Goal: Task Accomplishment & Management: Manage account settings

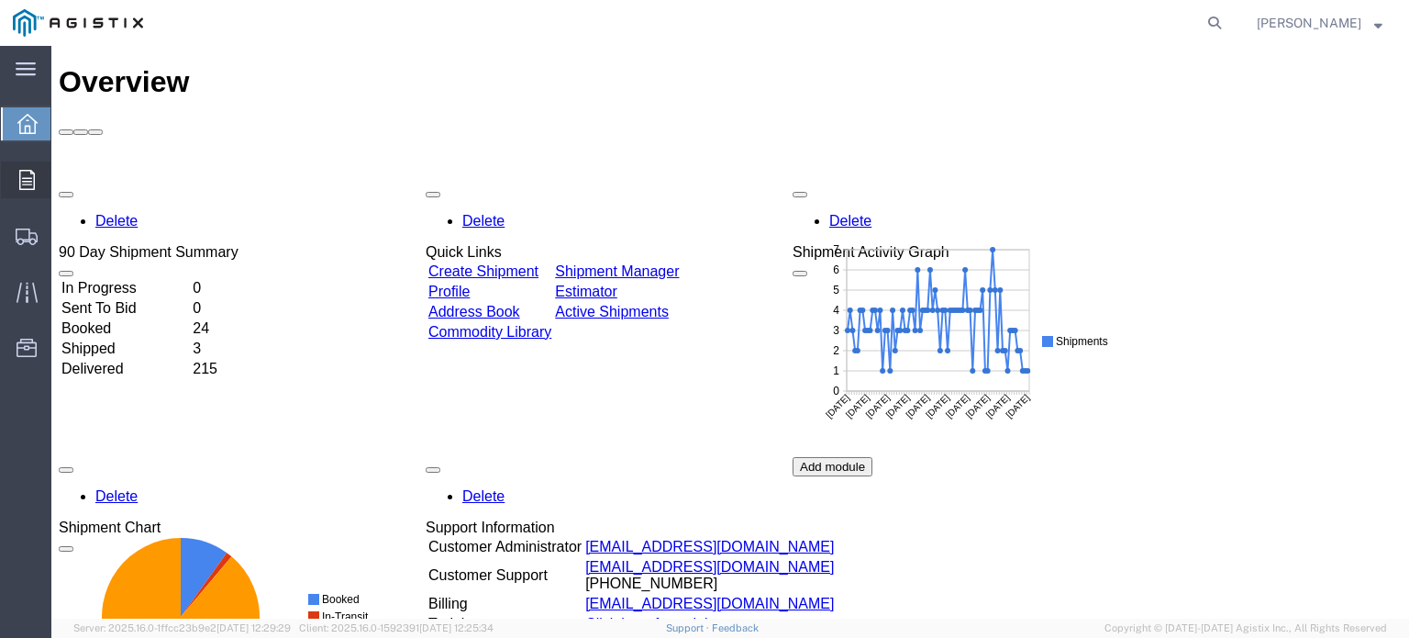
click at [63, 177] on span "Orders" at bounding box center [56, 179] width 13 height 37
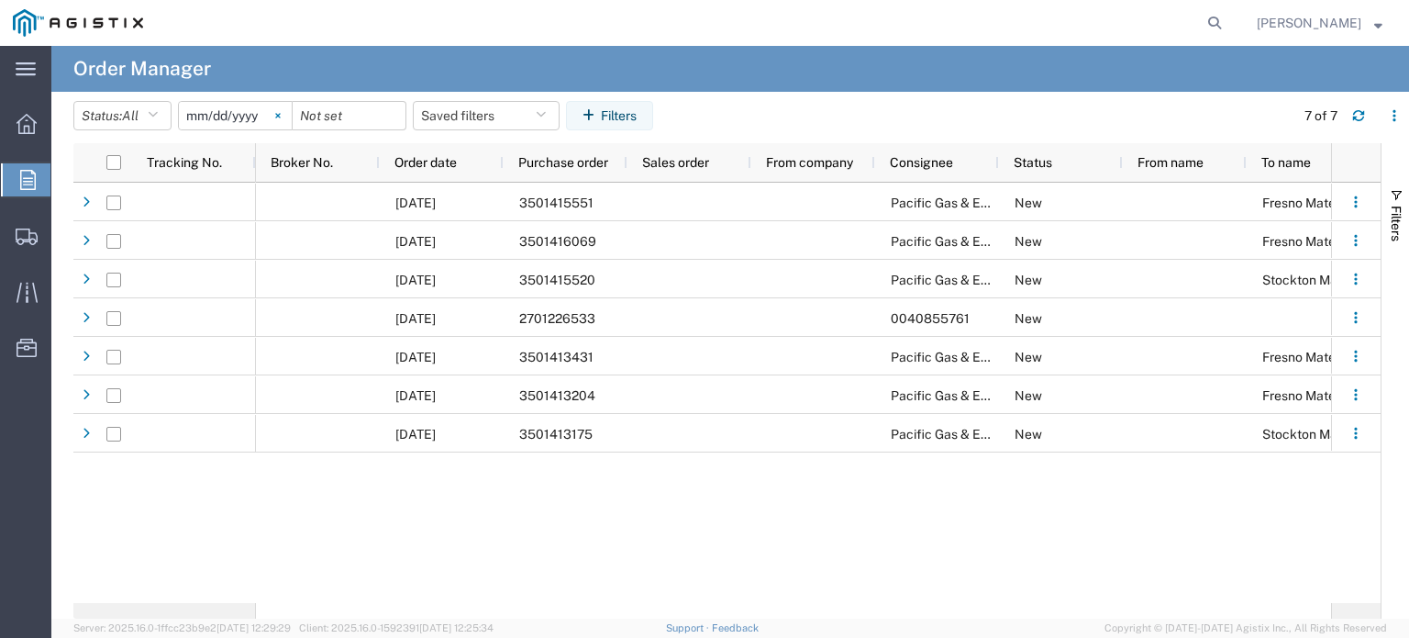
click at [284, 118] on svg-icon at bounding box center [278, 116] width 28 height 28
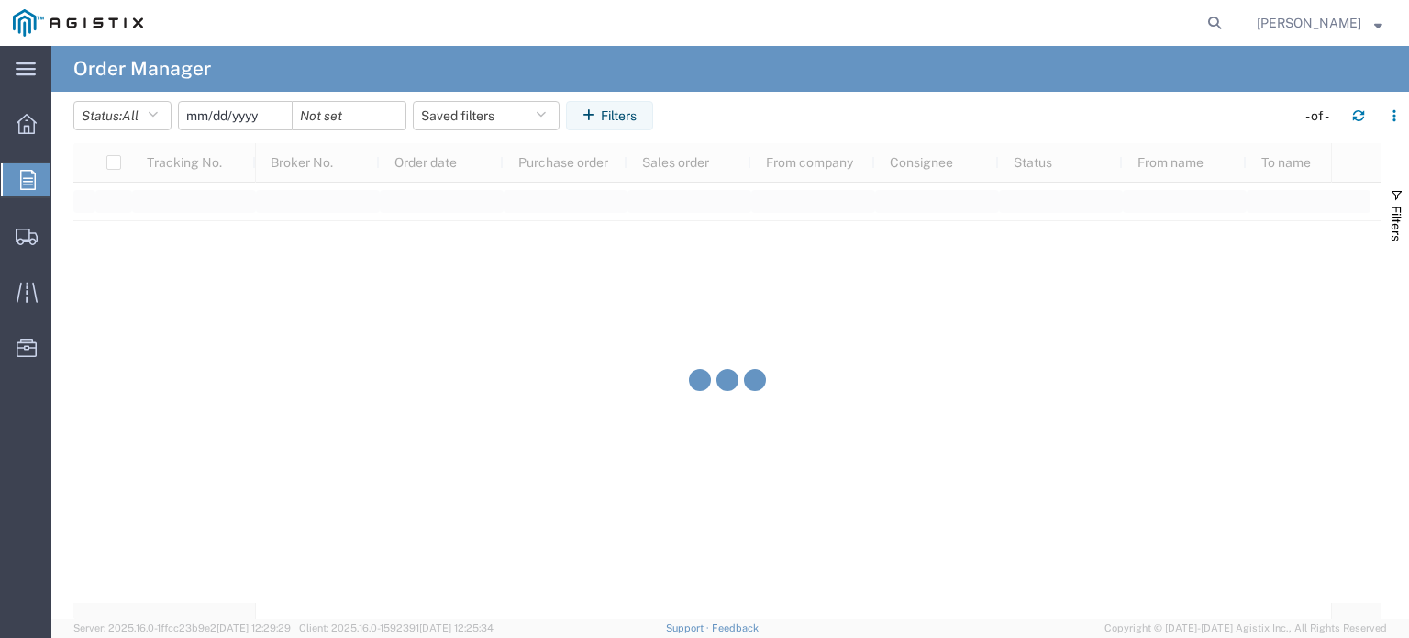
click at [272, 117] on input "date" at bounding box center [235, 116] width 113 height 28
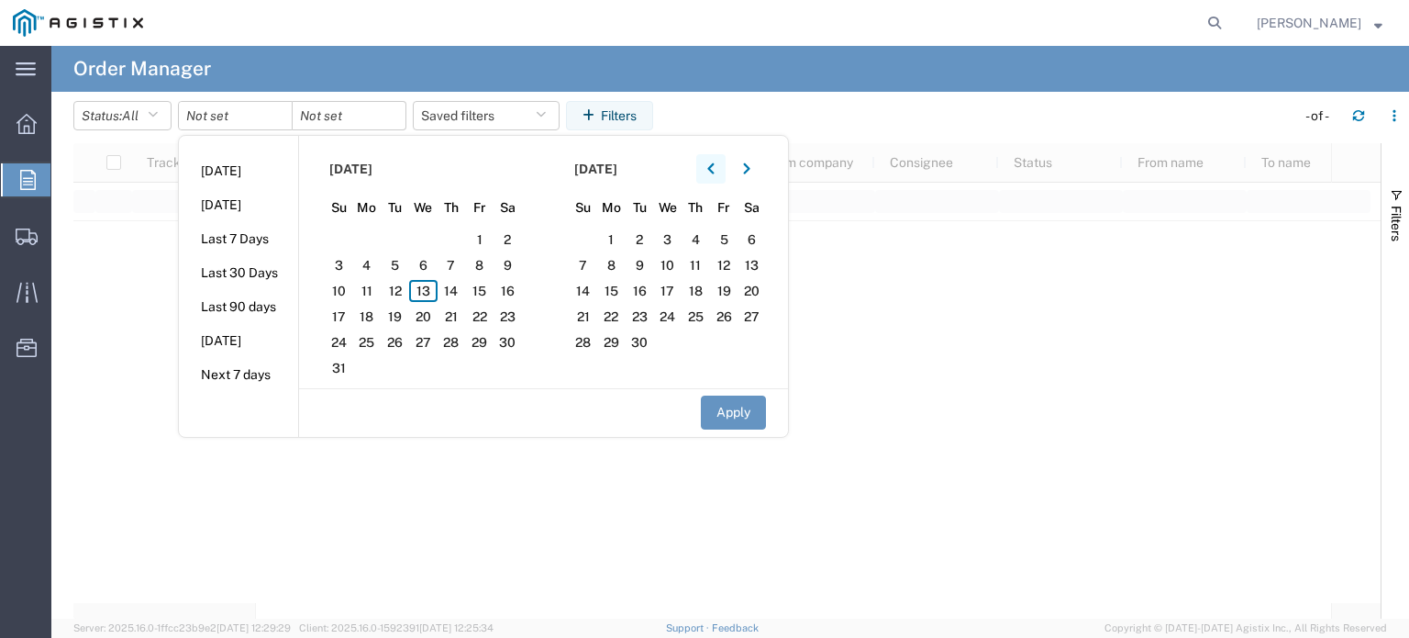
click at [722, 165] on button "button" at bounding box center [710, 168] width 29 height 29
click at [409, 238] on span "1" at bounding box center [395, 239] width 28 height 22
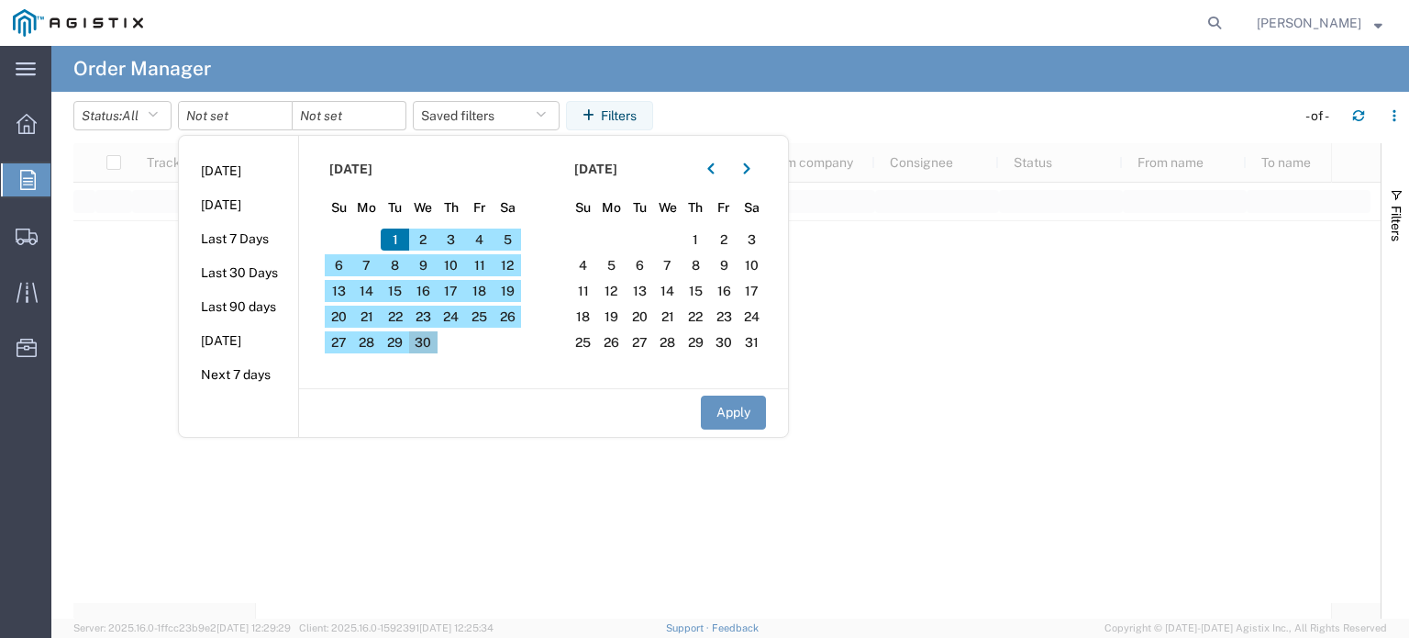
click at [434, 338] on span "30" at bounding box center [423, 342] width 28 height 22
click at [728, 413] on button "Apply" at bounding box center [733, 412] width 65 height 34
type input "[DATE]"
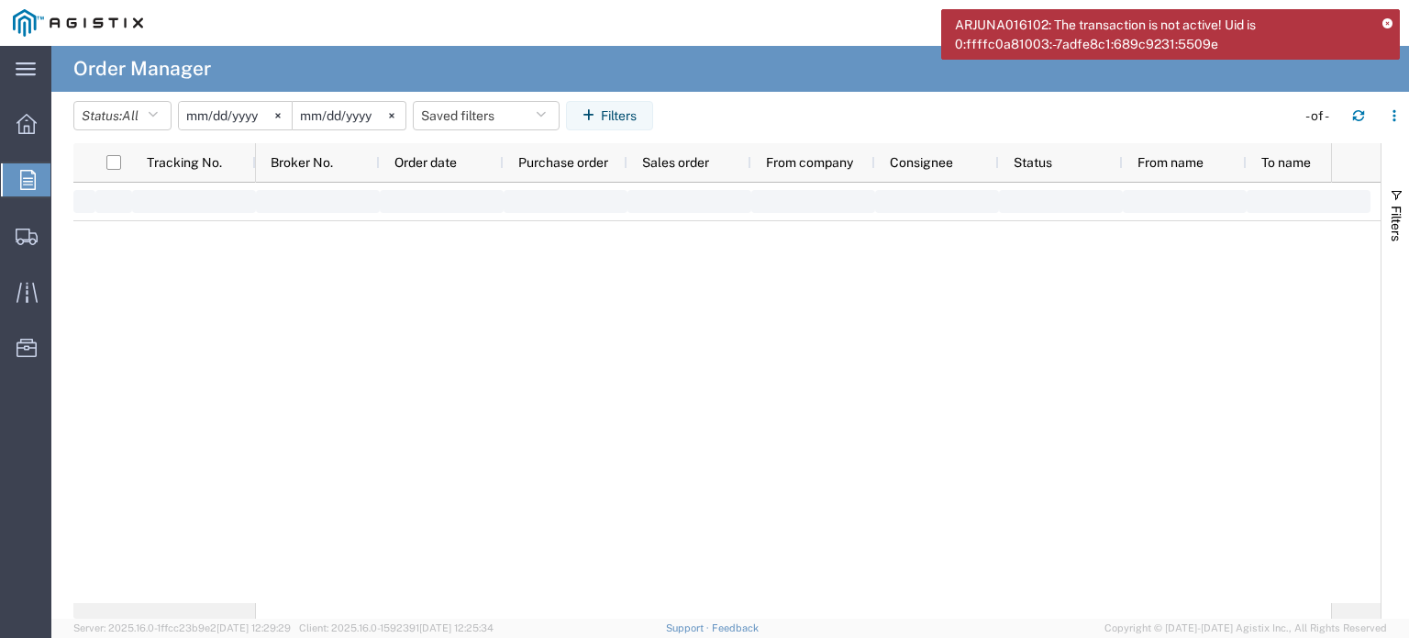
click at [1391, 20] on icon at bounding box center [1388, 24] width 10 height 10
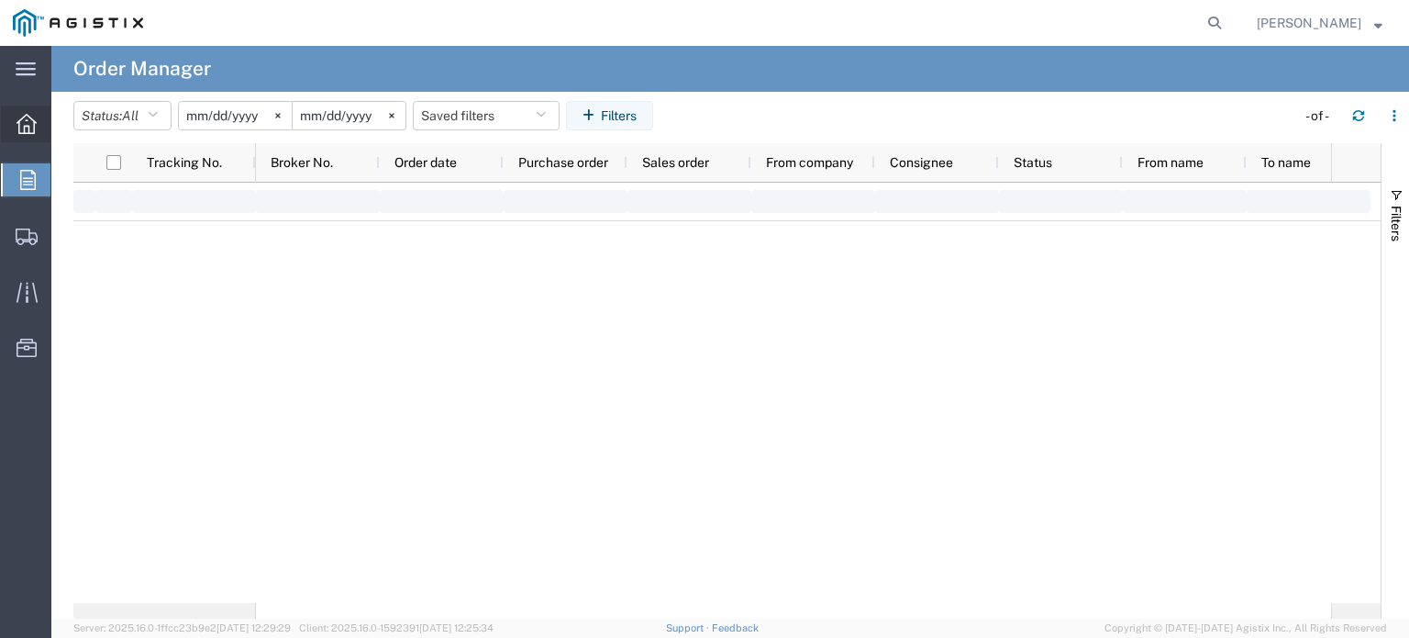
click at [22, 124] on icon at bounding box center [27, 124] width 20 height 20
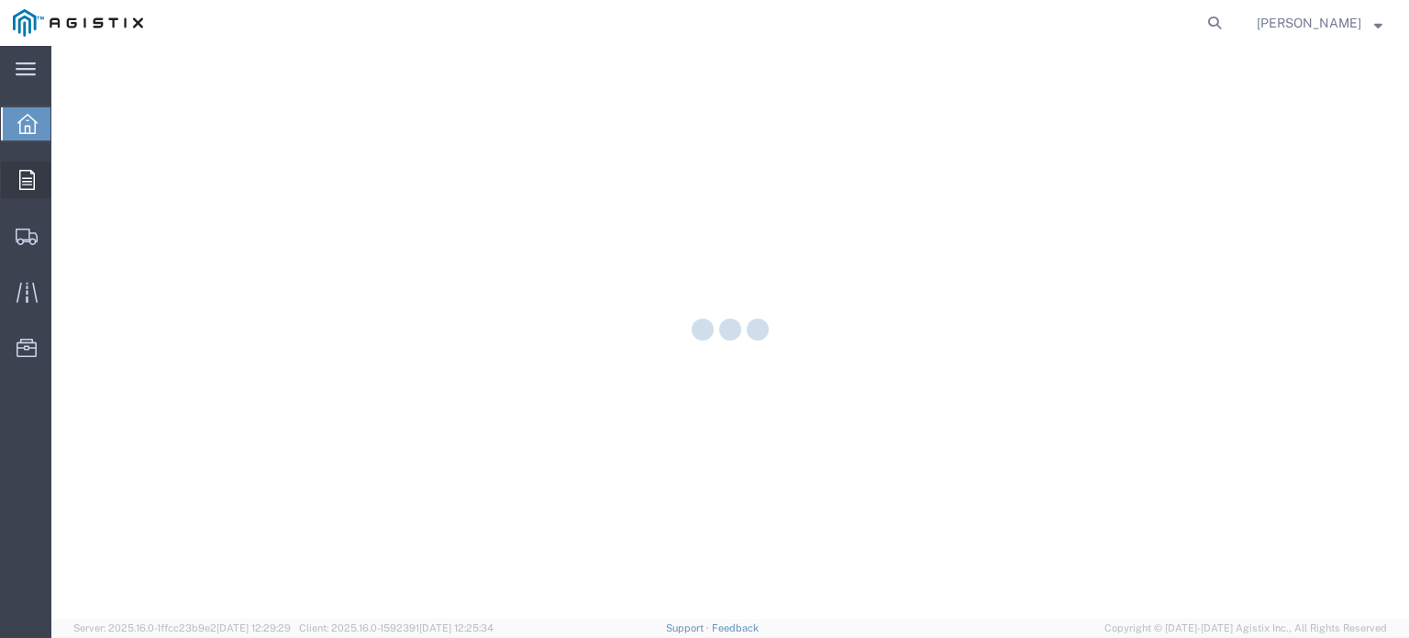
click at [32, 180] on icon at bounding box center [27, 180] width 16 height 20
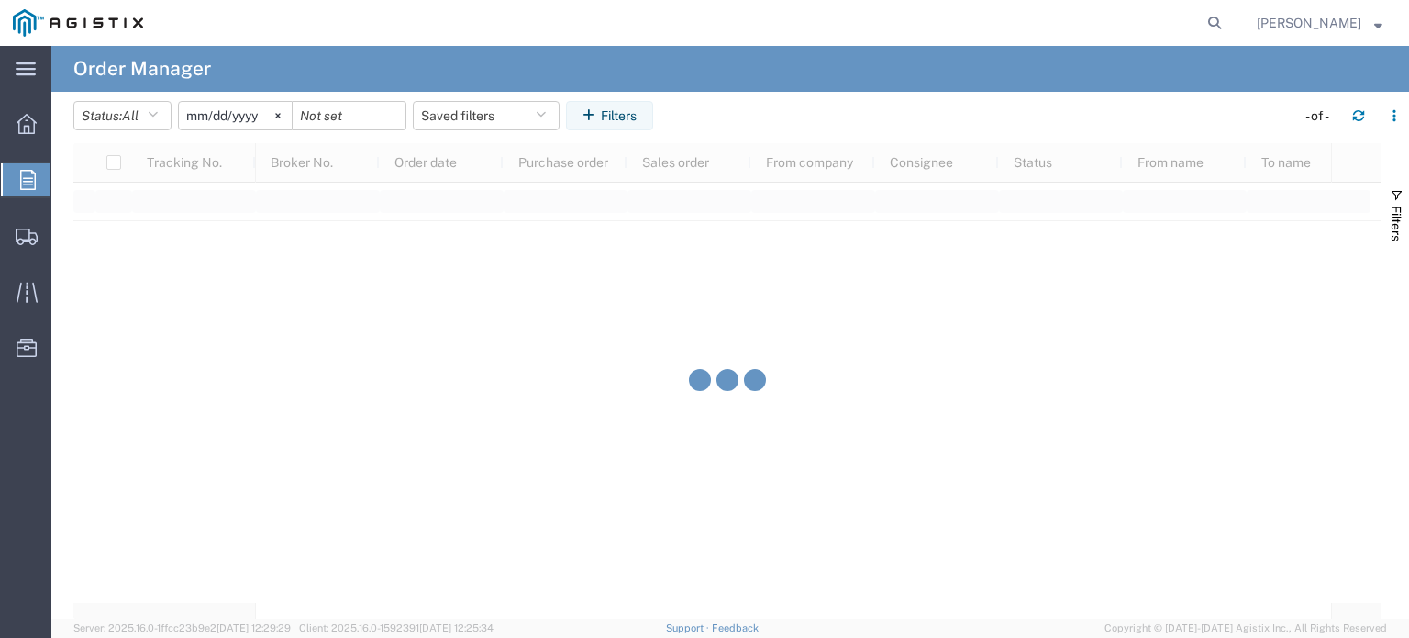
click at [250, 111] on input "[DATE]" at bounding box center [235, 116] width 113 height 28
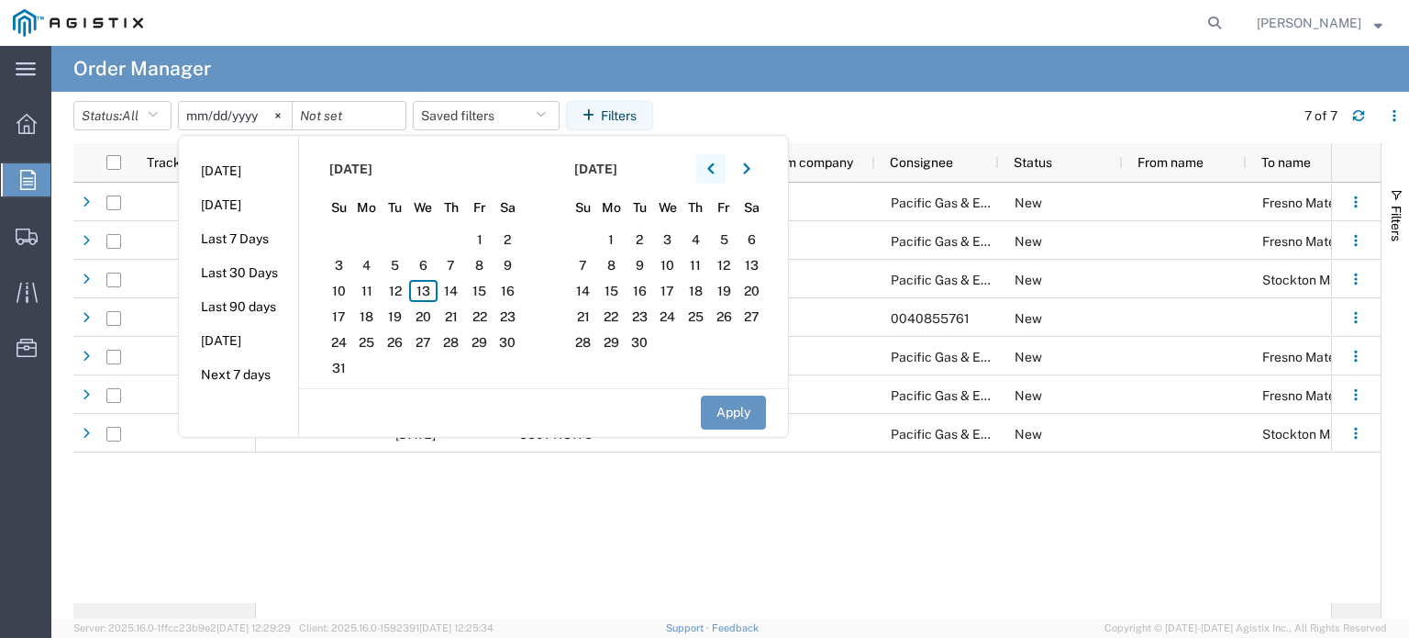
click at [711, 167] on button "button" at bounding box center [710, 168] width 29 height 29
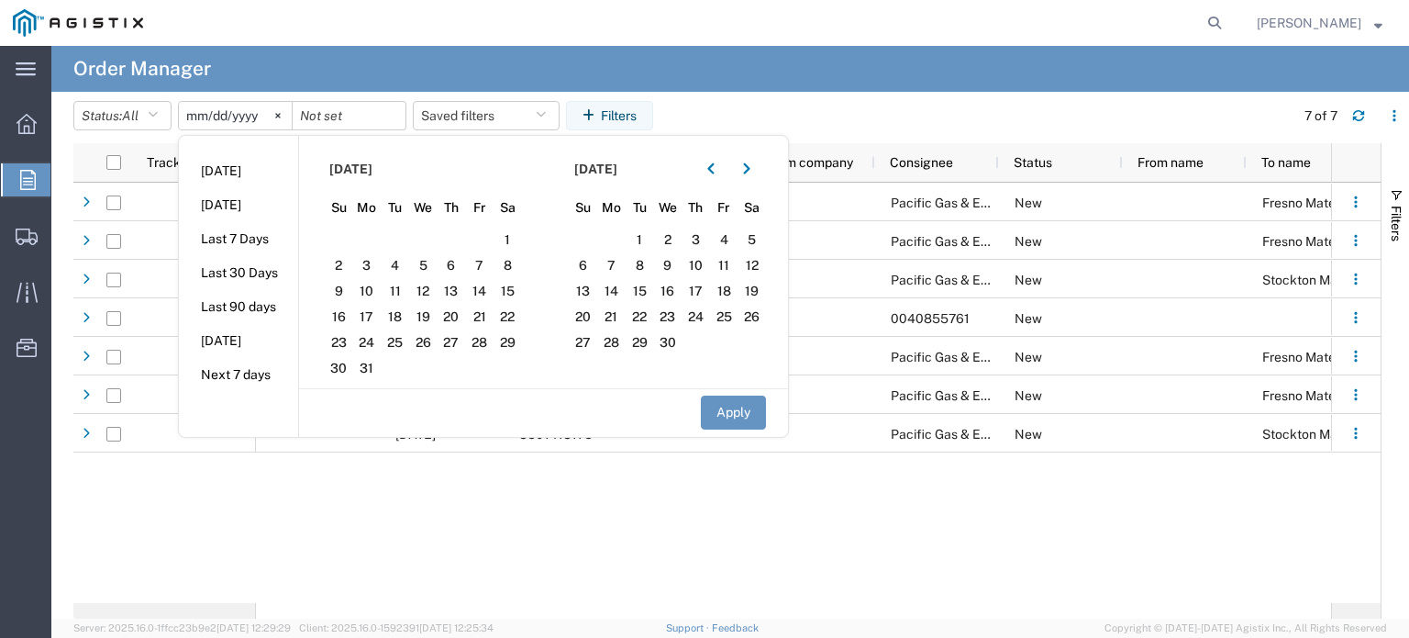
click at [579, 506] on div "[DATE] 3501415551 Pacific Gas & Electric Company New Fresno Materials Receiving…" at bounding box center [793, 393] width 1075 height 420
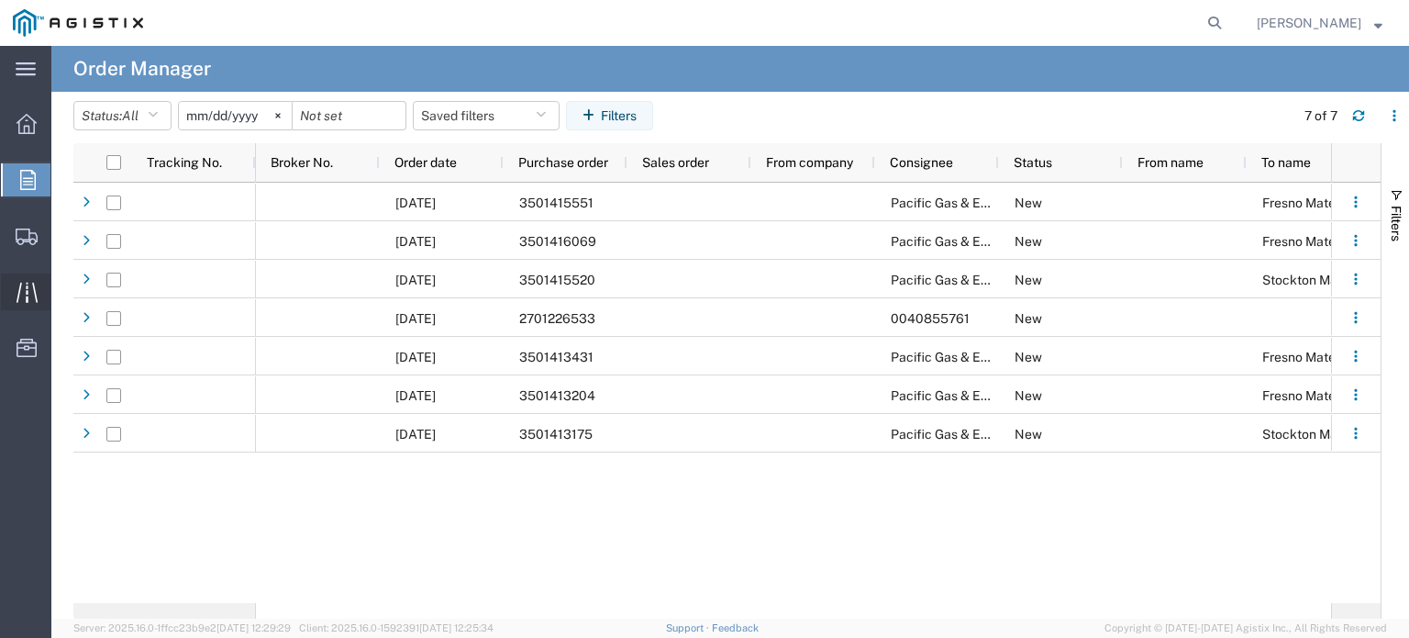
click at [63, 300] on span "Traffic" at bounding box center [56, 291] width 13 height 37
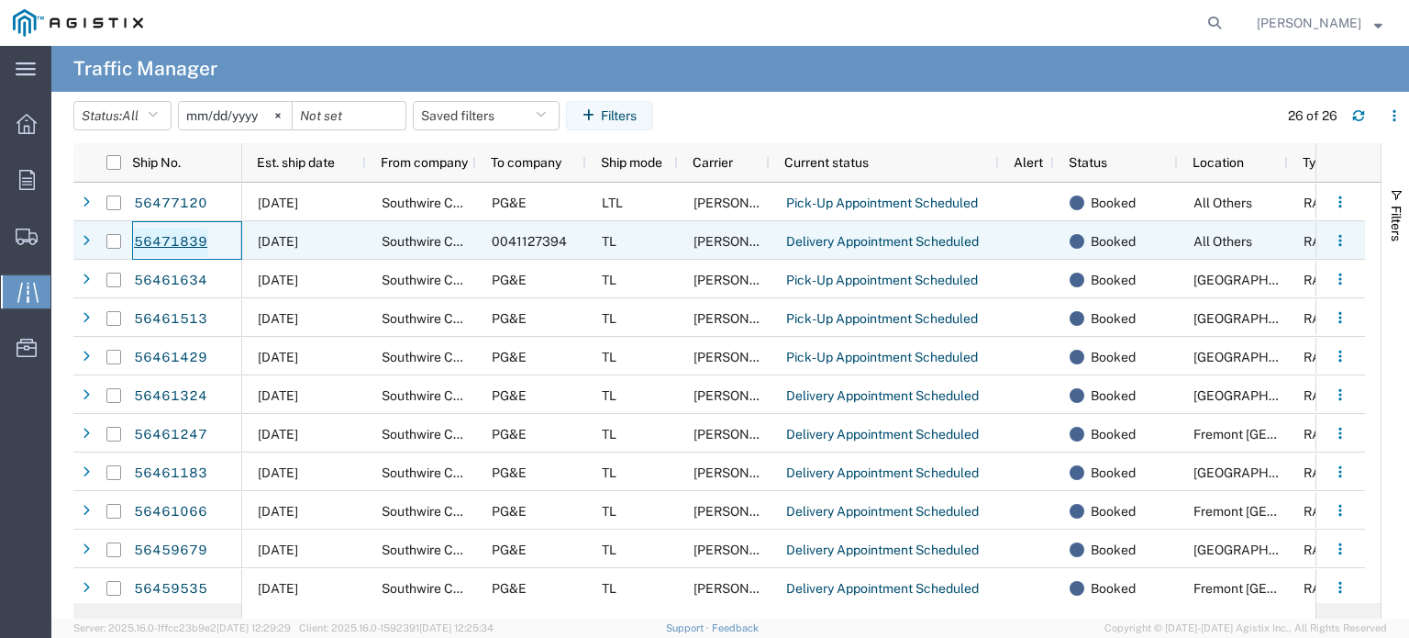
click at [187, 238] on link "56471839" at bounding box center [170, 242] width 75 height 29
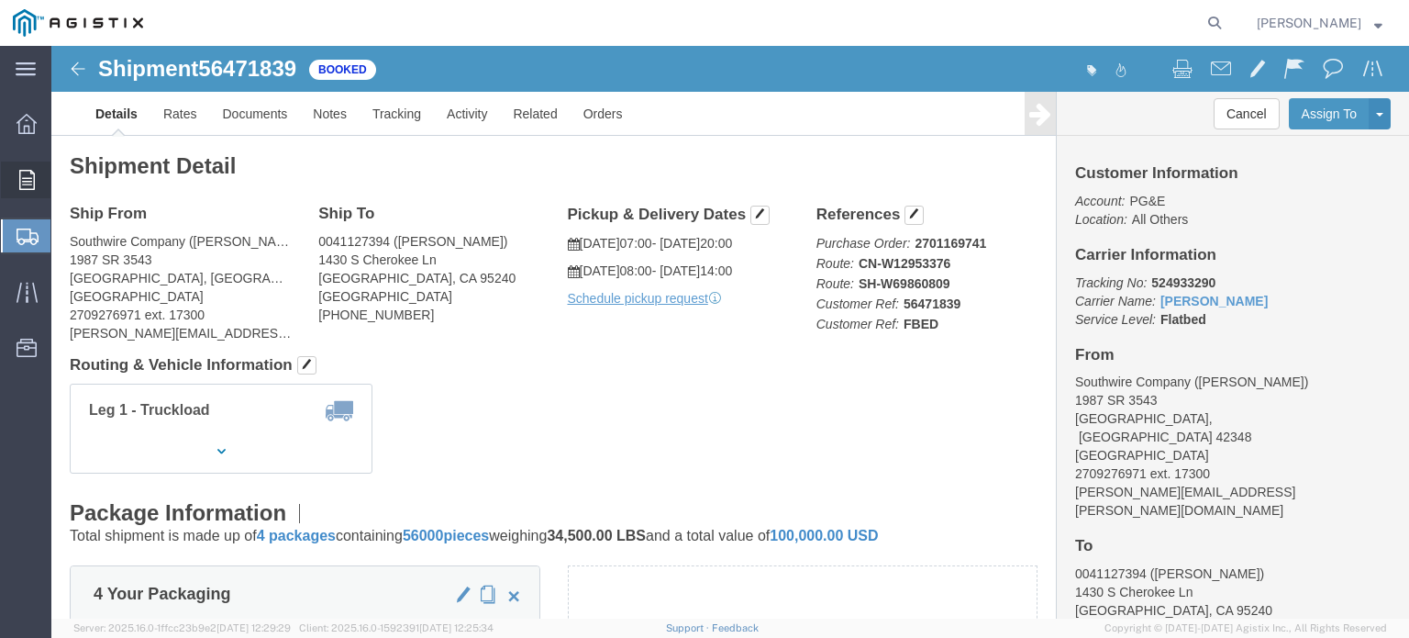
click at [19, 180] on icon at bounding box center [27, 180] width 16 height 20
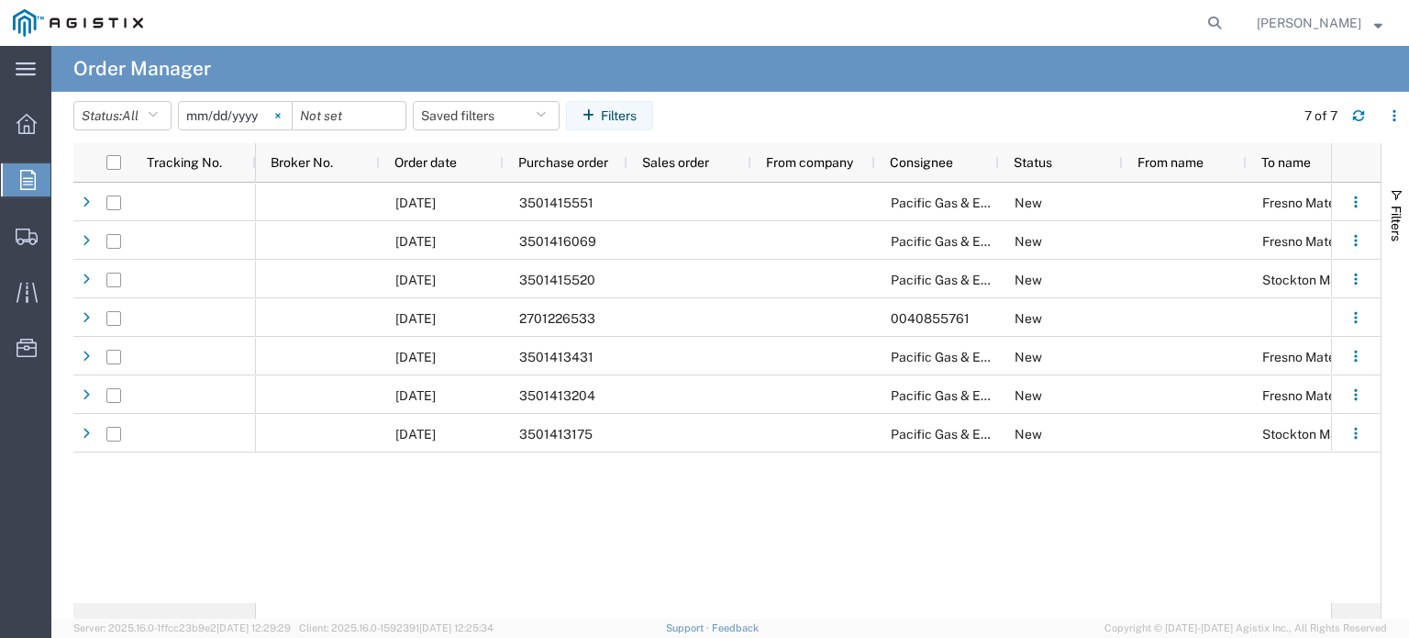
click at [289, 118] on svg-icon at bounding box center [278, 116] width 28 height 28
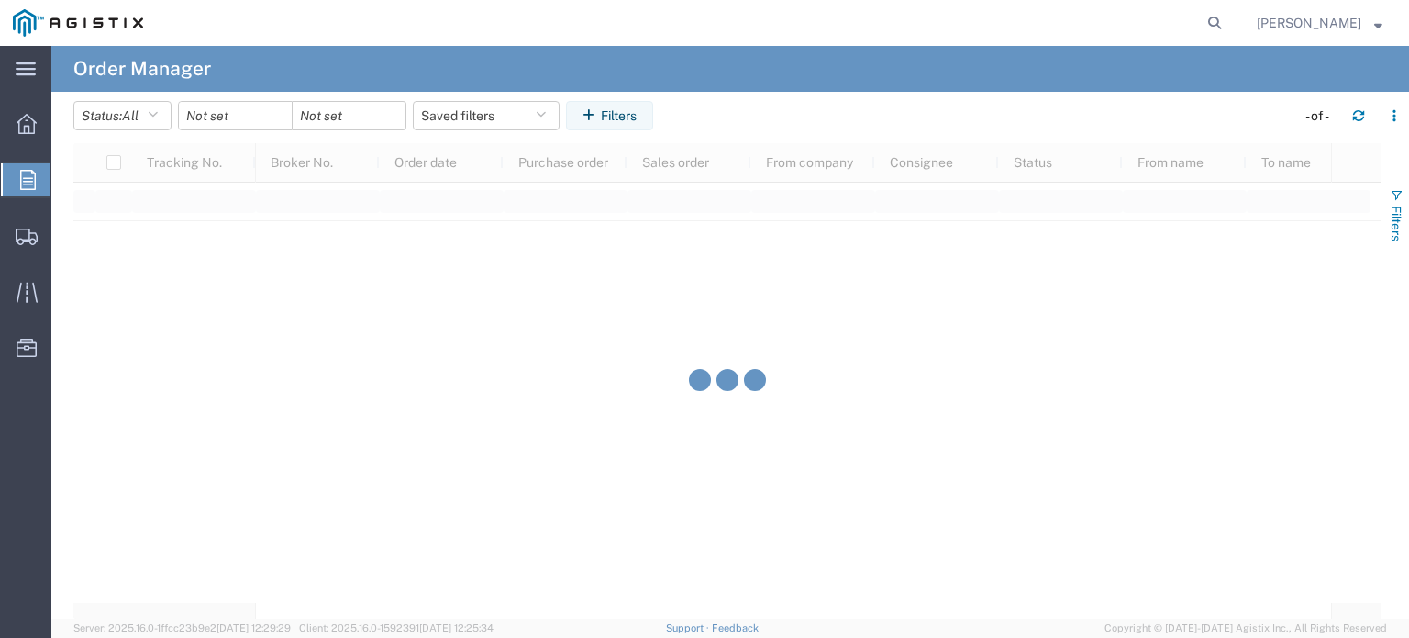
click at [1394, 214] on span "Filters" at bounding box center [1396, 224] width 15 height 36
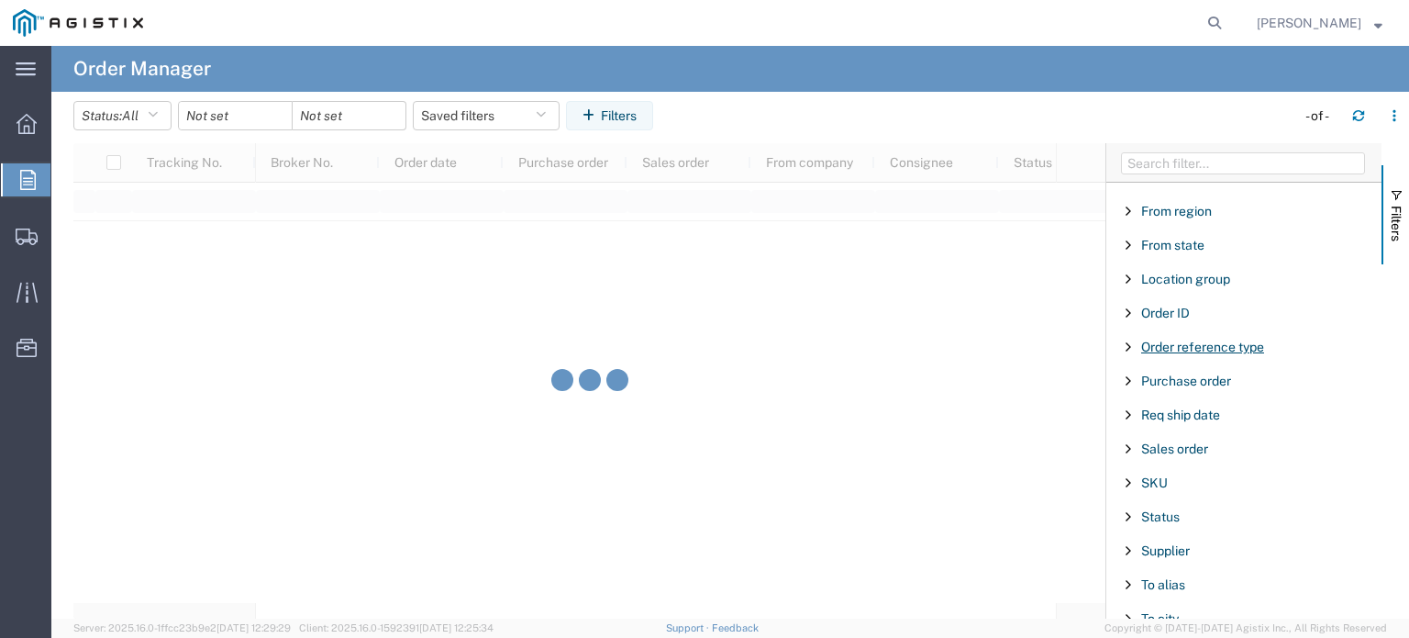
scroll to position [258, 0]
click at [1180, 378] on span "Purchase order" at bounding box center [1186, 383] width 90 height 15
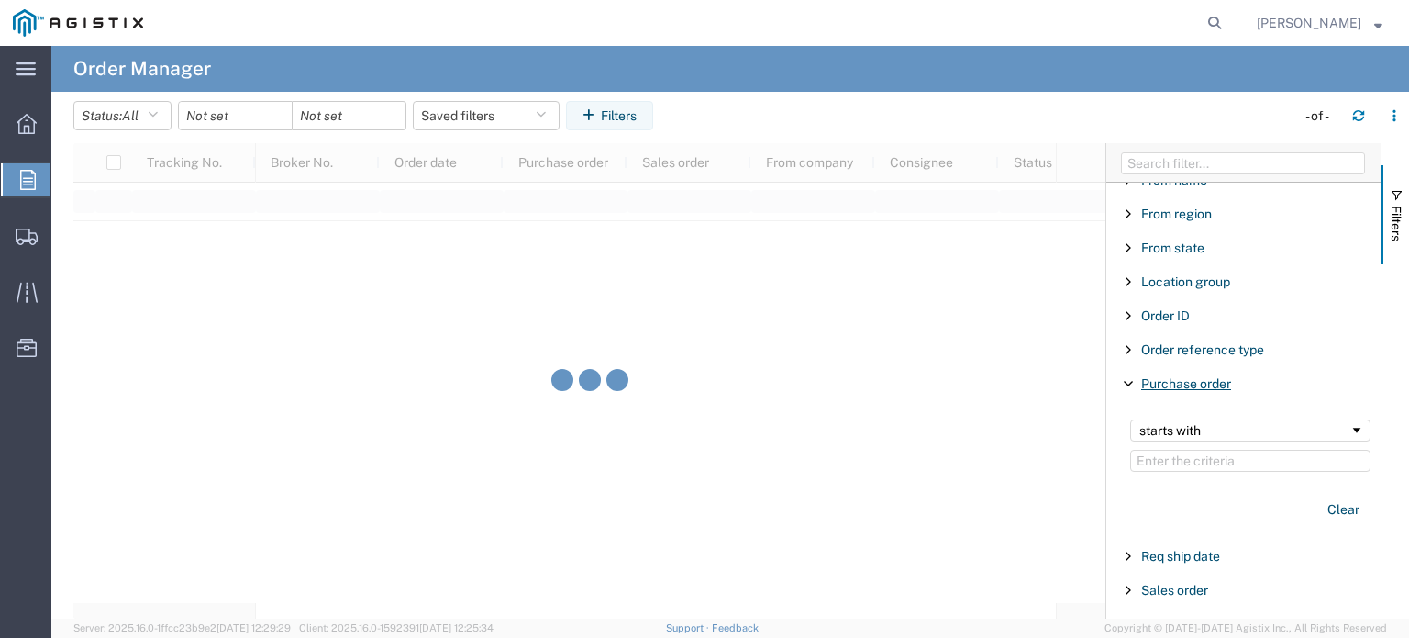
click at [1180, 378] on span "Purchase order" at bounding box center [1186, 383] width 90 height 15
drag, startPoint x: 1218, startPoint y: 379, endPoint x: 1199, endPoint y: 392, distance: 22.4
click at [1216, 379] on span "Purchase order" at bounding box center [1186, 383] width 90 height 15
click at [1173, 461] on input "Filter Value" at bounding box center [1250, 461] width 240 height 22
type input "2701169741"
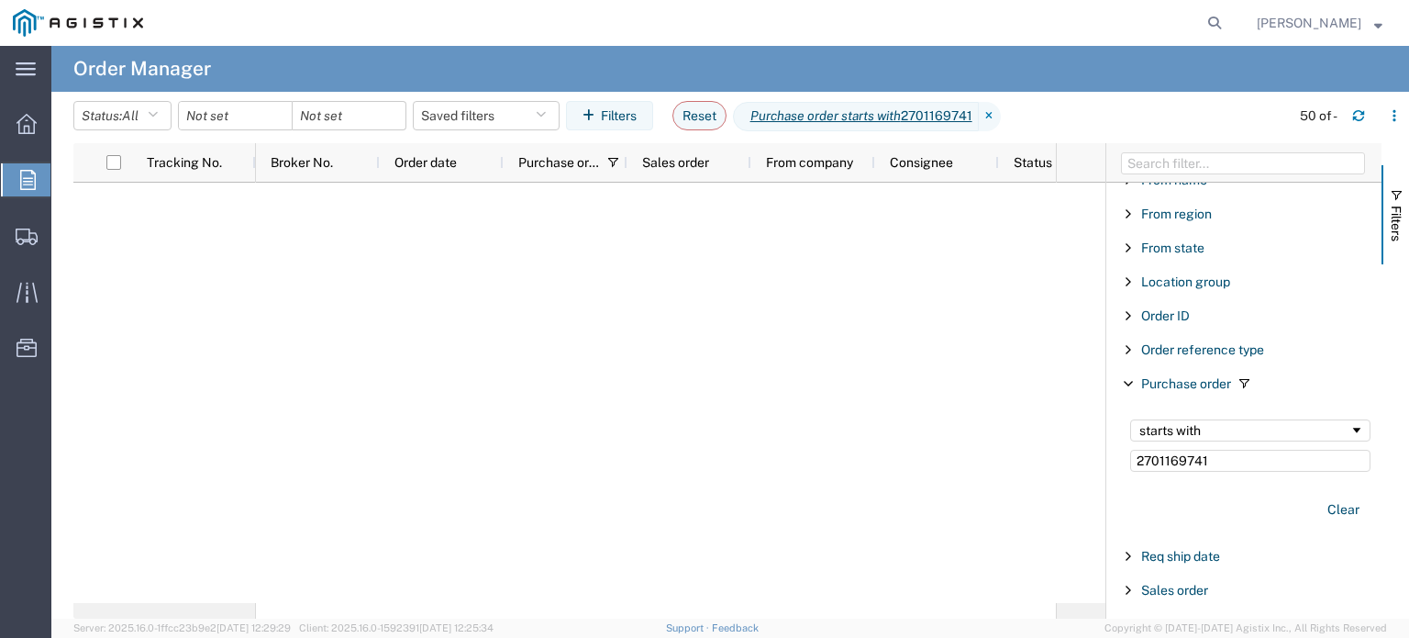
click at [901, 330] on div at bounding box center [656, 393] width 800 height 420
click at [280, 112] on div at bounding box center [235, 115] width 115 height 29
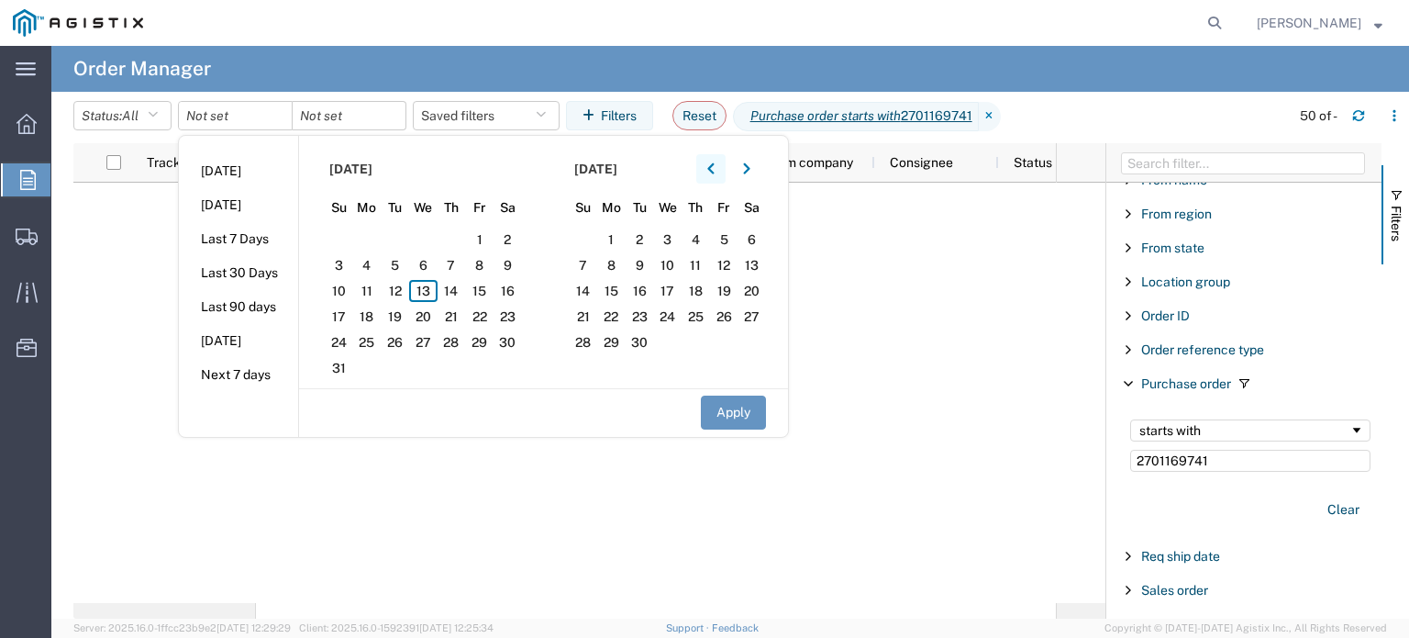
click at [707, 164] on button "button" at bounding box center [710, 168] width 29 height 29
click at [712, 164] on button "button" at bounding box center [710, 168] width 29 height 29
click at [712, 164] on icon "button" at bounding box center [710, 168] width 7 height 13
click at [712, 164] on button "button" at bounding box center [710, 168] width 29 height 29
click at [406, 233] on span "1" at bounding box center [395, 239] width 28 height 22
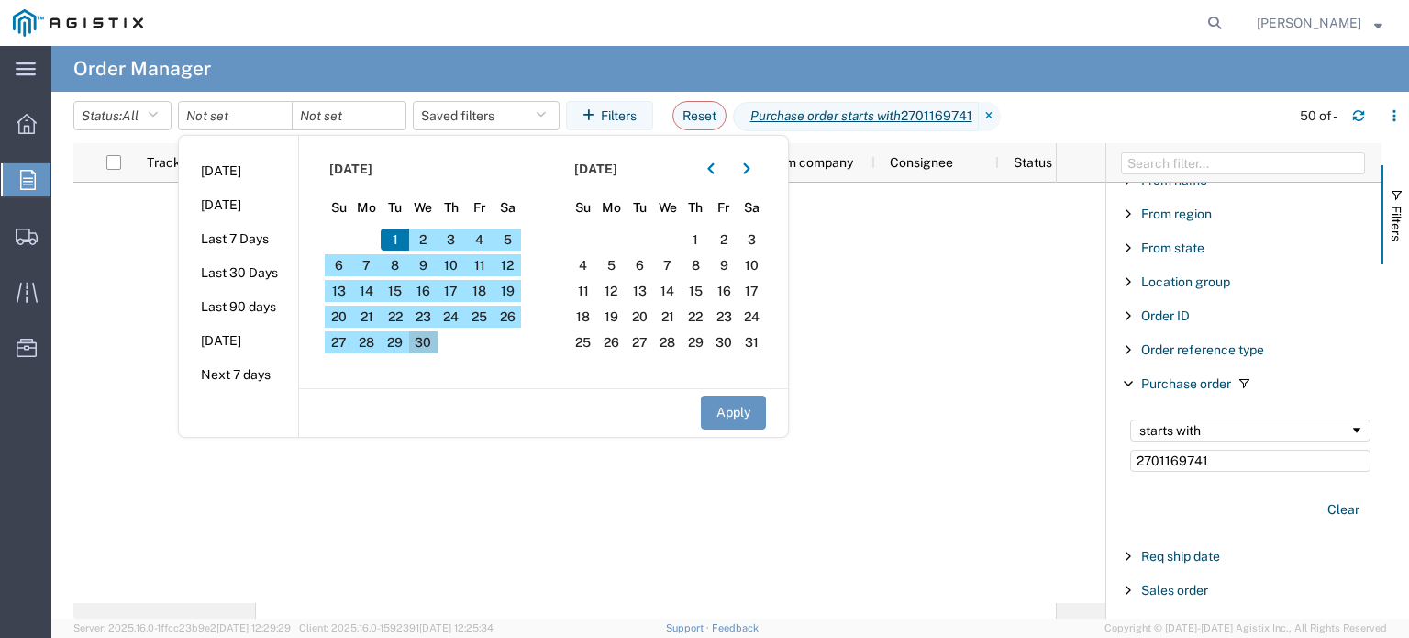
click at [430, 344] on span "30" at bounding box center [423, 342] width 28 height 22
click at [723, 405] on button "Apply" at bounding box center [733, 412] width 65 height 34
type input "[DATE]"
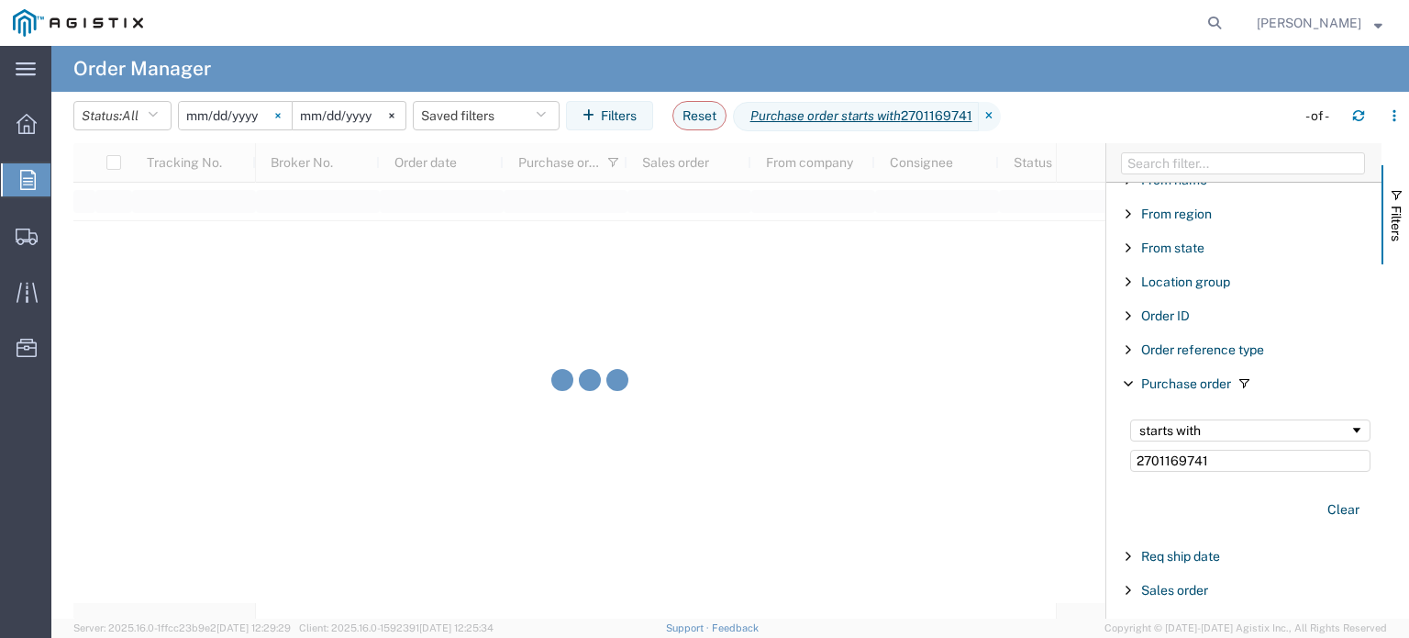
click at [281, 115] on icon at bounding box center [278, 116] width 6 height 6
click at [232, 113] on input "date" at bounding box center [235, 116] width 113 height 28
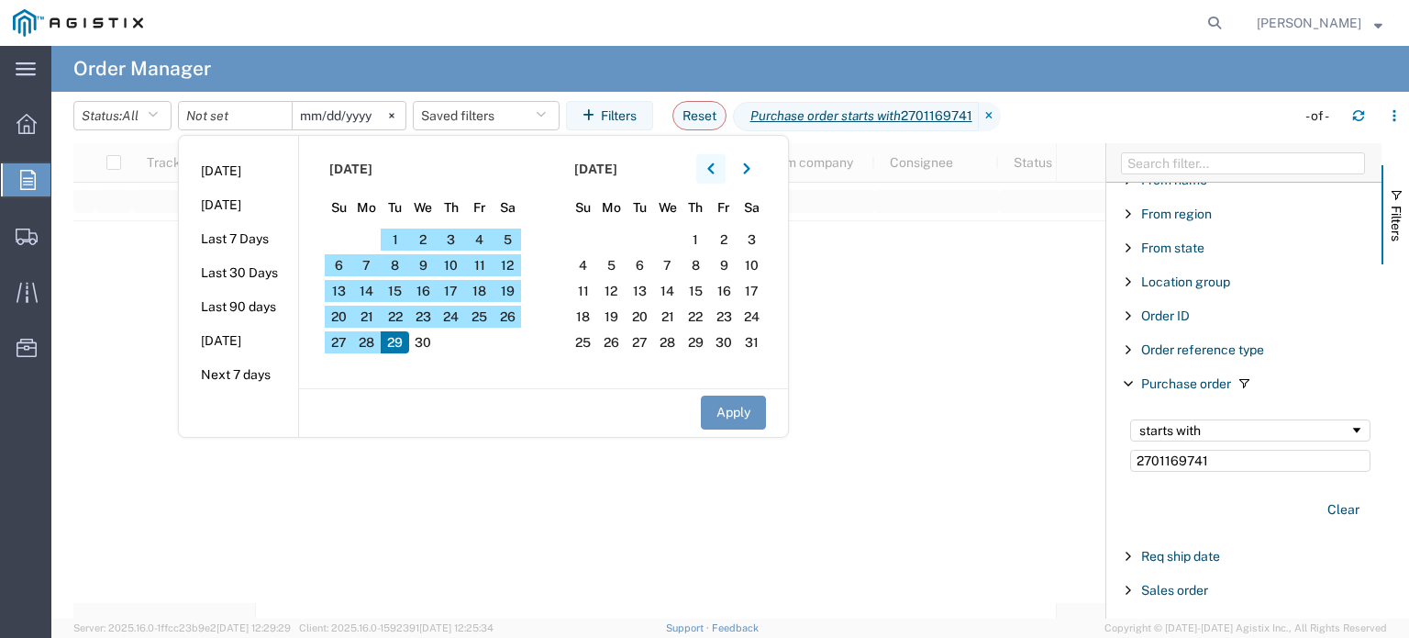
click at [712, 165] on button "button" at bounding box center [710, 168] width 29 height 29
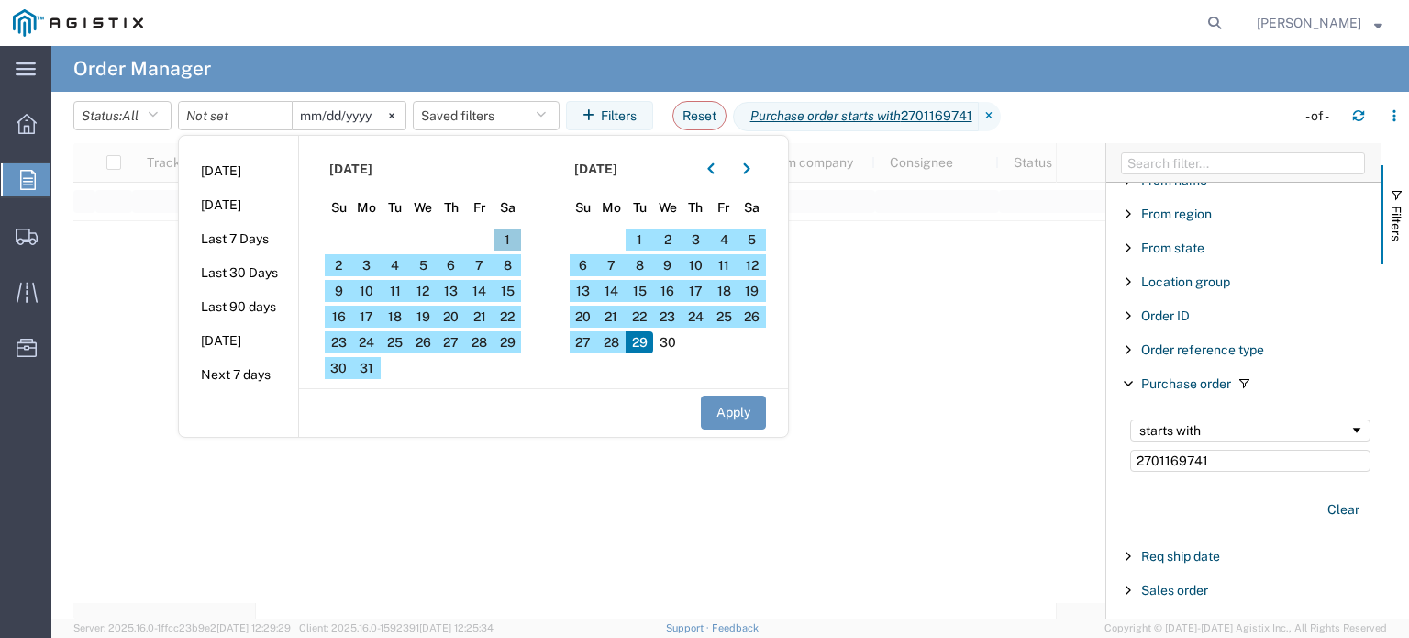
click at [519, 241] on span "1" at bounding box center [508, 239] width 28 height 22
click at [730, 414] on button "Apply" at bounding box center [733, 412] width 65 height 34
type input "[DATE]"
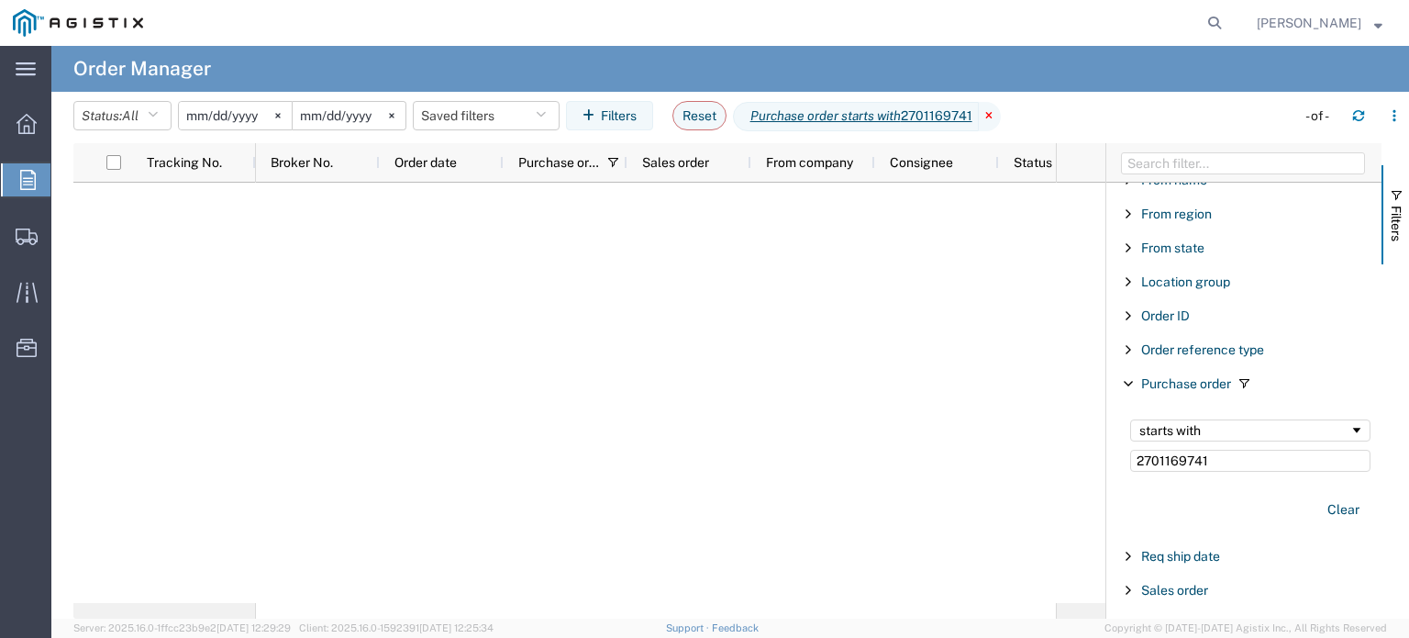
click at [1000, 113] on icon at bounding box center [990, 116] width 22 height 29
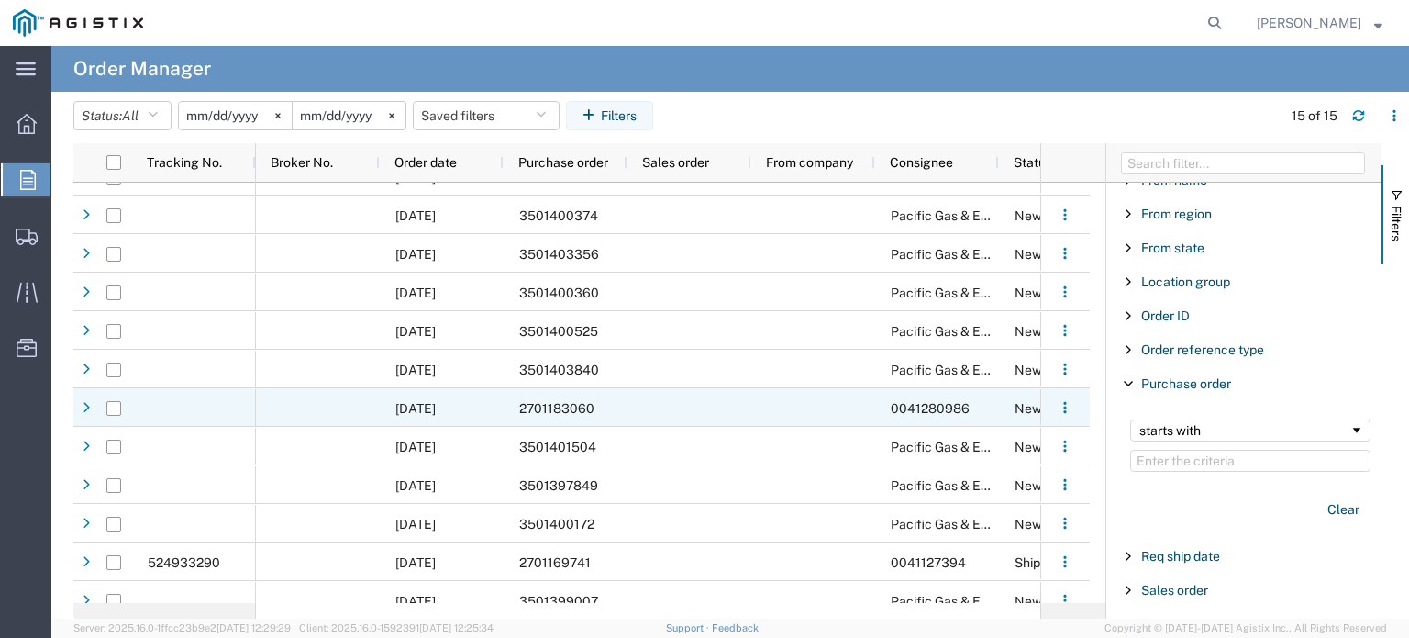
scroll to position [158, 0]
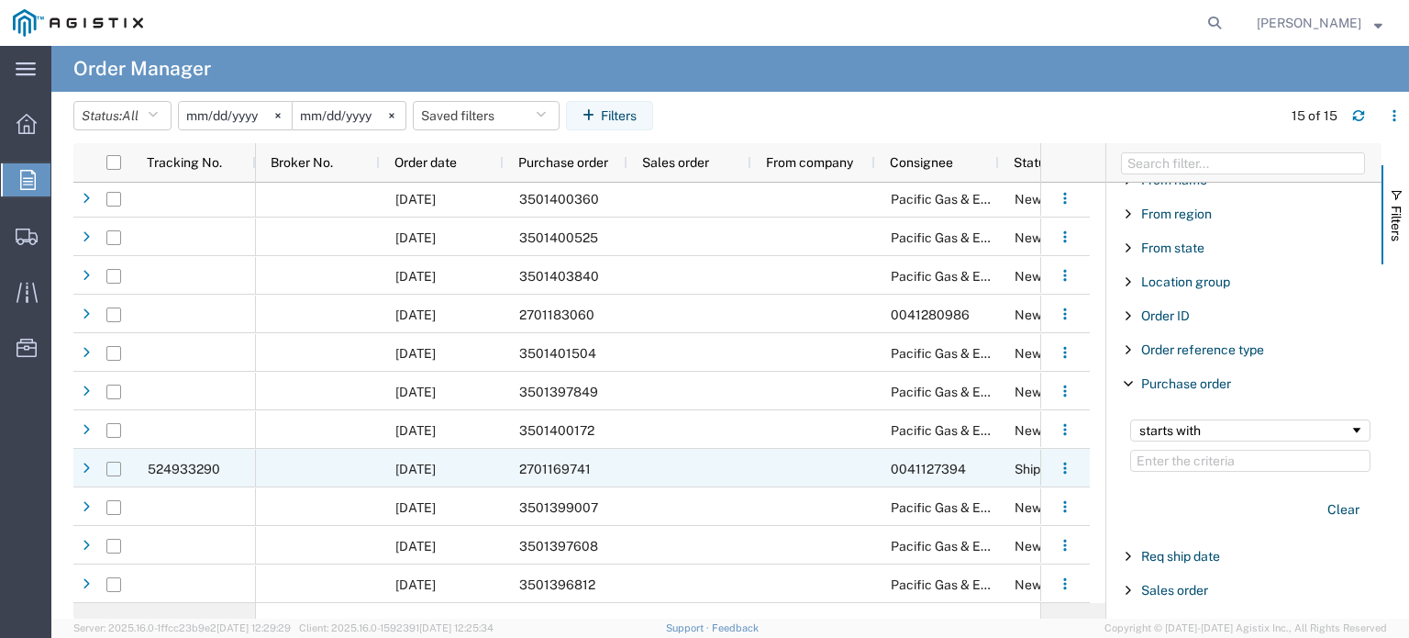
click at [113, 468] on input "Press Space to toggle row selection (unchecked)" at bounding box center [113, 469] width 15 height 15
checkbox input "true"
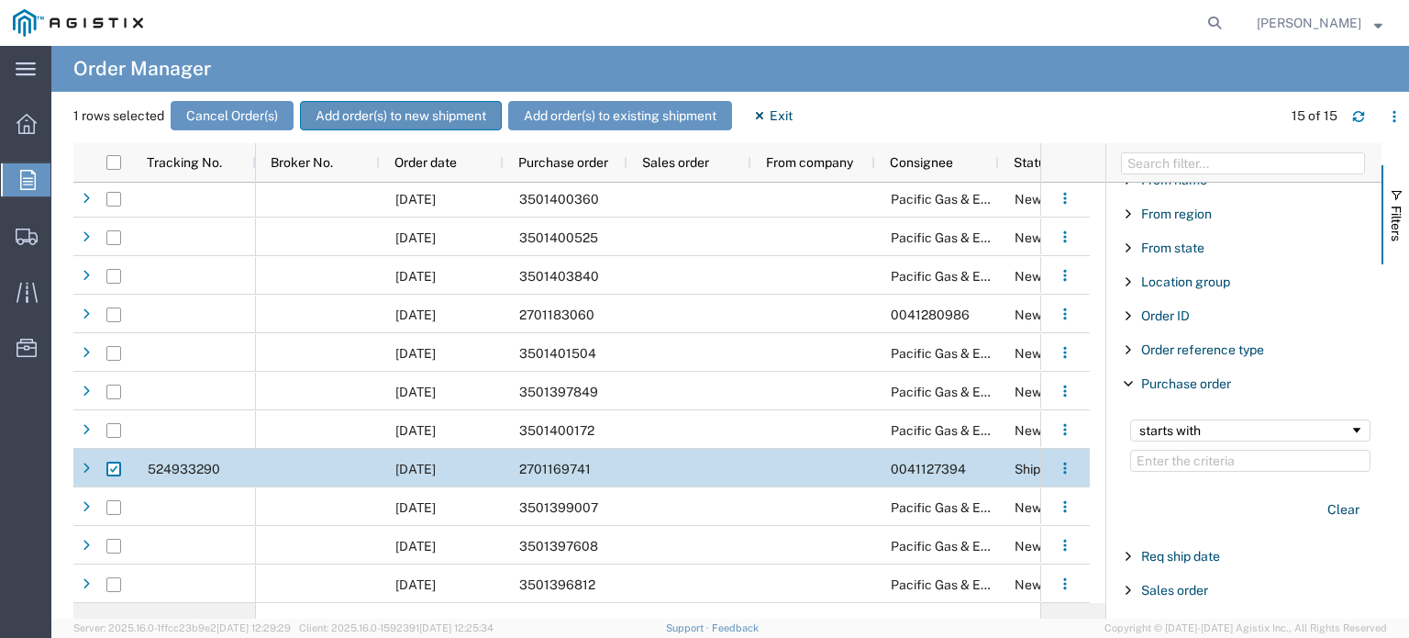
click at [441, 114] on button "Add order(s) to new shipment" at bounding box center [401, 115] width 202 height 29
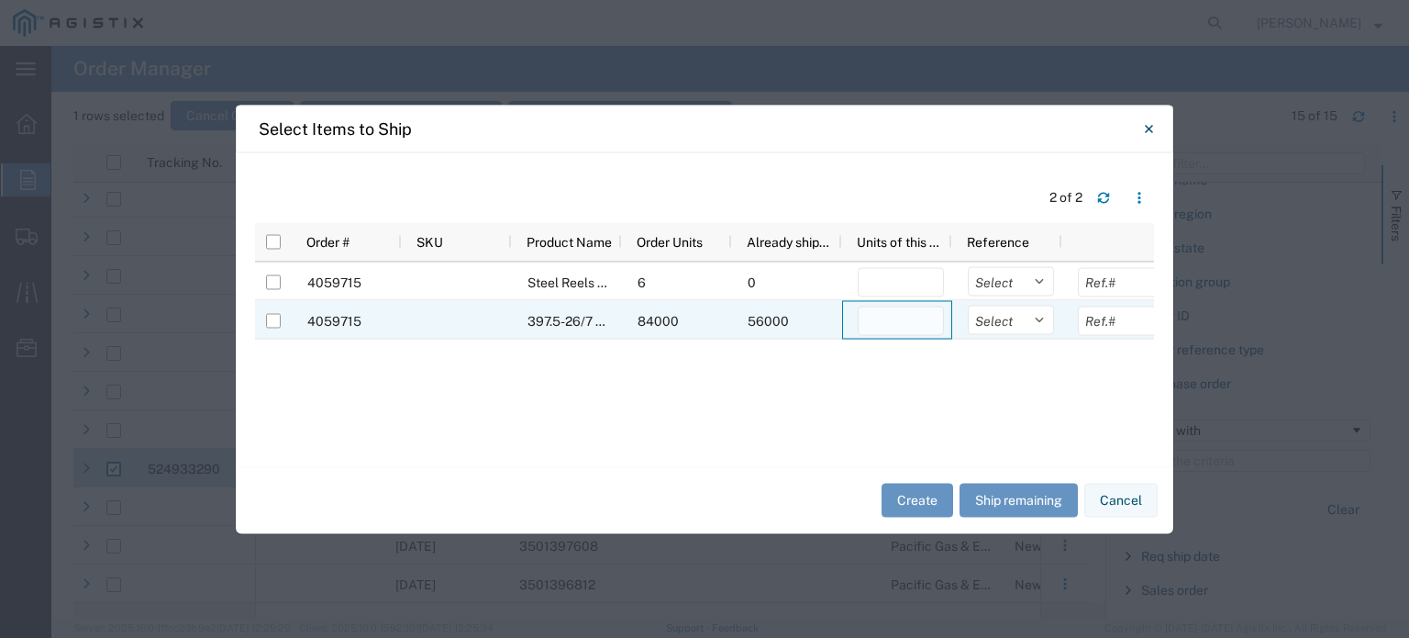
click at [872, 327] on input "number" at bounding box center [901, 320] width 86 height 29
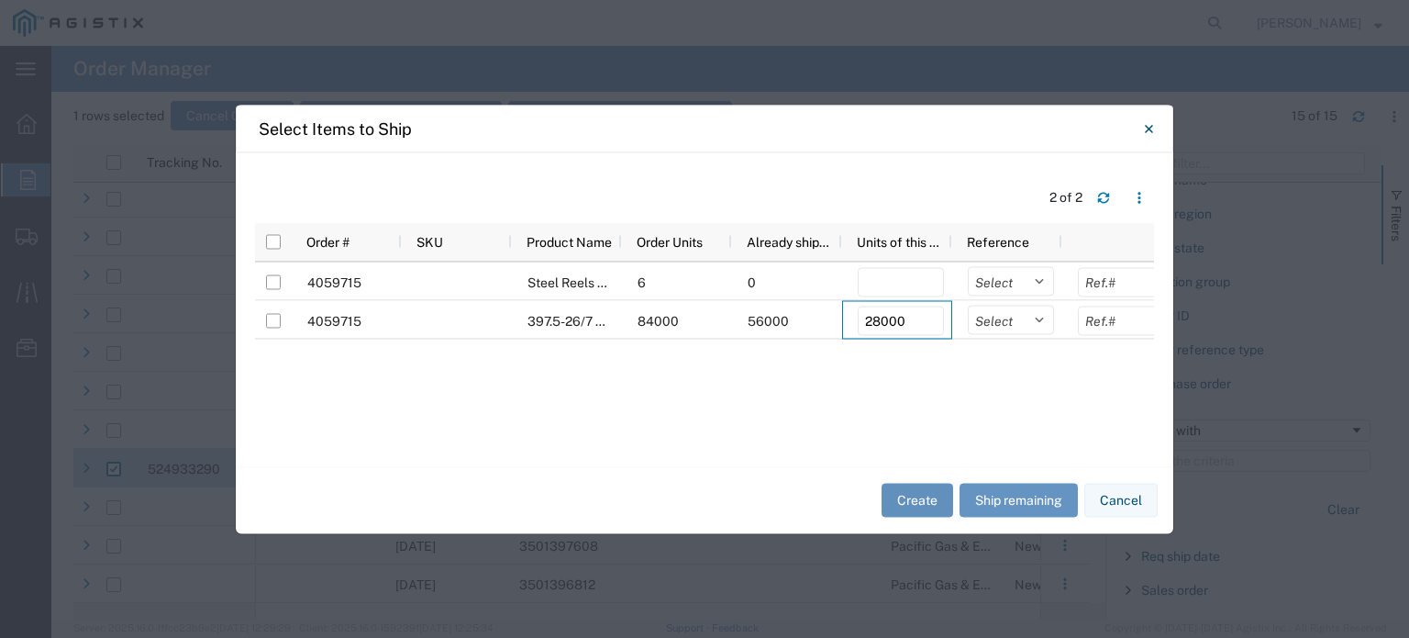
type input "28000"
click at [904, 502] on button "Create" at bounding box center [918, 501] width 72 height 34
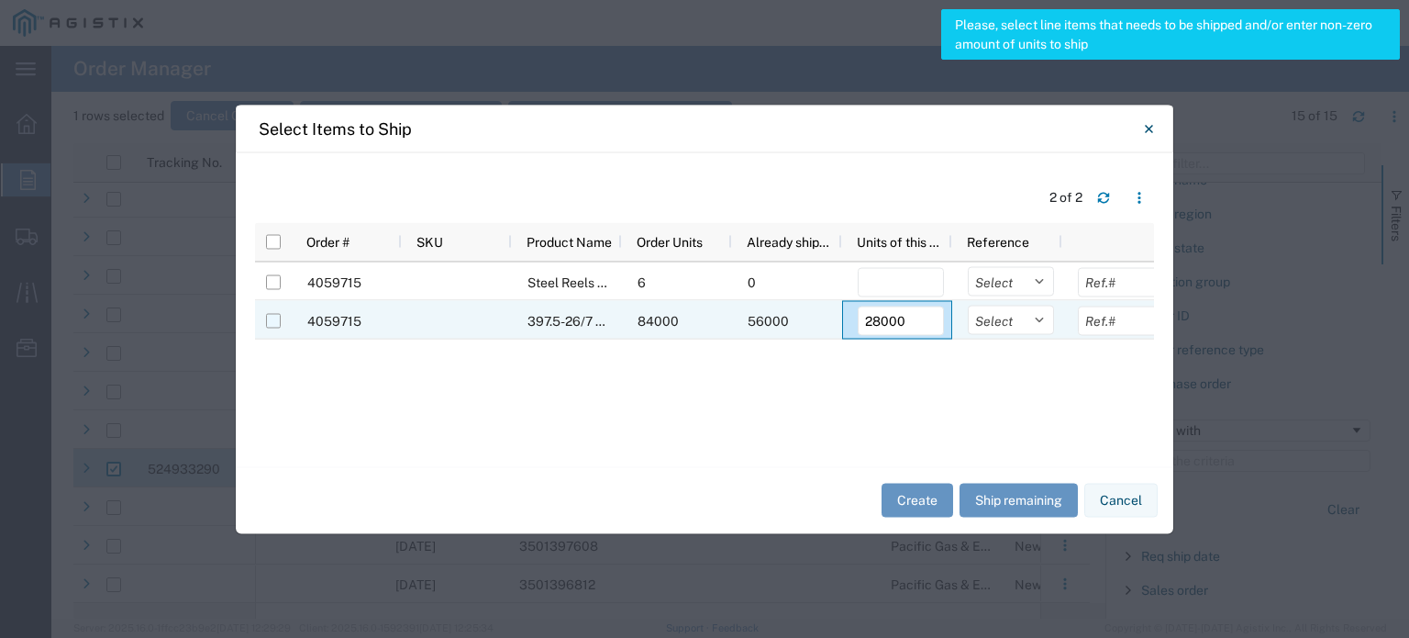
click at [269, 319] on input "Press Space to toggle row selection (unchecked)" at bounding box center [273, 320] width 15 height 15
checkbox input "true"
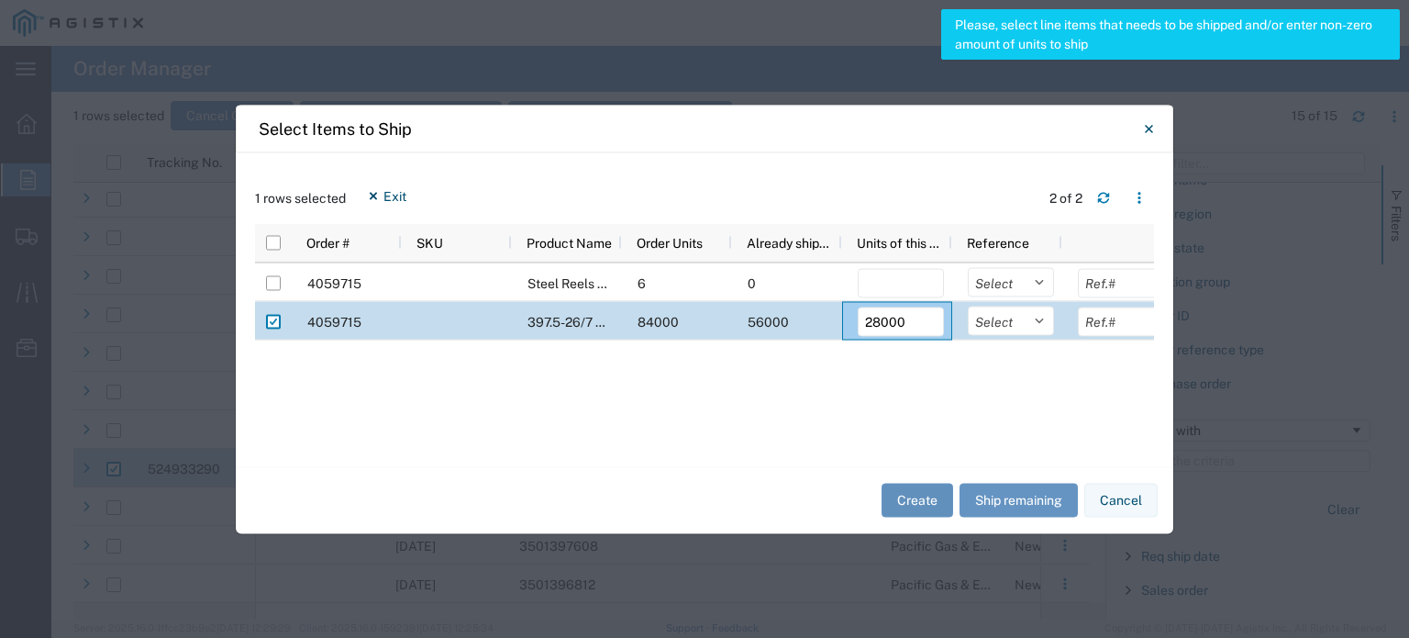
click at [902, 506] on button "Create" at bounding box center [918, 501] width 72 height 34
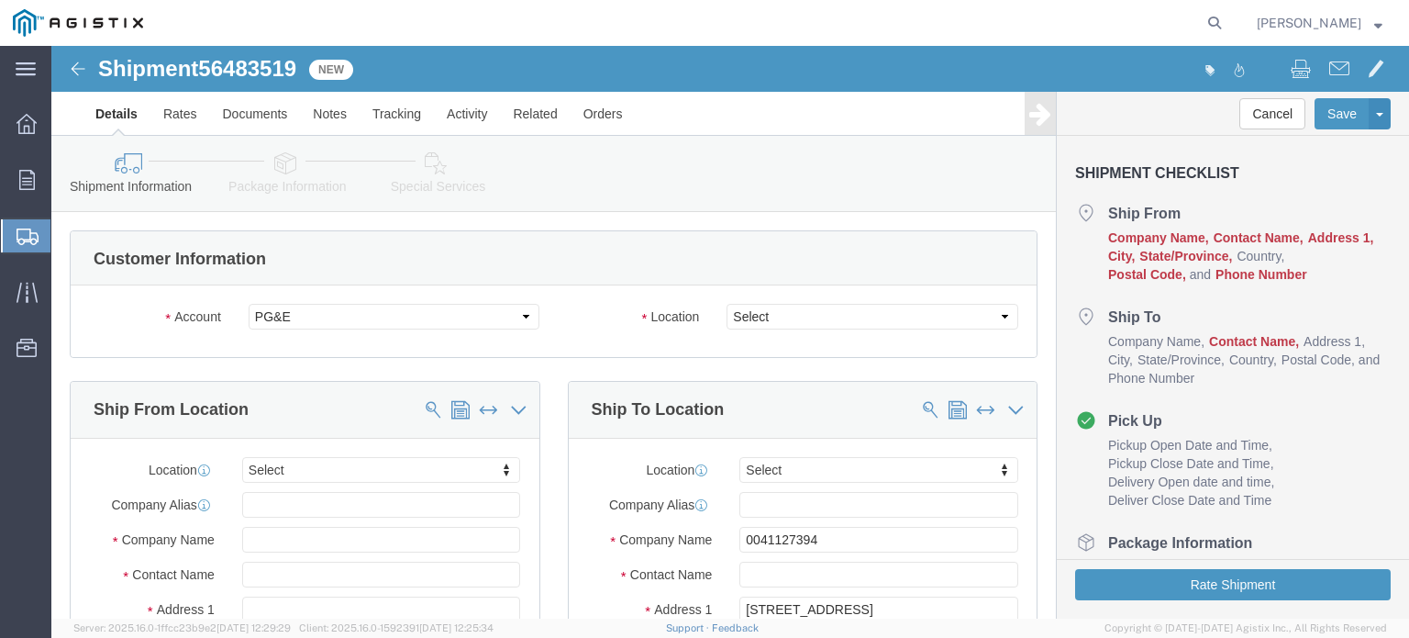
select select
click select "Select All Others [GEOGRAPHIC_DATA] [GEOGRAPHIC_DATA] [GEOGRAPHIC_DATA] [GEOGRA…"
select select "23082"
click select "Select All Others [GEOGRAPHIC_DATA] [GEOGRAPHIC_DATA] [GEOGRAPHIC_DATA] [GEOGRA…"
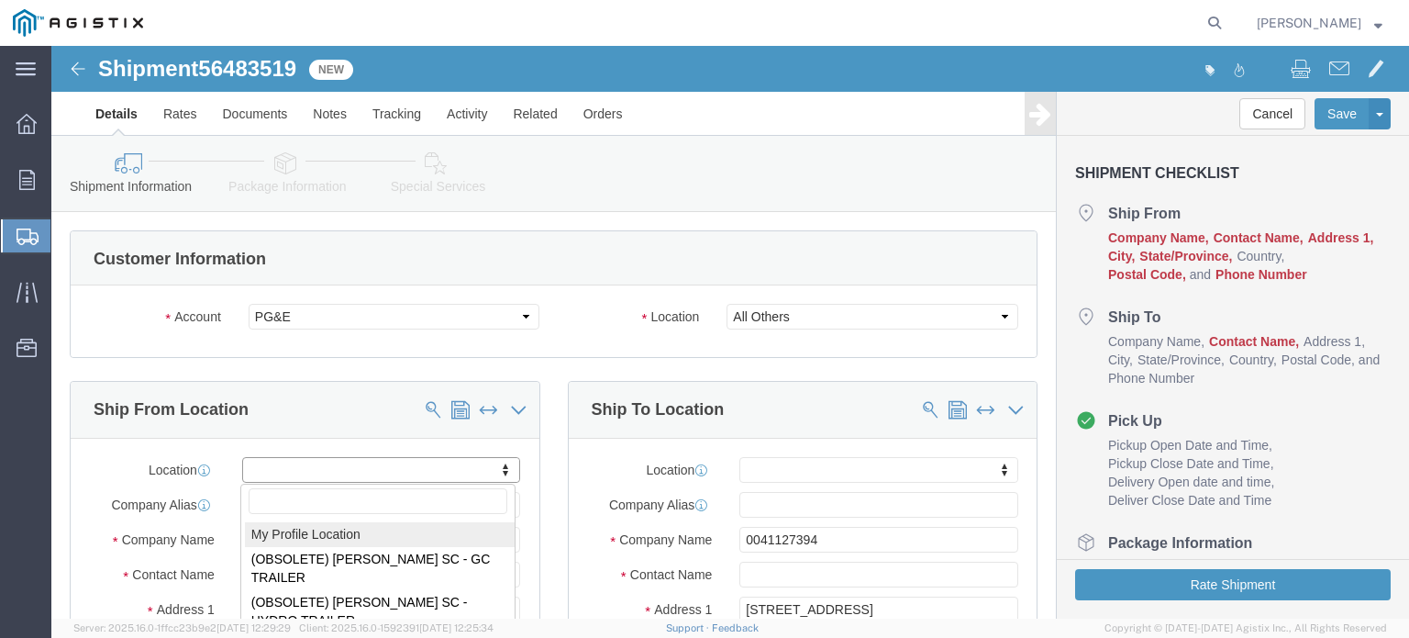
select select "MYPROFILE"
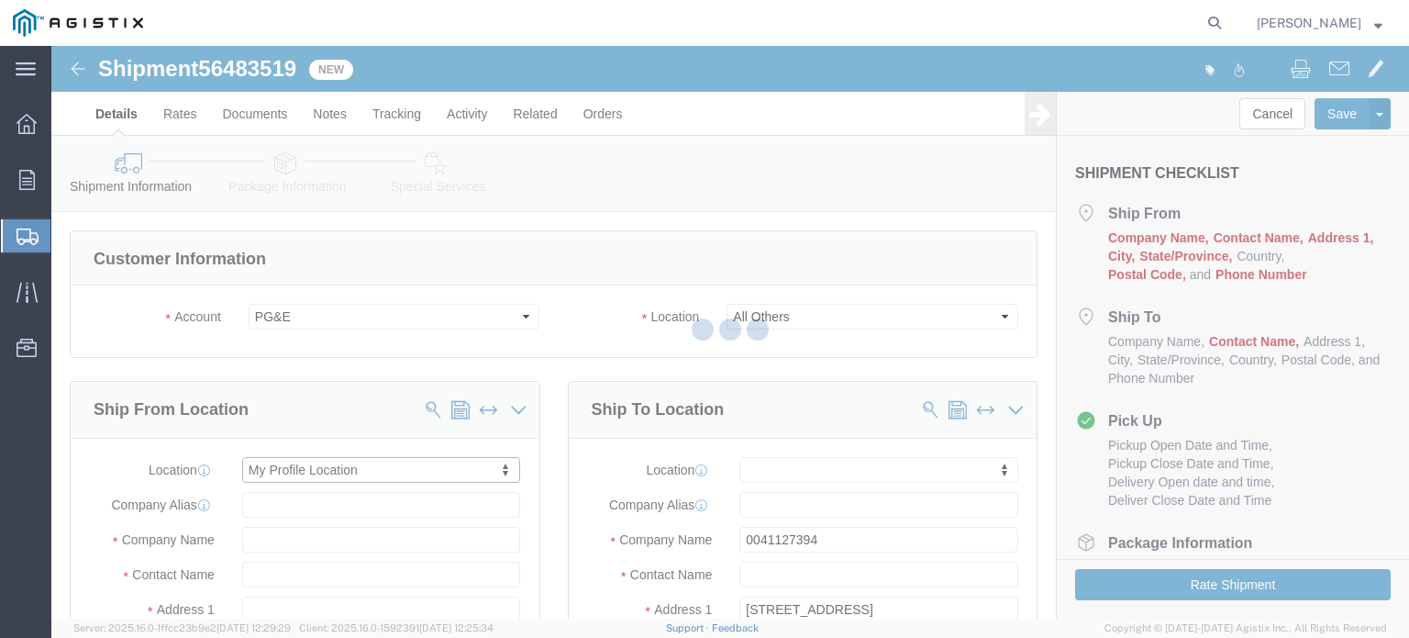
select select "KY"
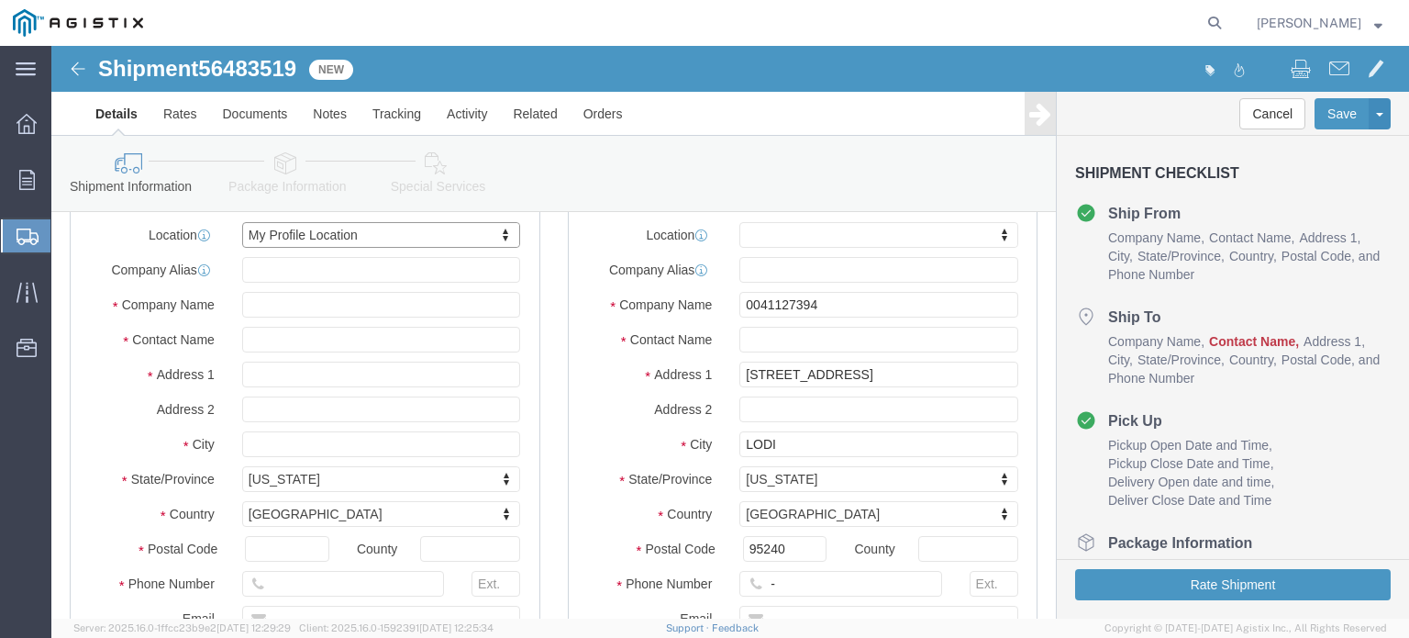
scroll to position [275, 0]
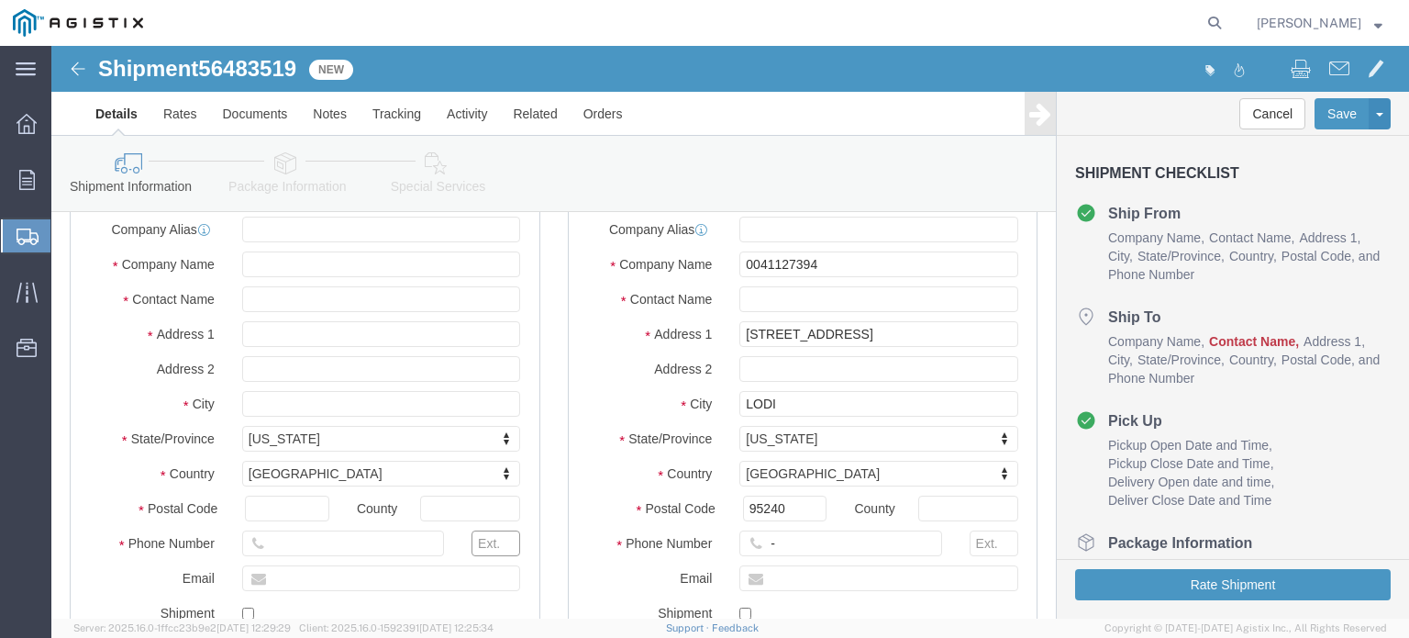
drag, startPoint x: 424, startPoint y: 495, endPoint x: 483, endPoint y: 500, distance: 59.0
click div "Ship From Location Location My Profile Location My Profile Location (OBSOLETE) …"
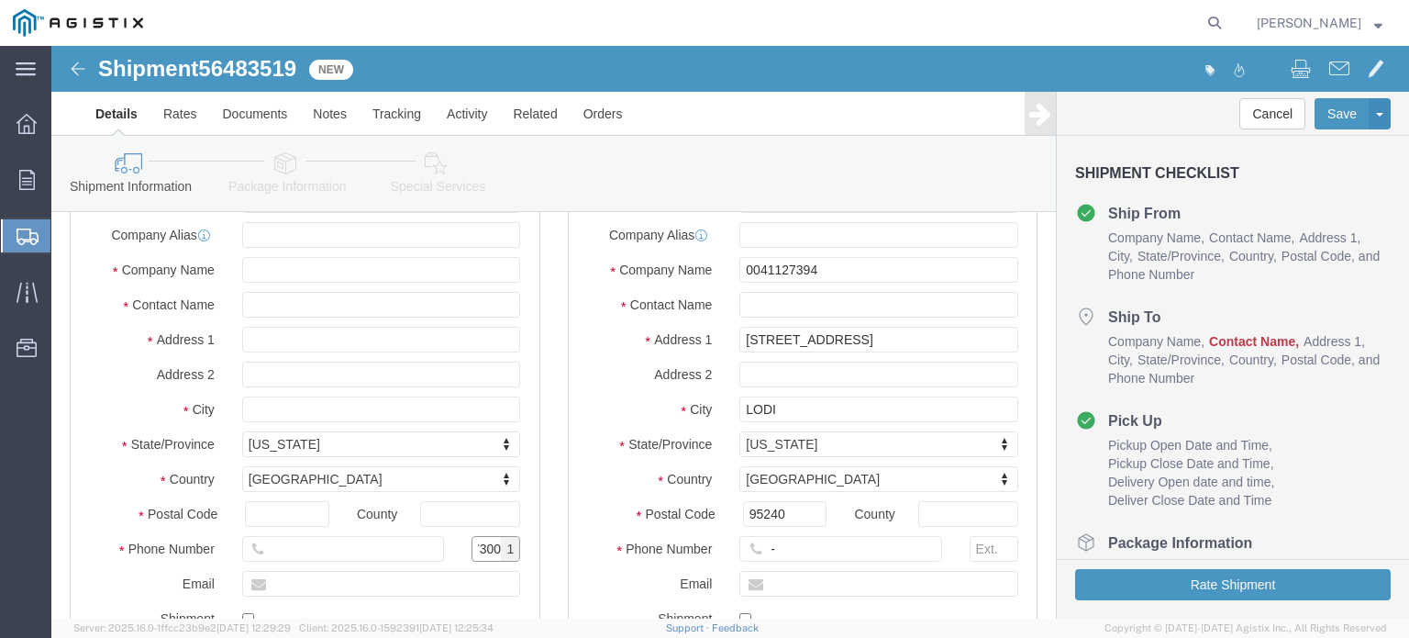
scroll to position [0, 0]
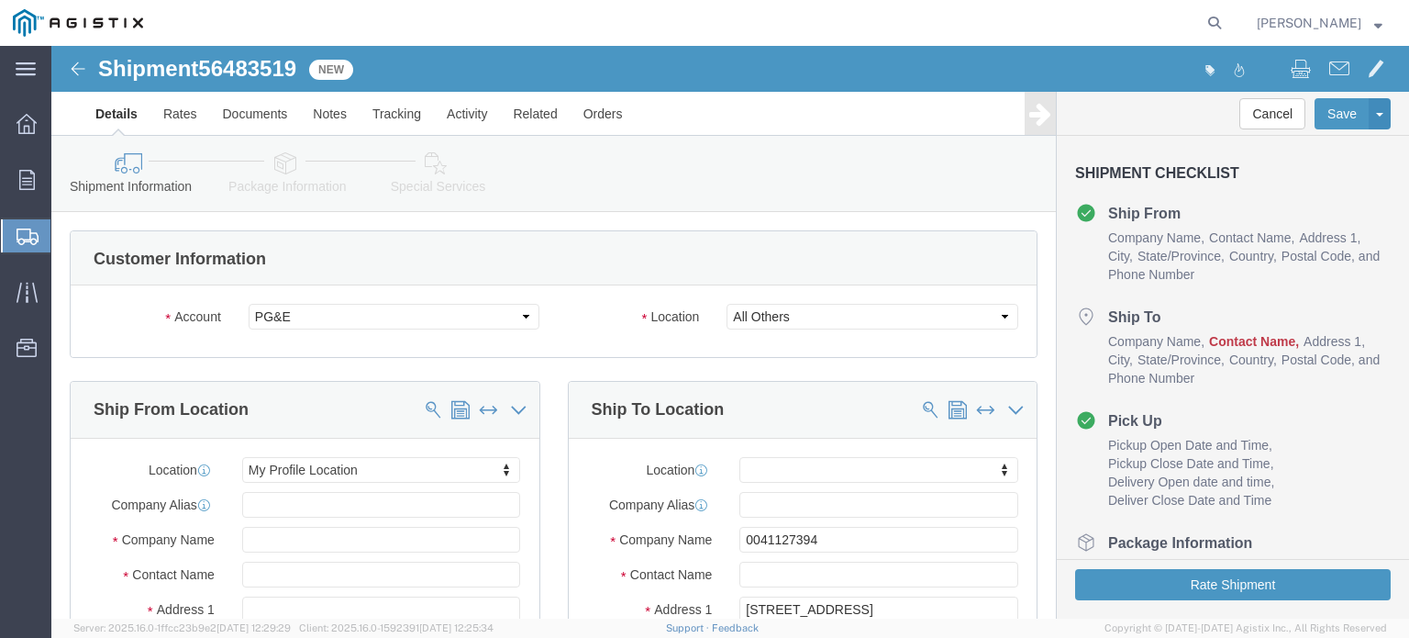
type input "17300"
click div "Ship From Location"
click button
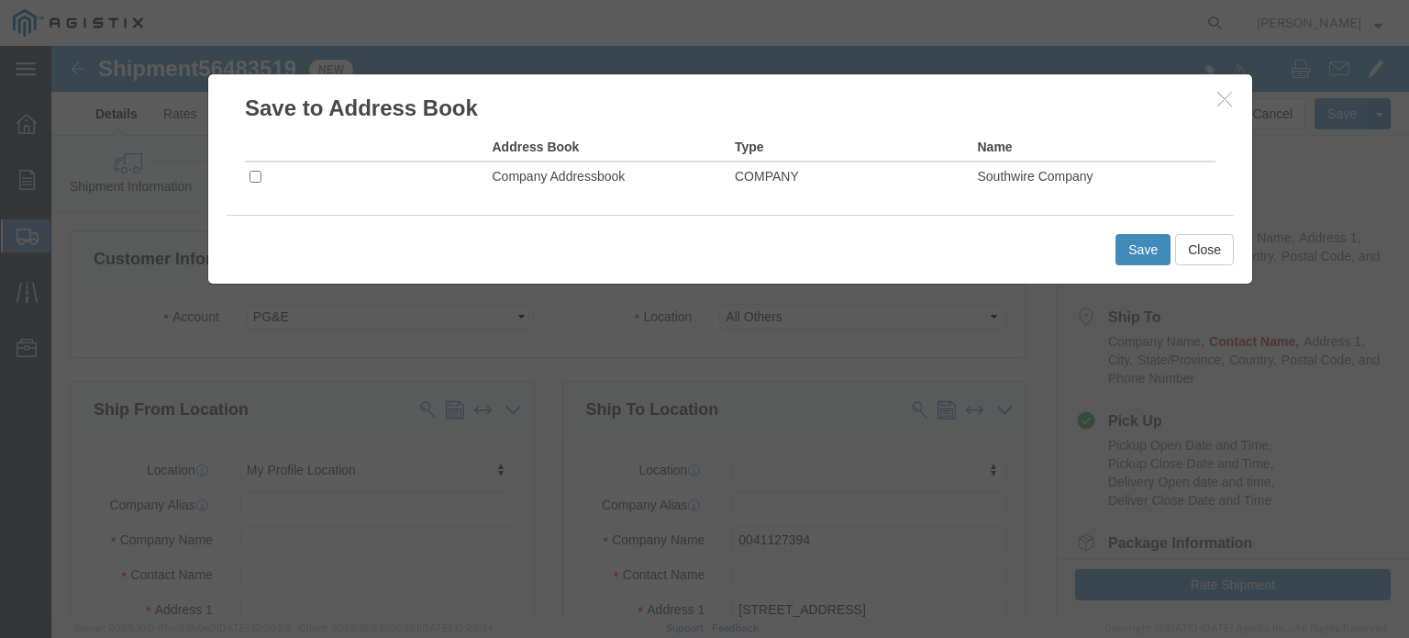
click button "Save"
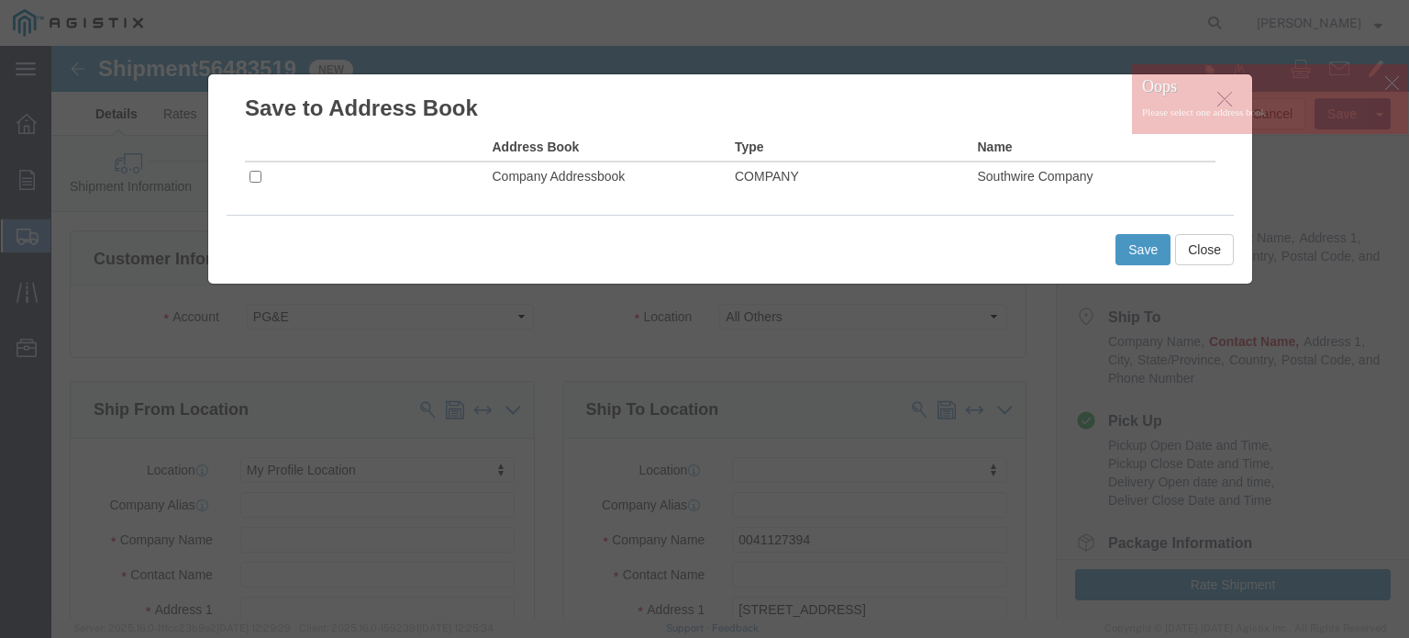
click td
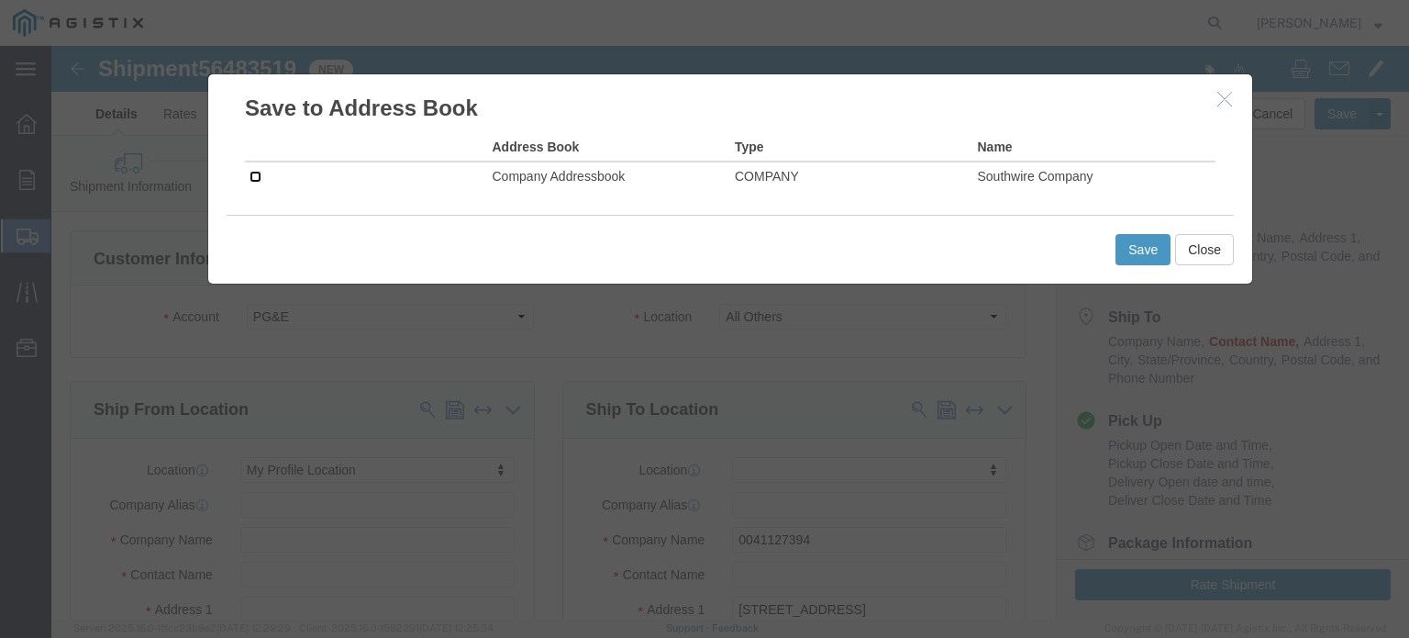
click input "checkbox"
checkbox input "true"
click button "Save"
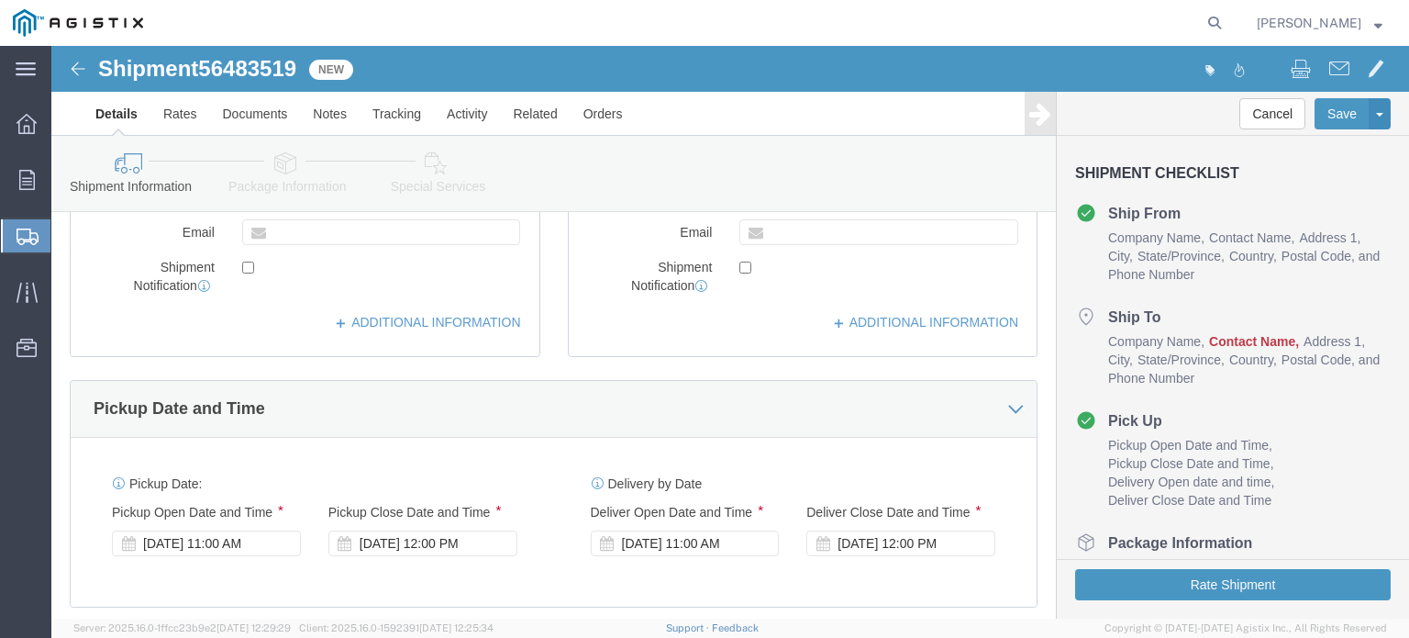
scroll to position [642, 0]
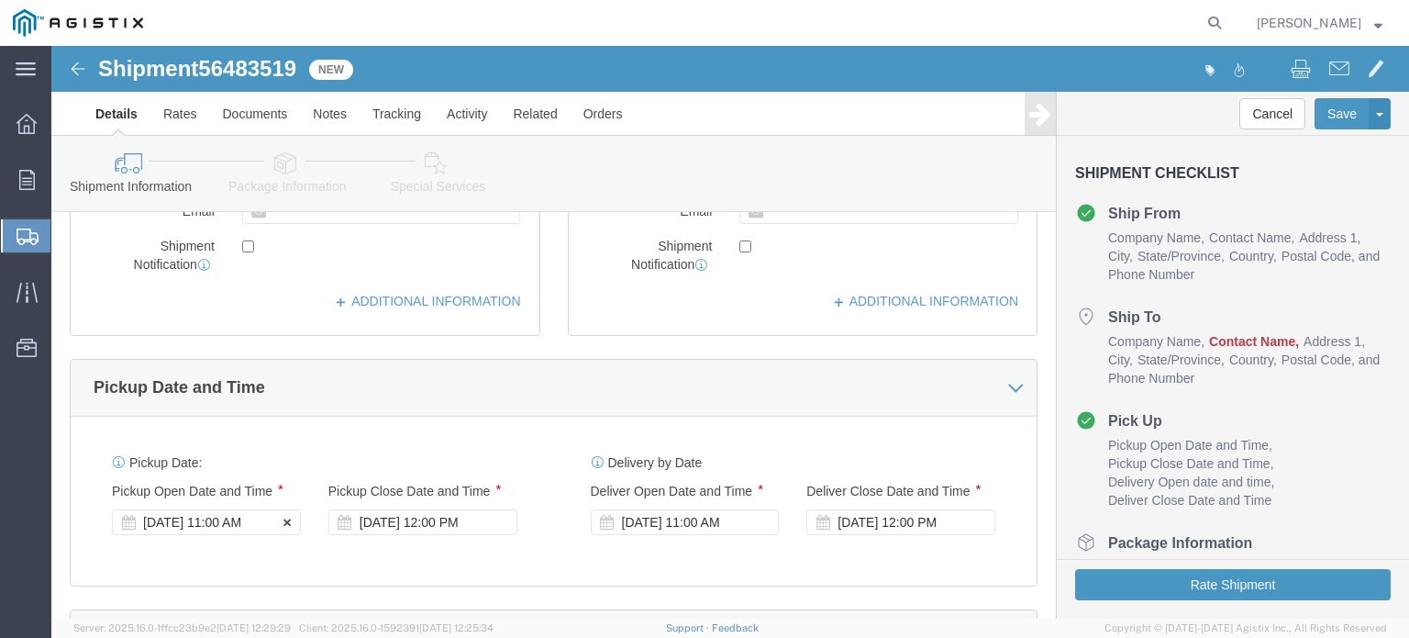
click div "[DATE] 11:00 AM"
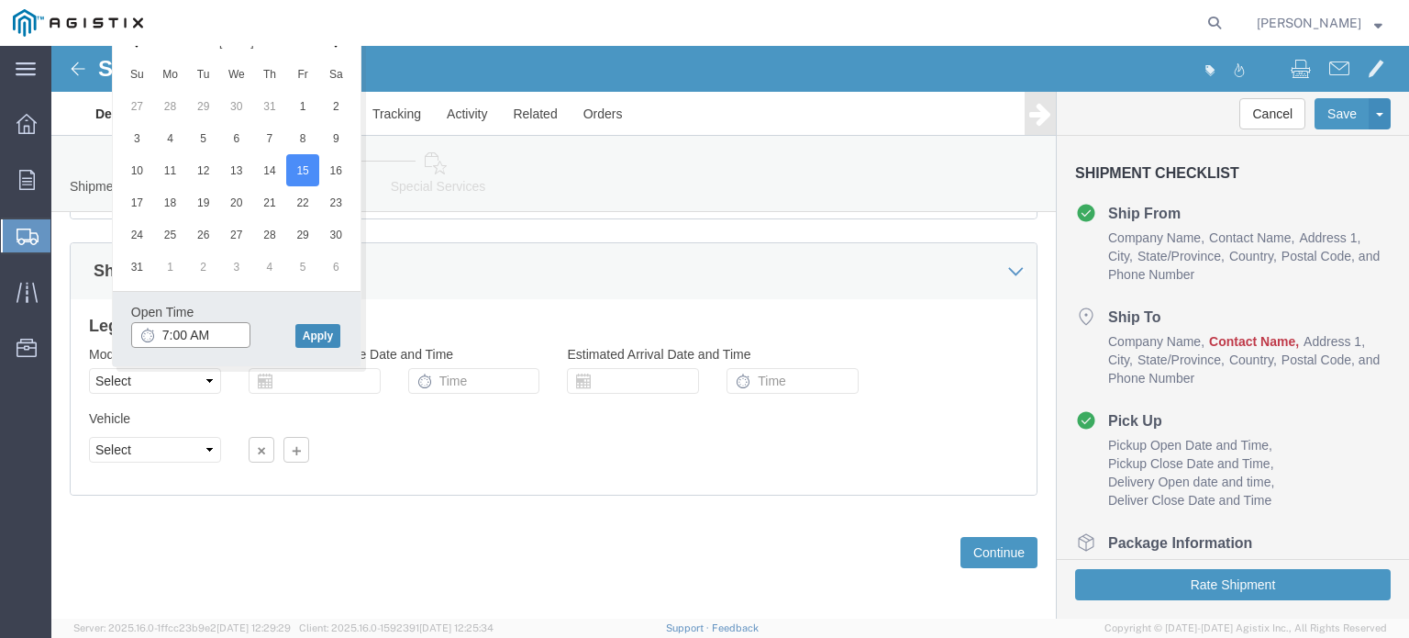
type input "7:00 AM"
click button "Apply"
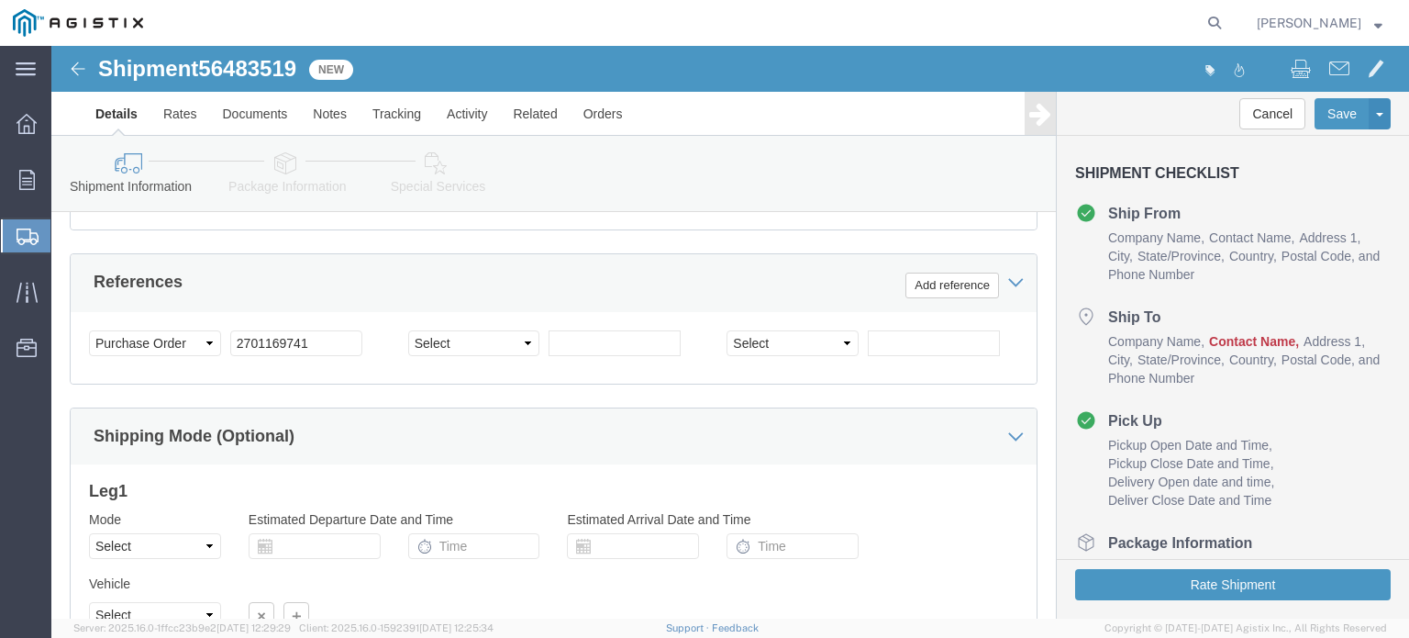
scroll to position [796, 0]
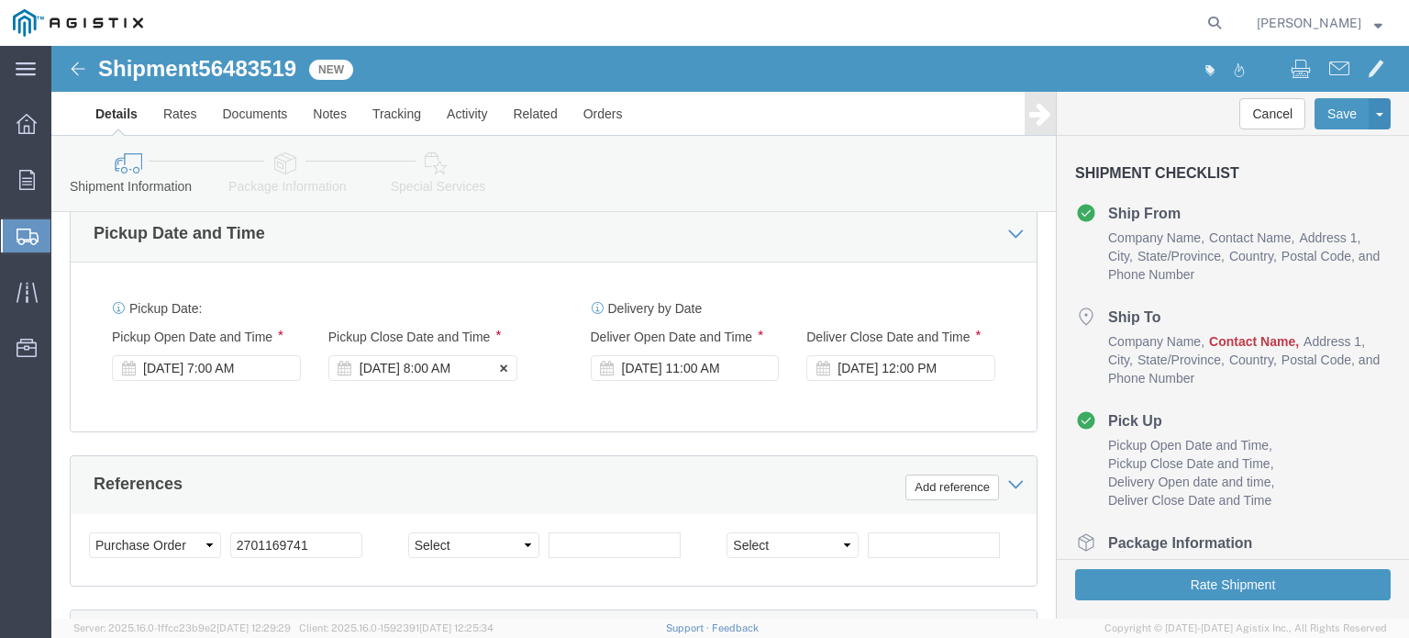
click div "[DATE] 8:00 AM"
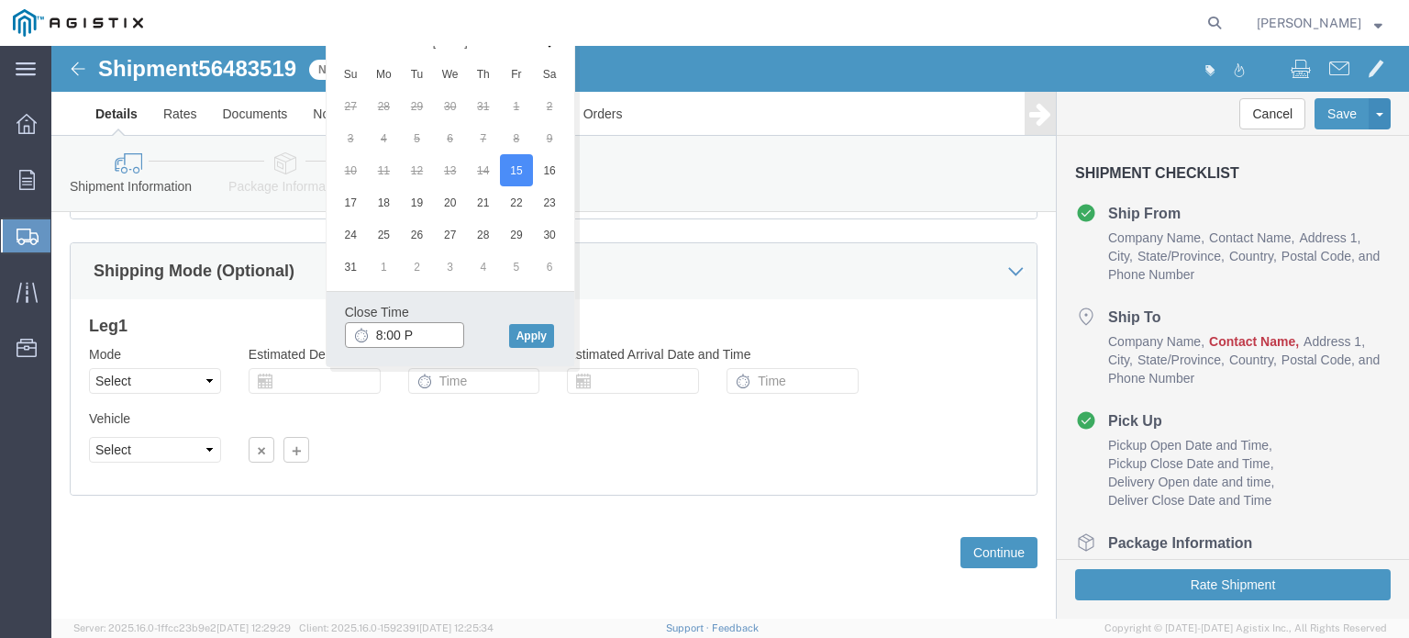
type input "8:00 PM"
click button "Apply"
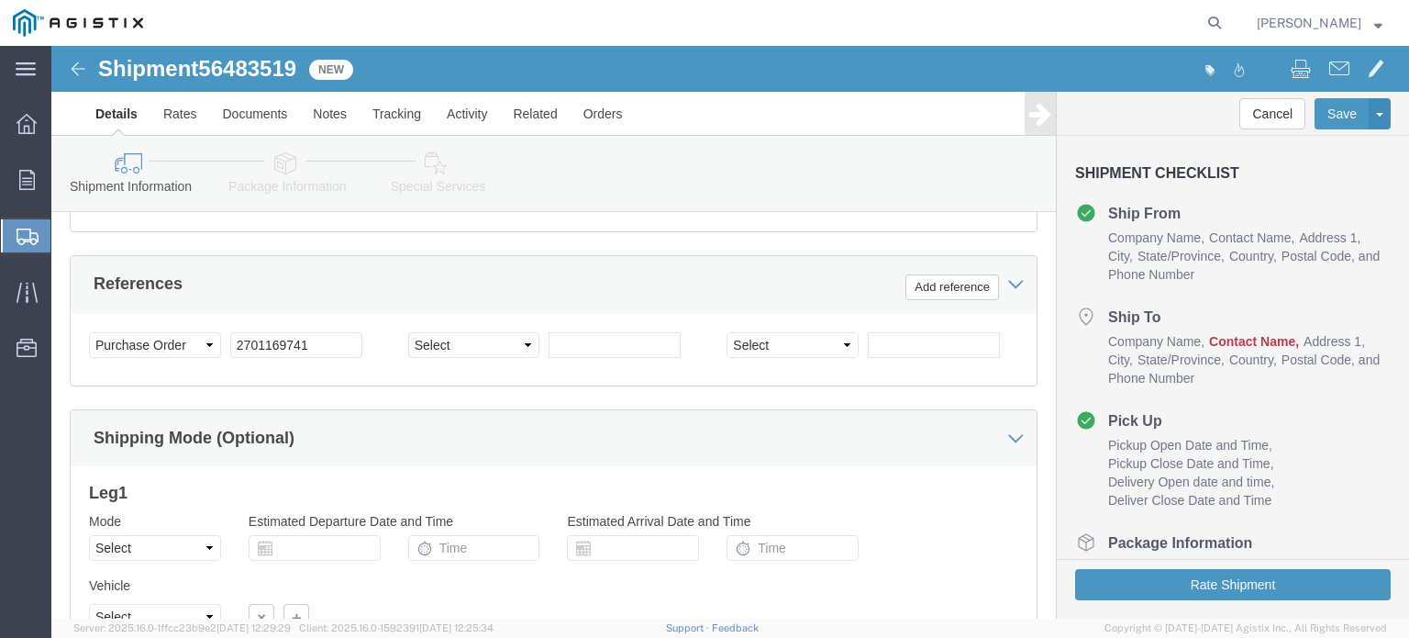
scroll to position [796, 0]
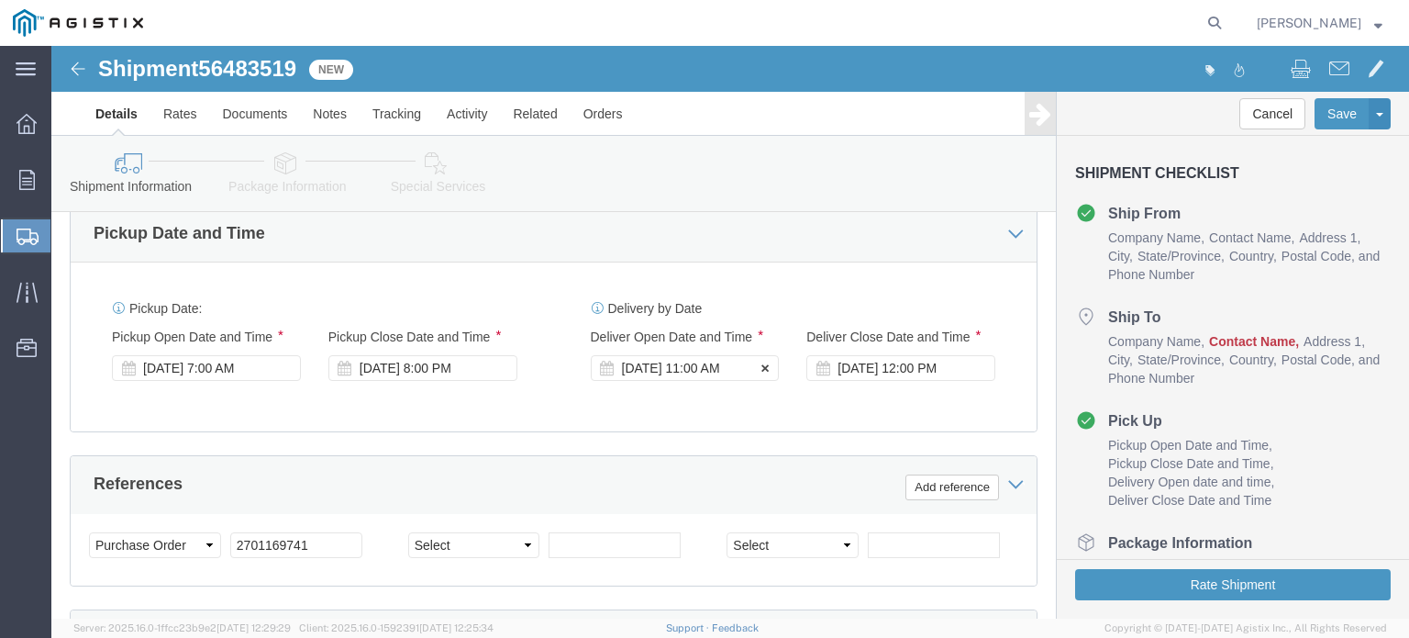
click div "[DATE] 11:00 AM"
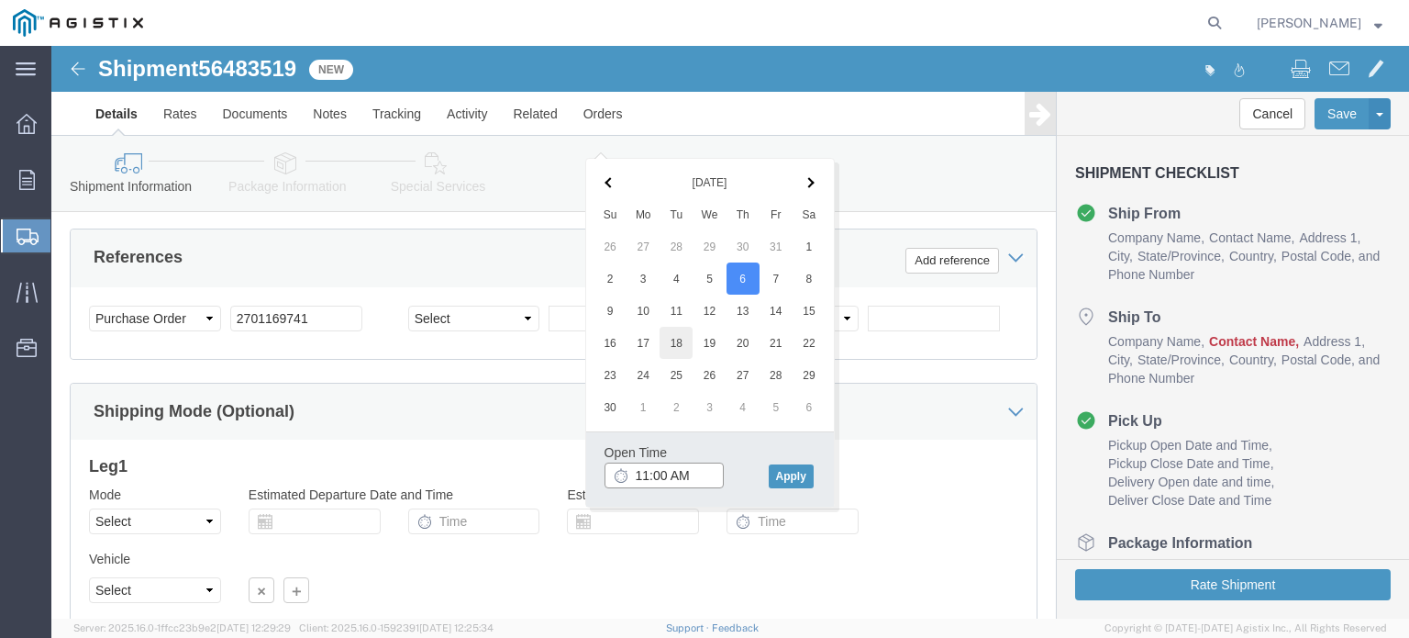
scroll to position [888, 0]
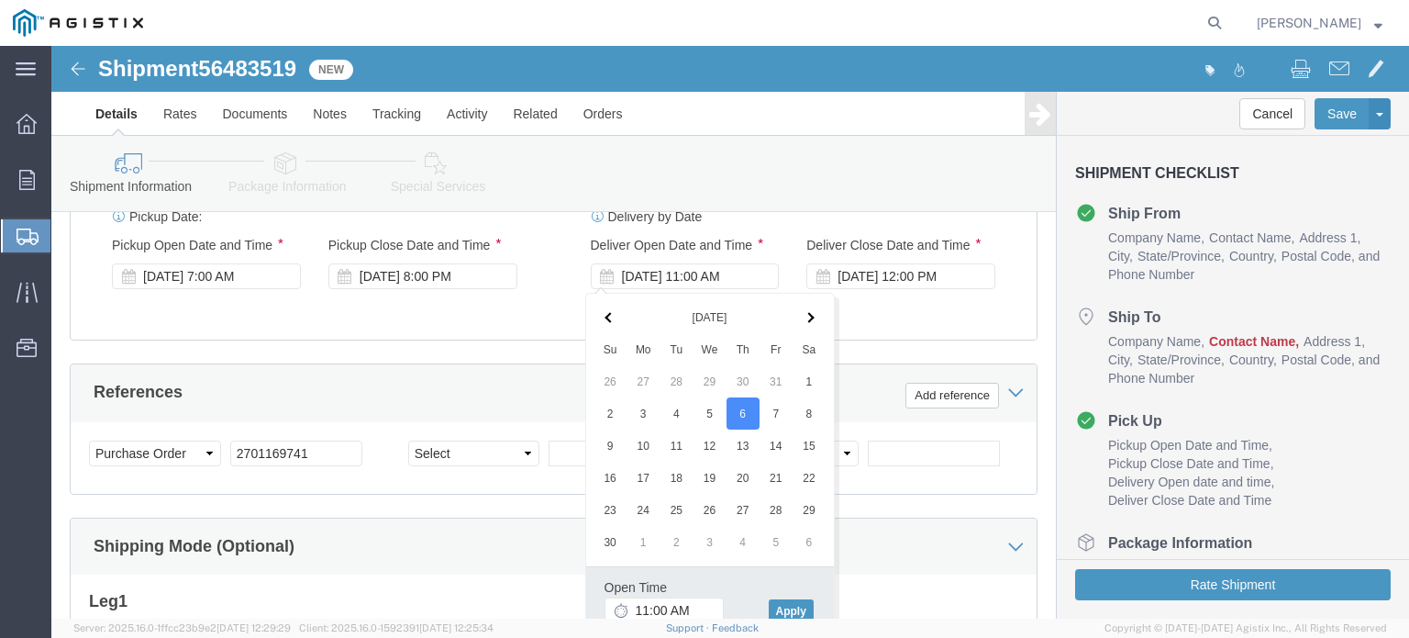
click th
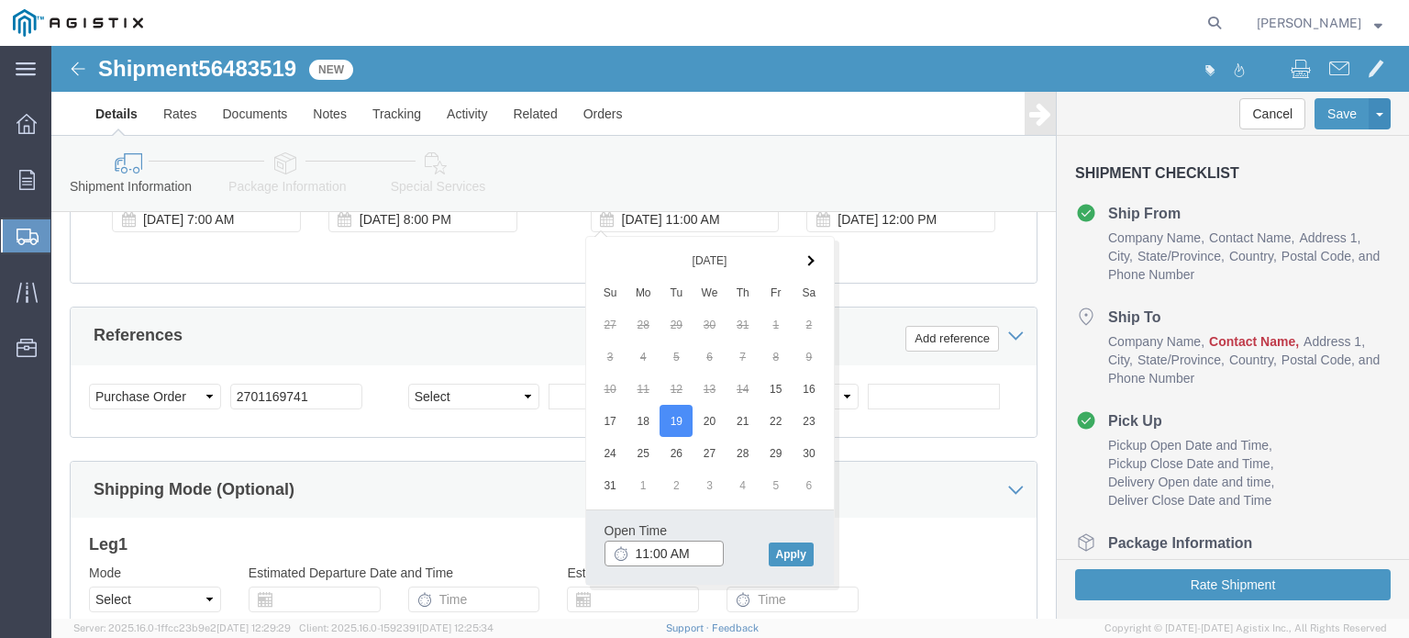
type input "8:00 AM"
click button "Apply"
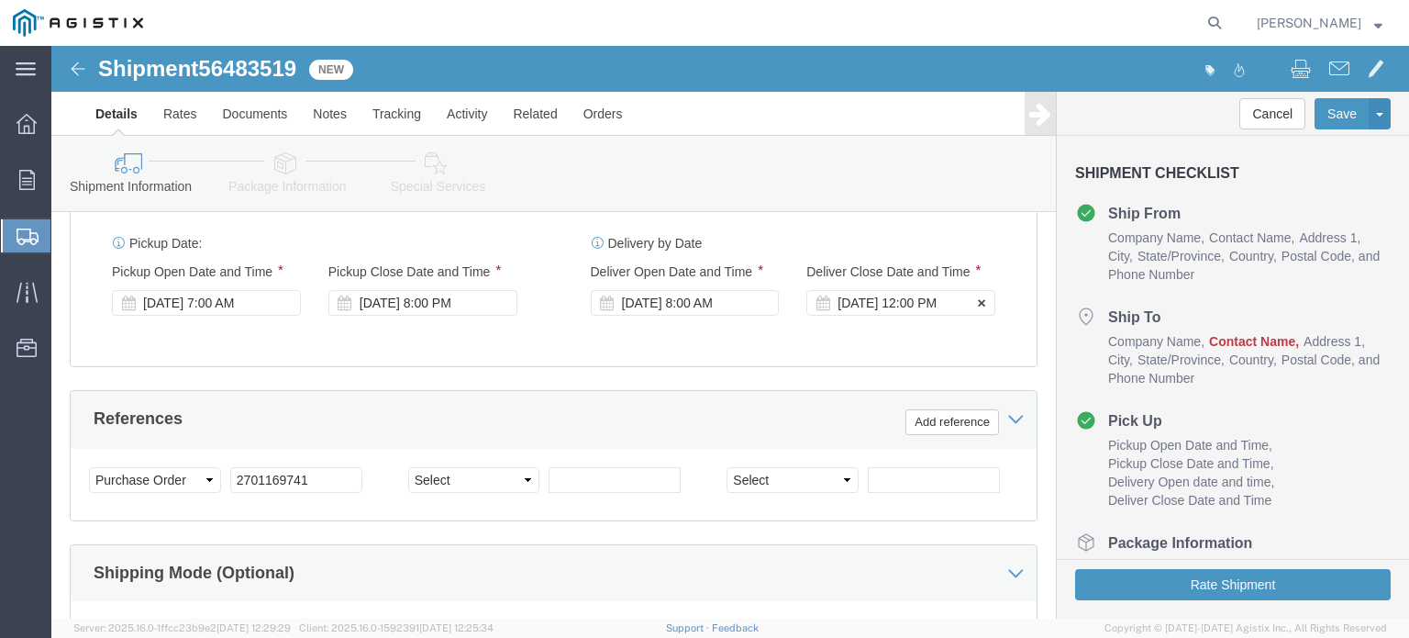
scroll to position [762, 0]
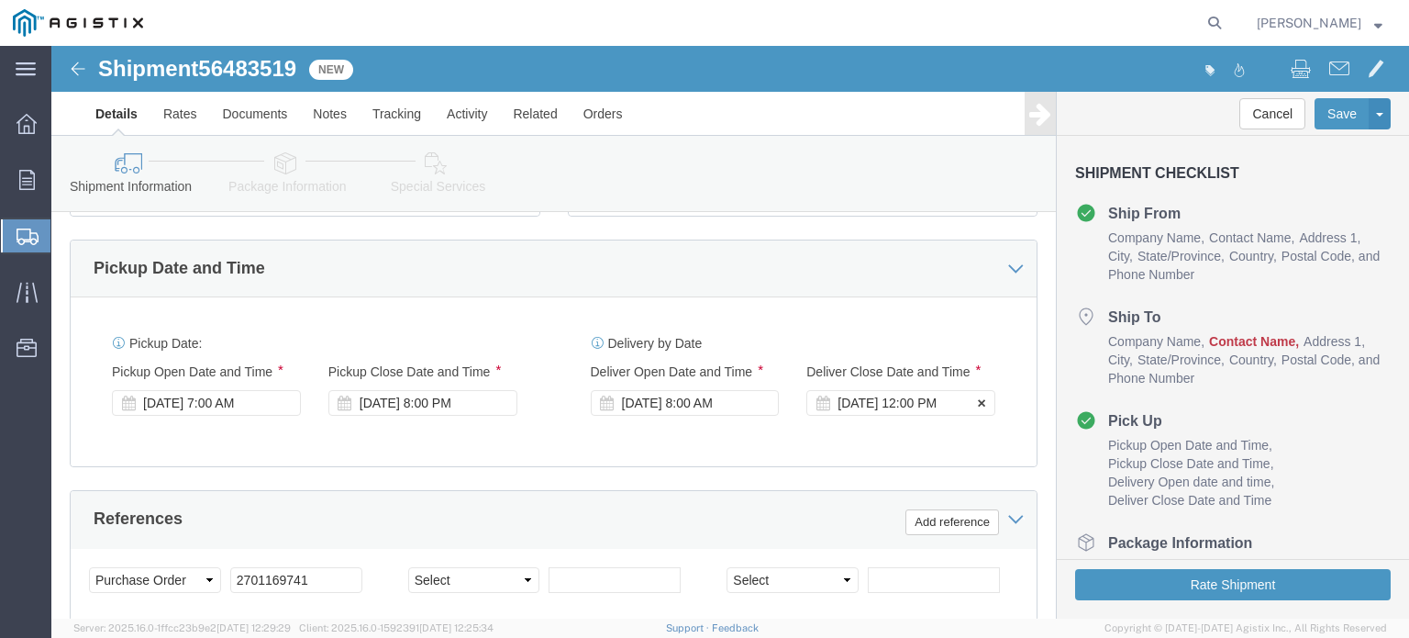
click div "[DATE] 12:00 PM"
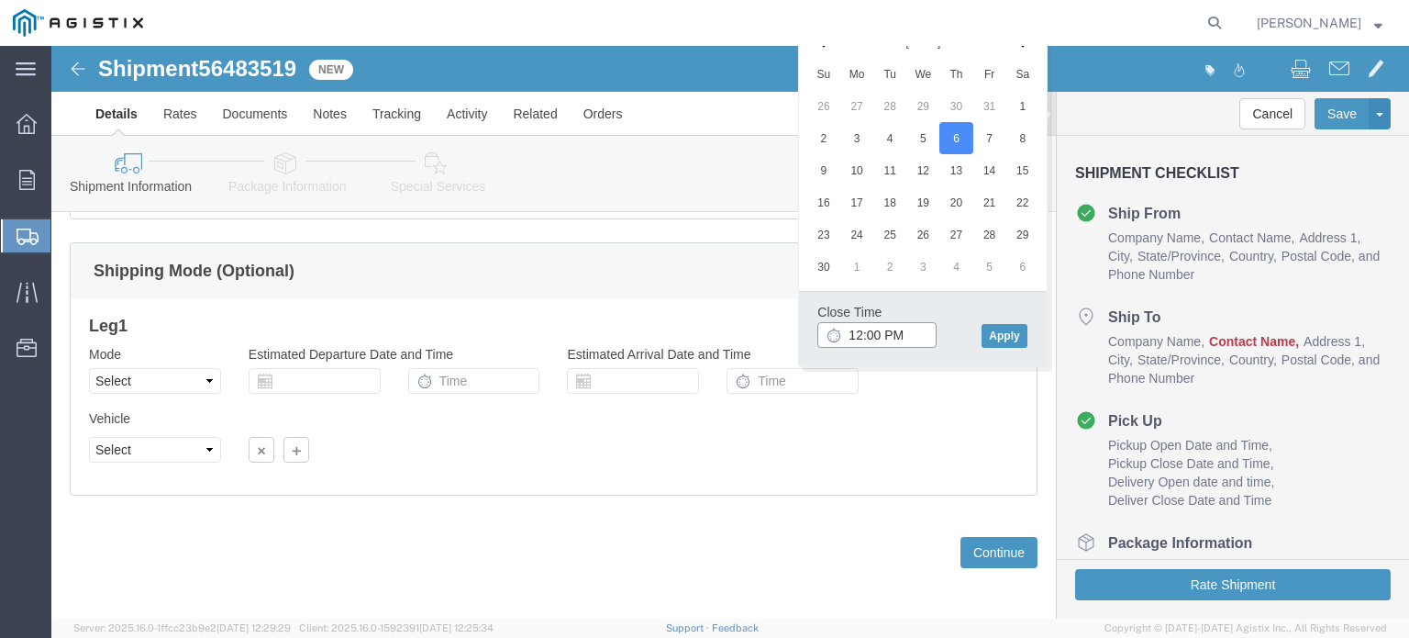
type input "2:00 PM"
click button "Apply"
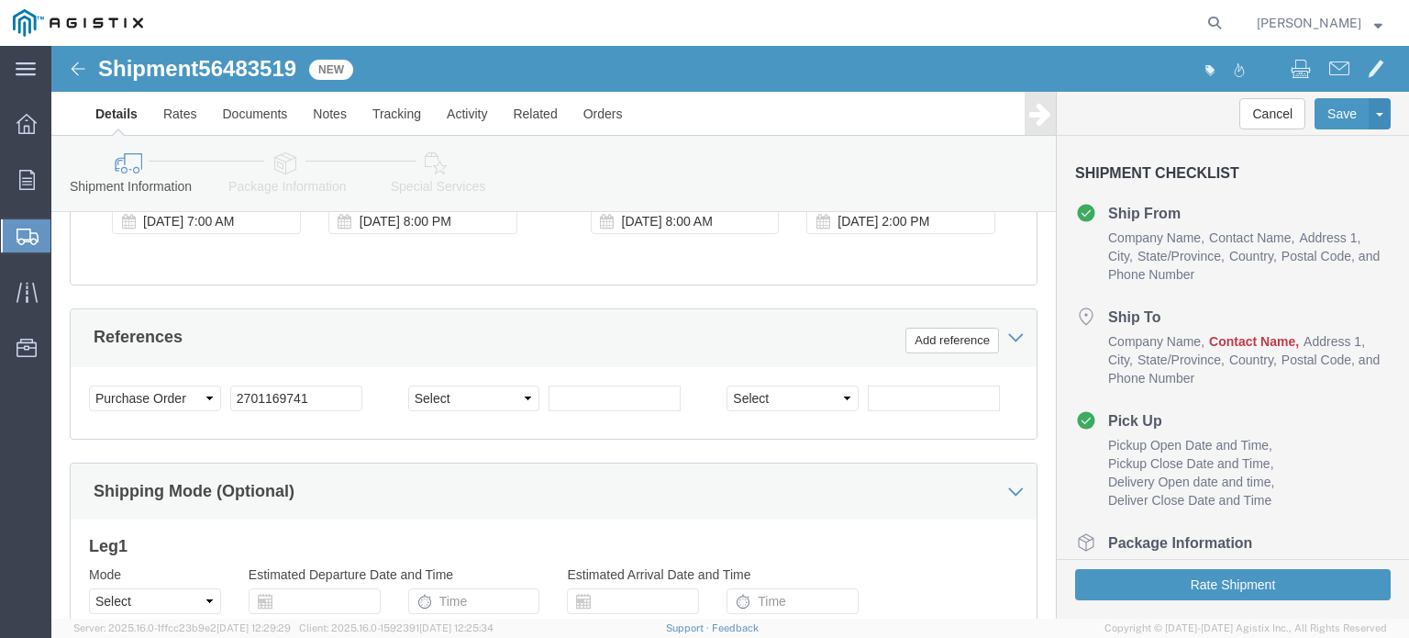
scroll to position [705, 0]
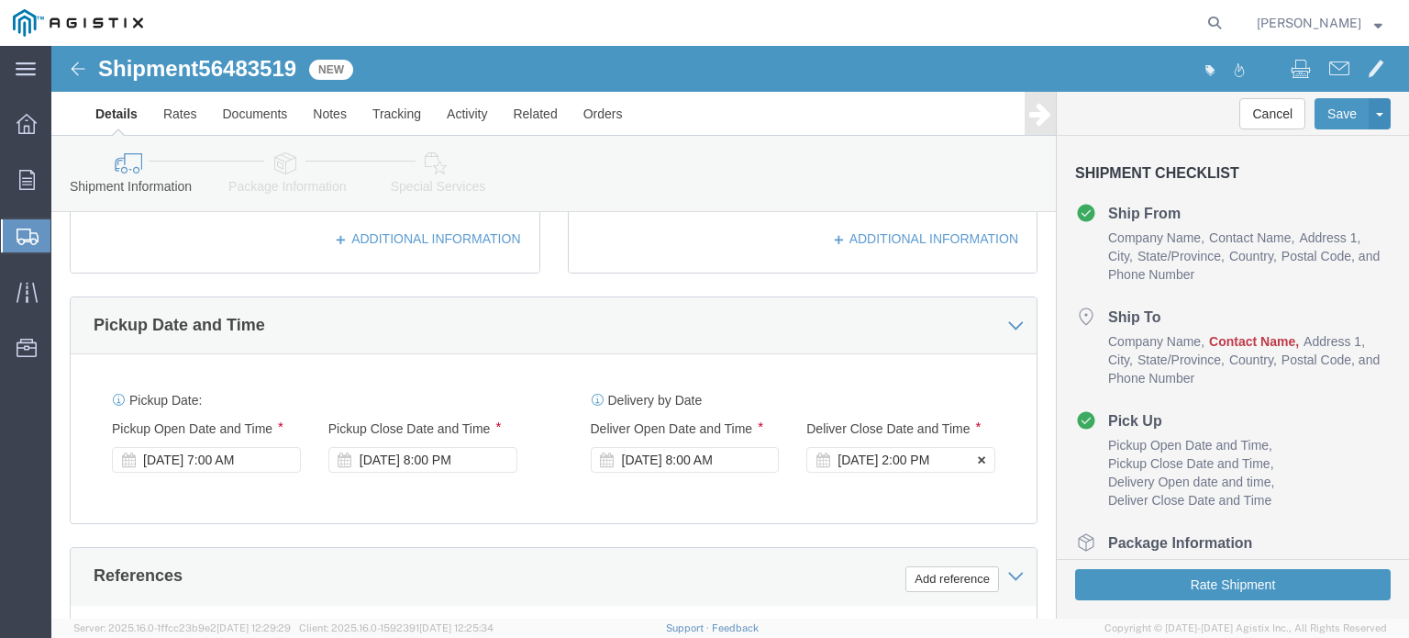
click div "[DATE] 2:00 PM"
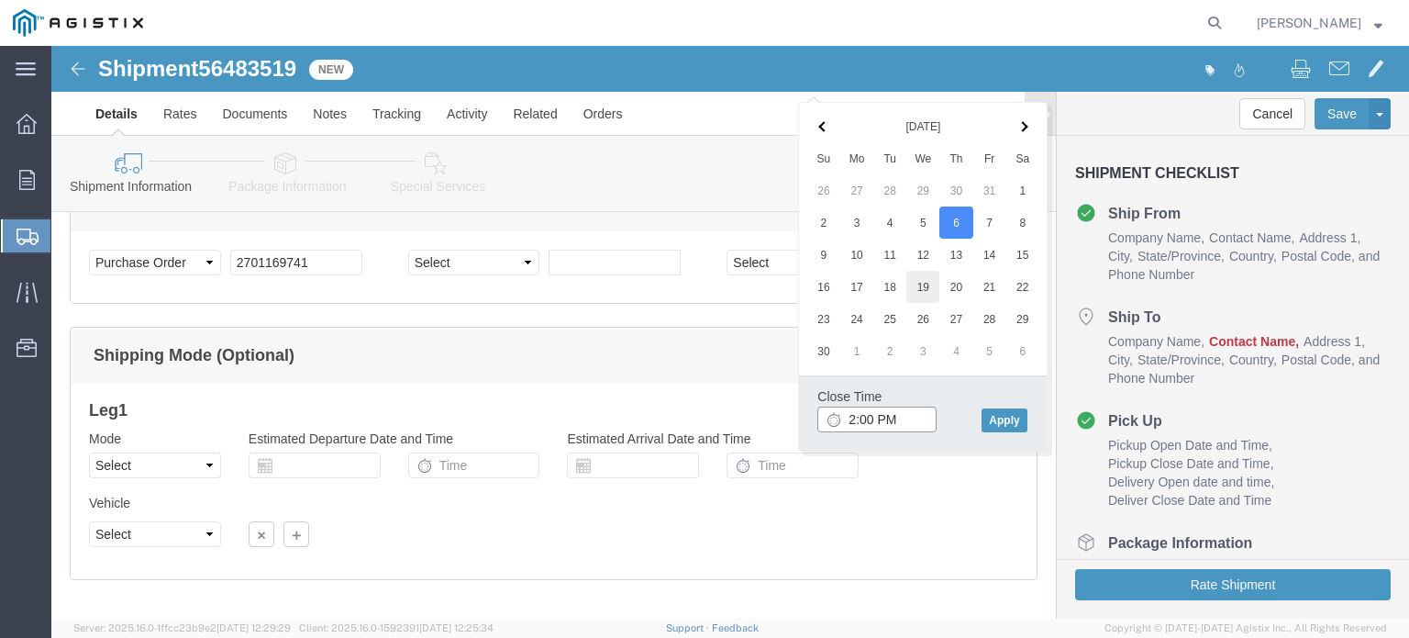
scroll to position [980, 0]
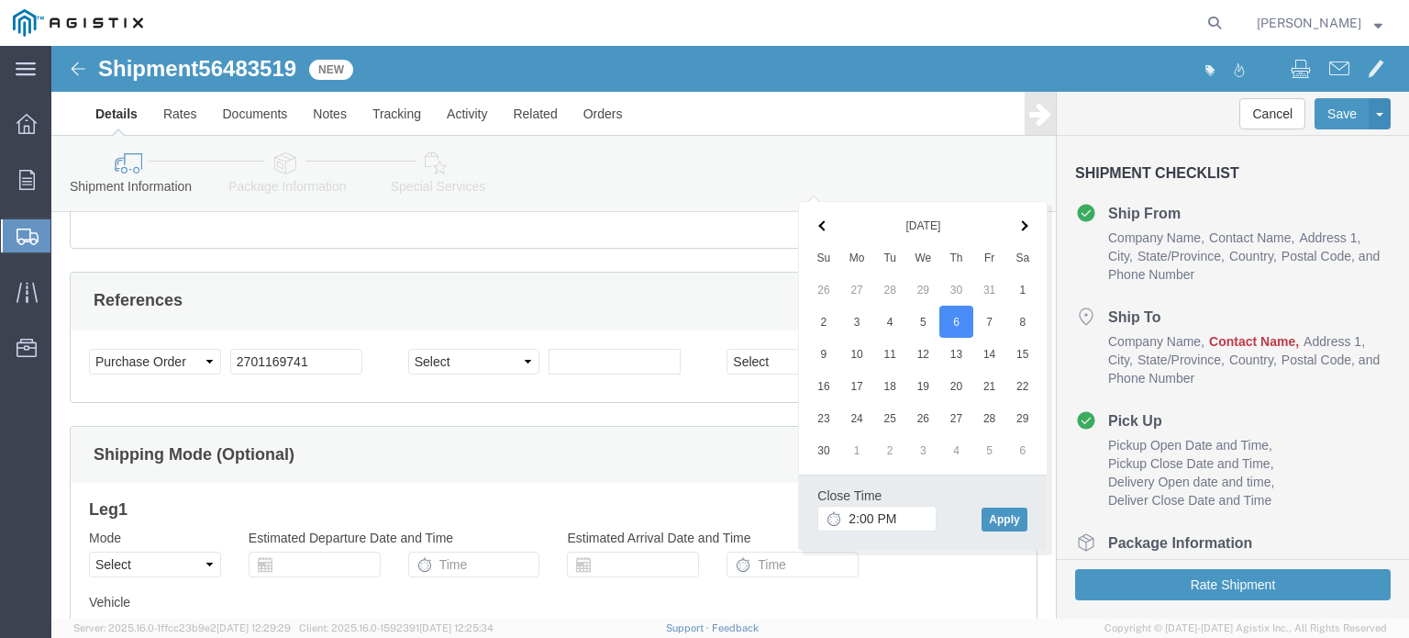
click th
click button "Apply"
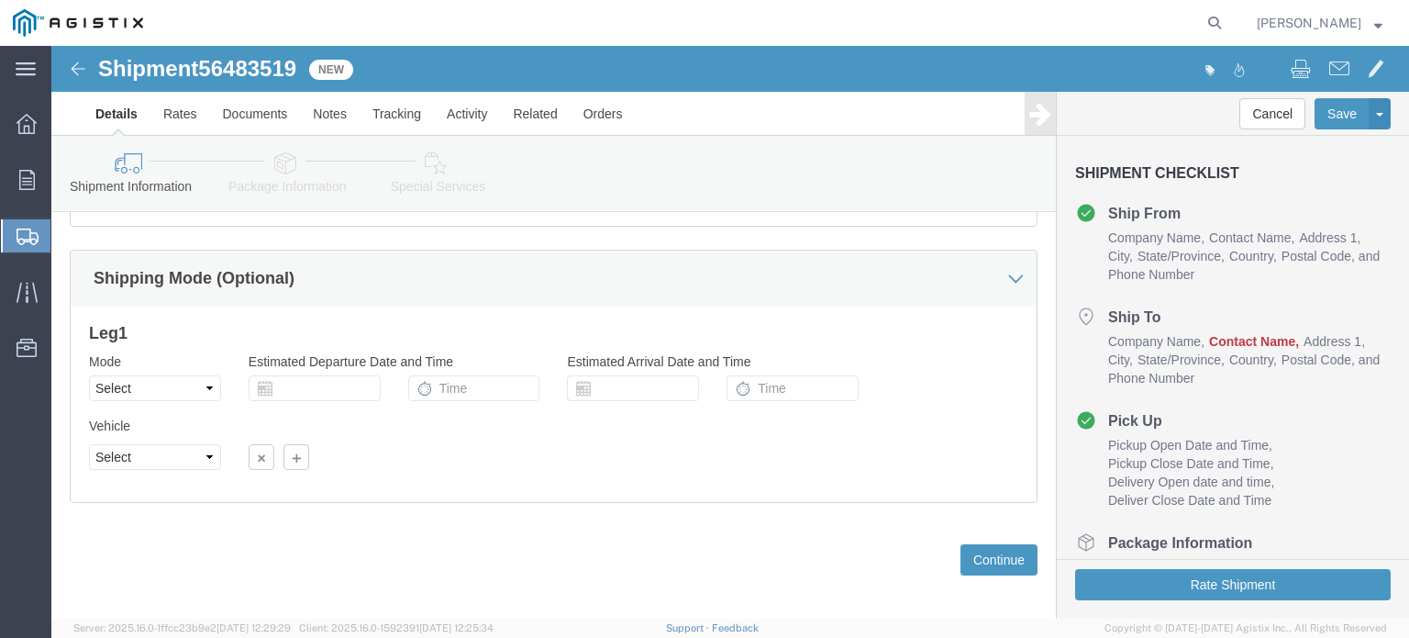
scroll to position [1163, 0]
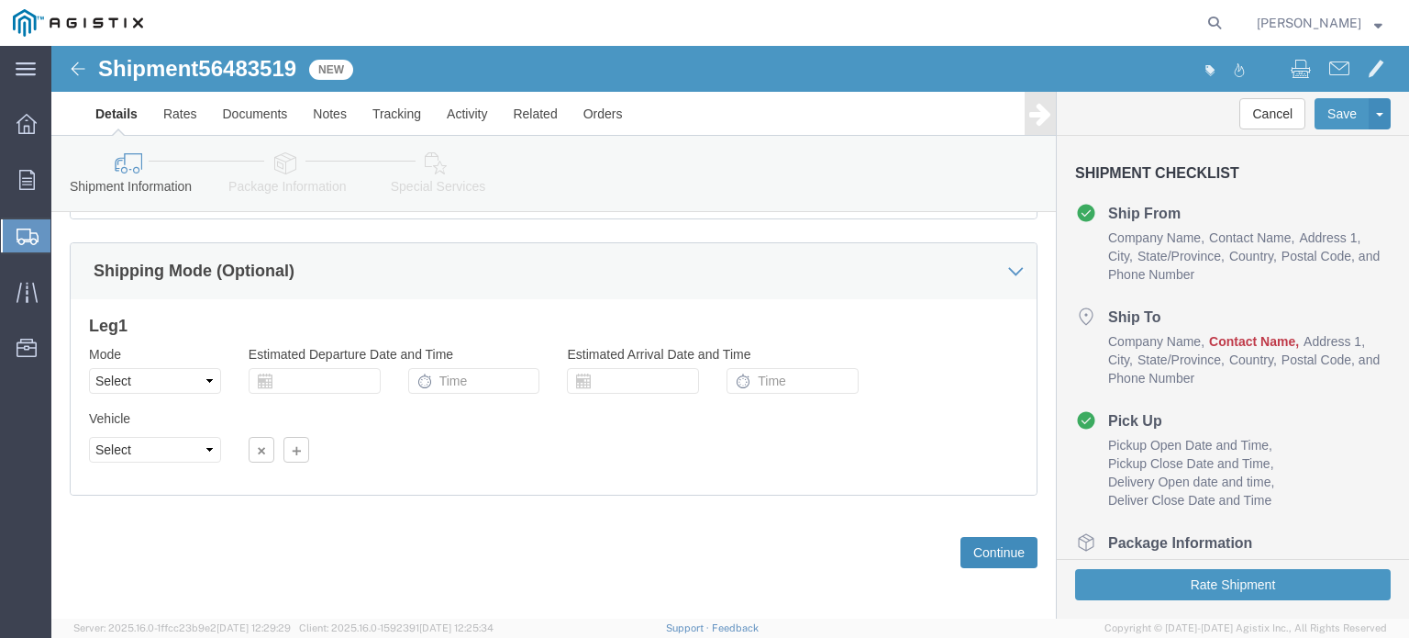
click button "Continue"
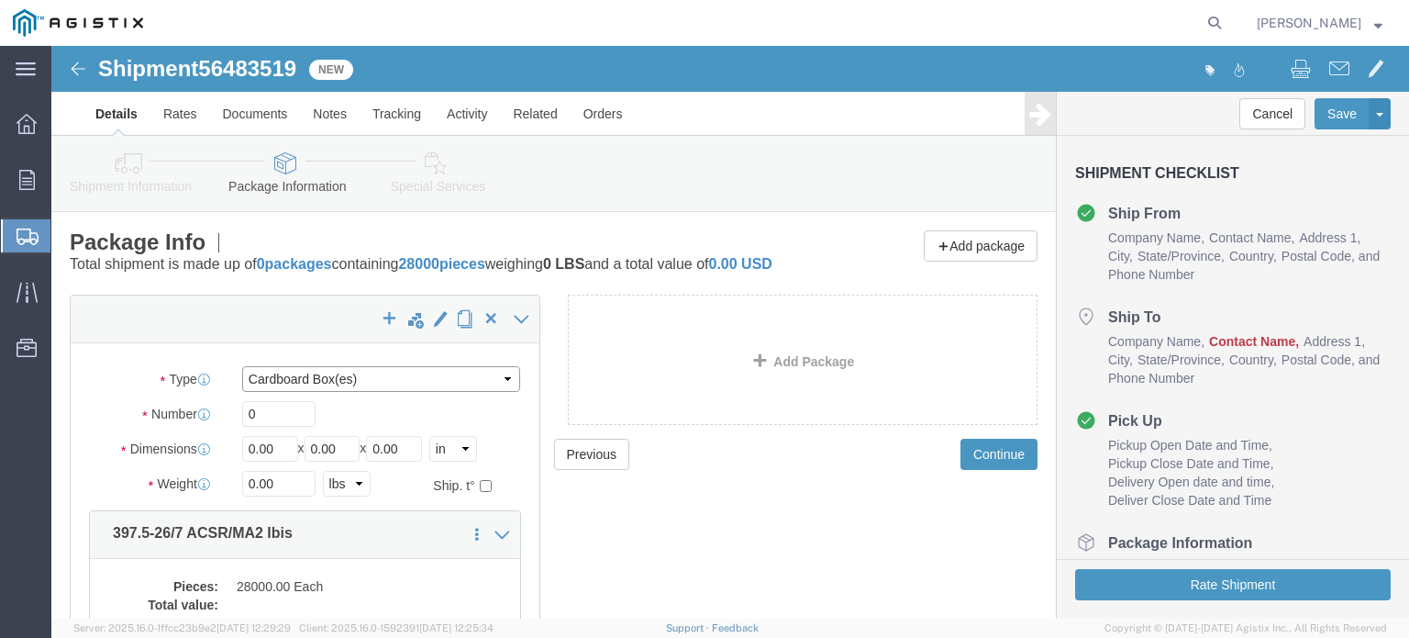
click select "Select Bulk Bundle(s) Cardboard Box(es) Carton(s) Crate(s) Drum(s) (Fiberboard)…"
select select "YRPK"
click select "Select Bulk Bundle(s) Cardboard Box(es) Carton(s) Crate(s) Drum(s) (Fiberboard)…"
click icon
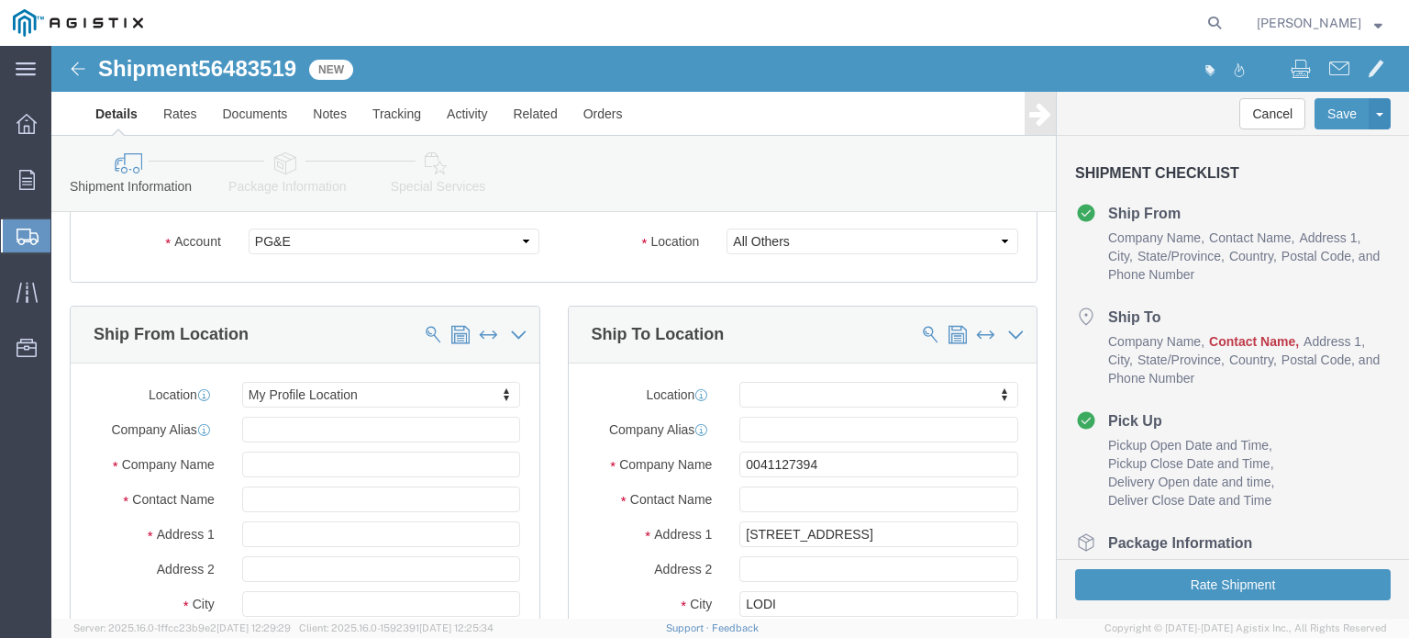
scroll to position [184, 0]
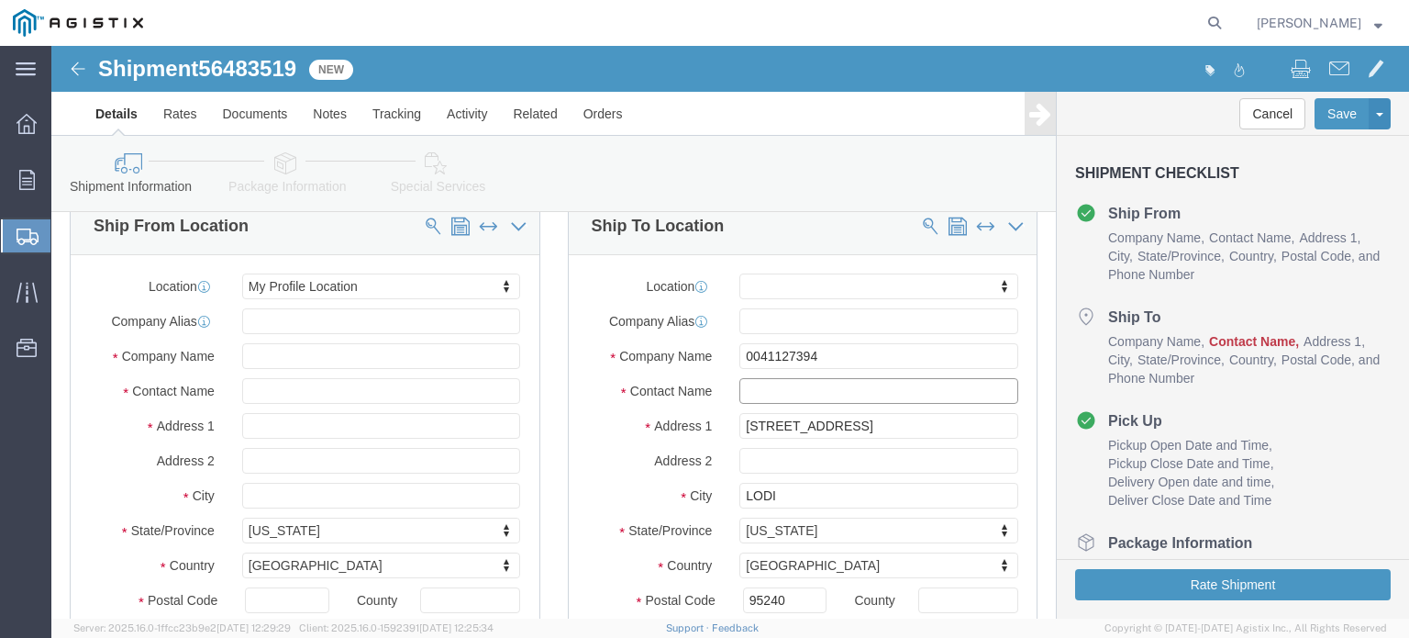
click input "text"
type input "[PERSON_NAME]"
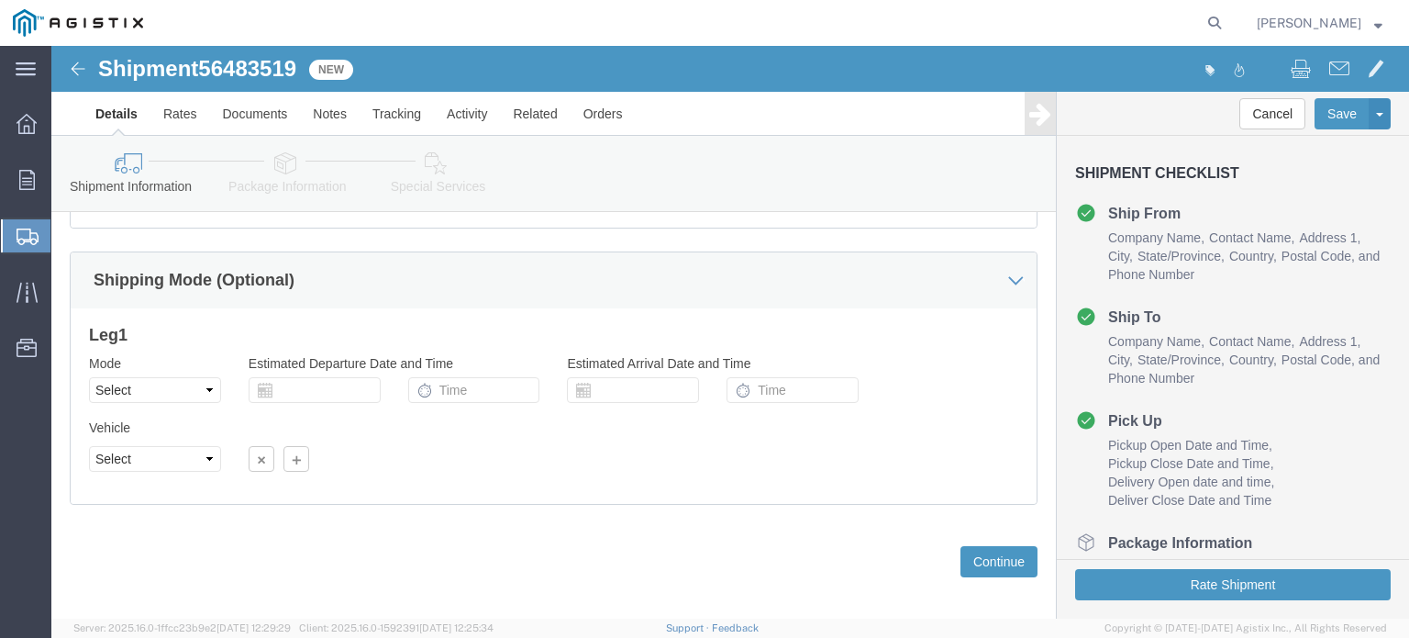
scroll to position [1168, 0]
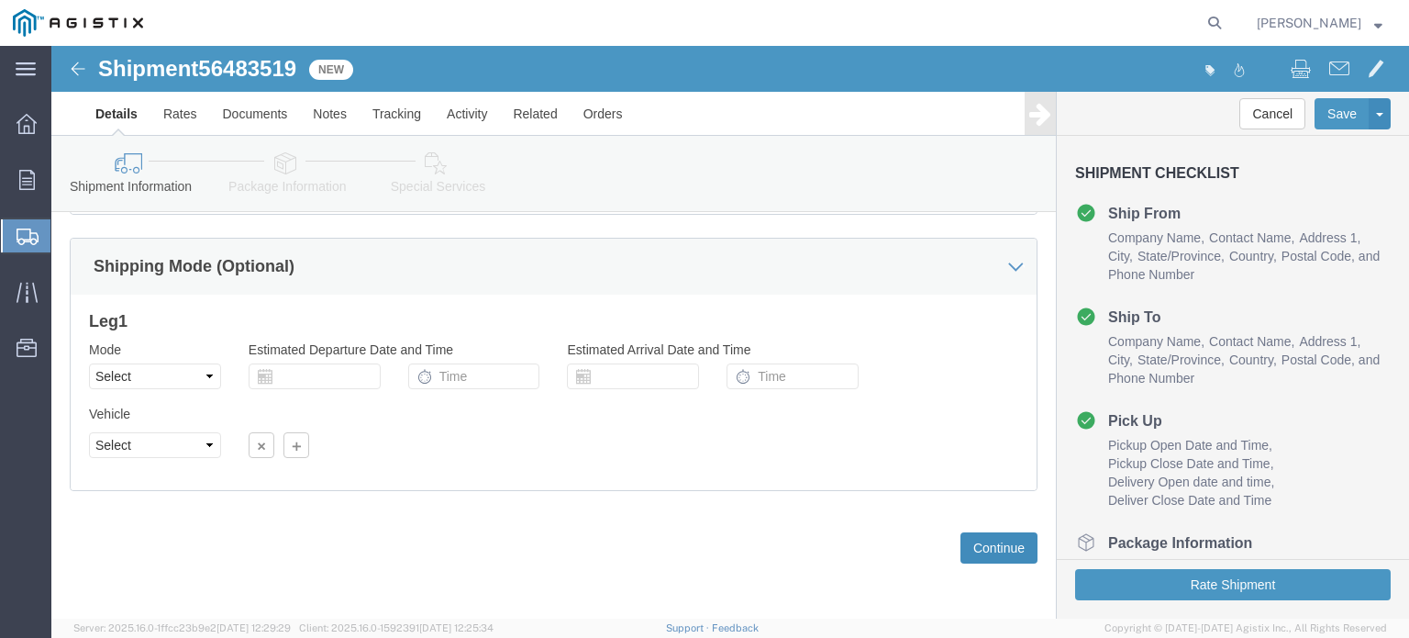
type input "[PHONE_NUMBER]"
click button "Continue"
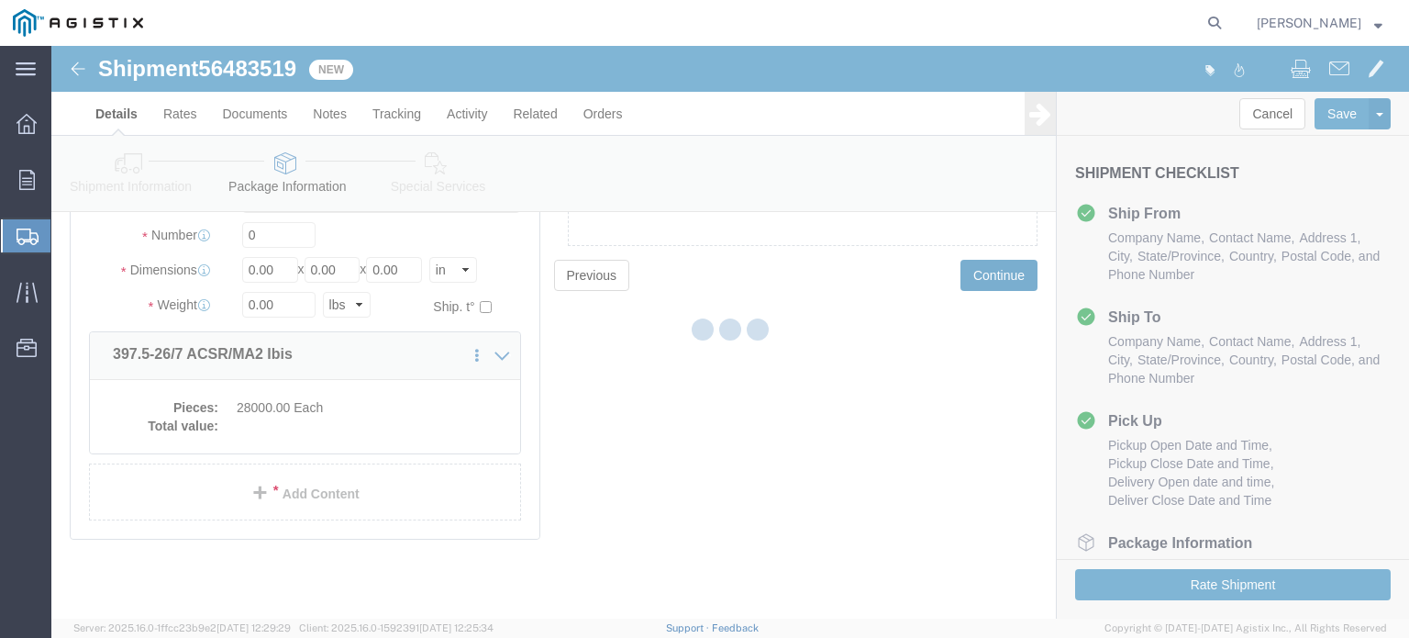
scroll to position [0, 0]
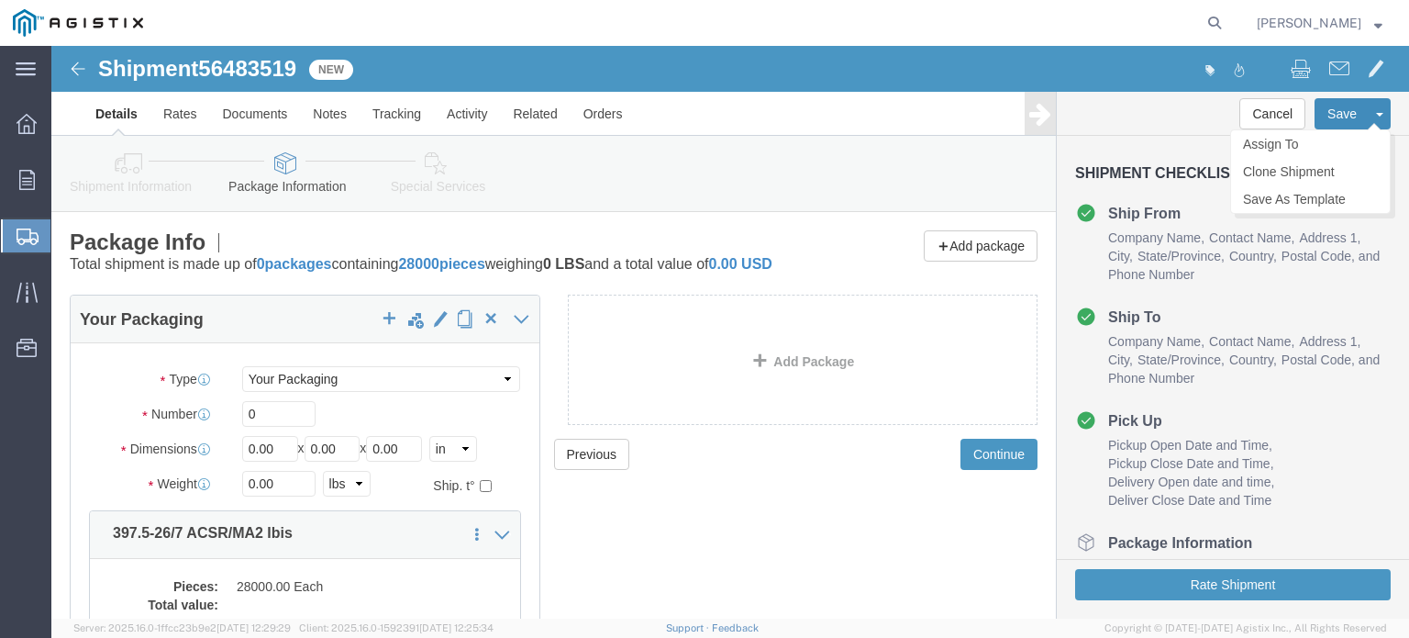
click button "Save"
click at [17, 280] on div at bounding box center [26, 291] width 51 height 37
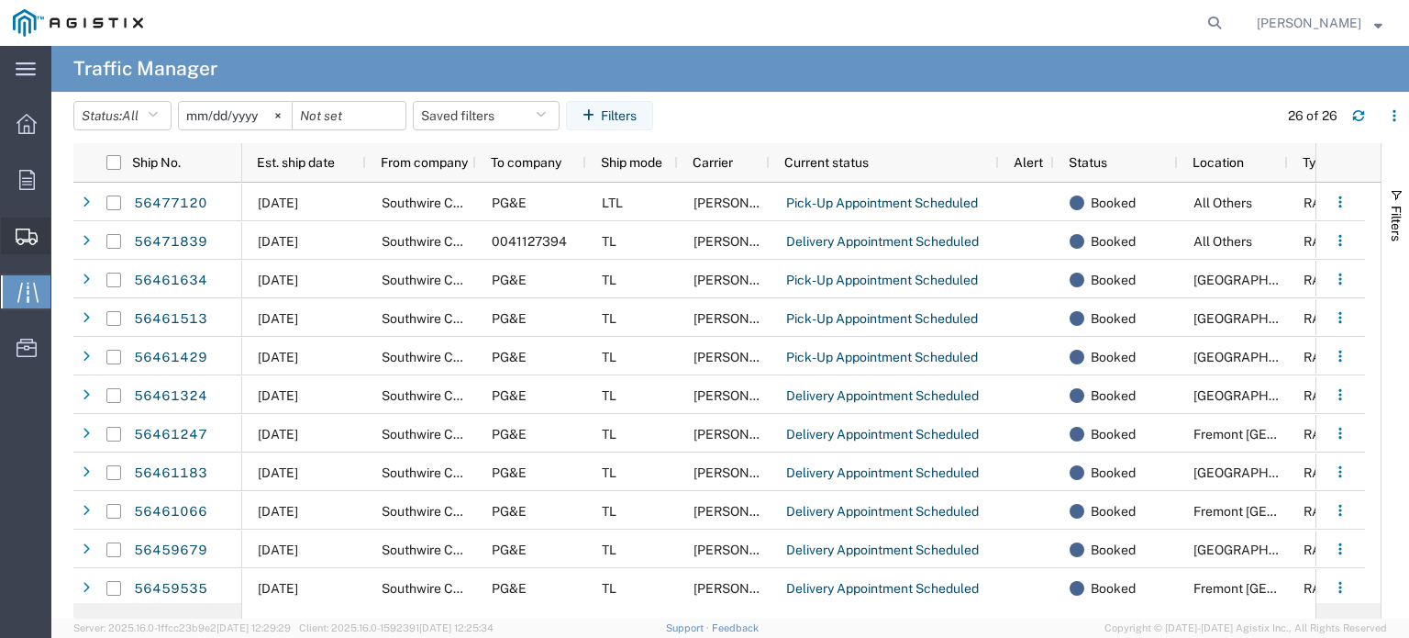
click at [63, 231] on span "Shipments" at bounding box center [56, 235] width 13 height 37
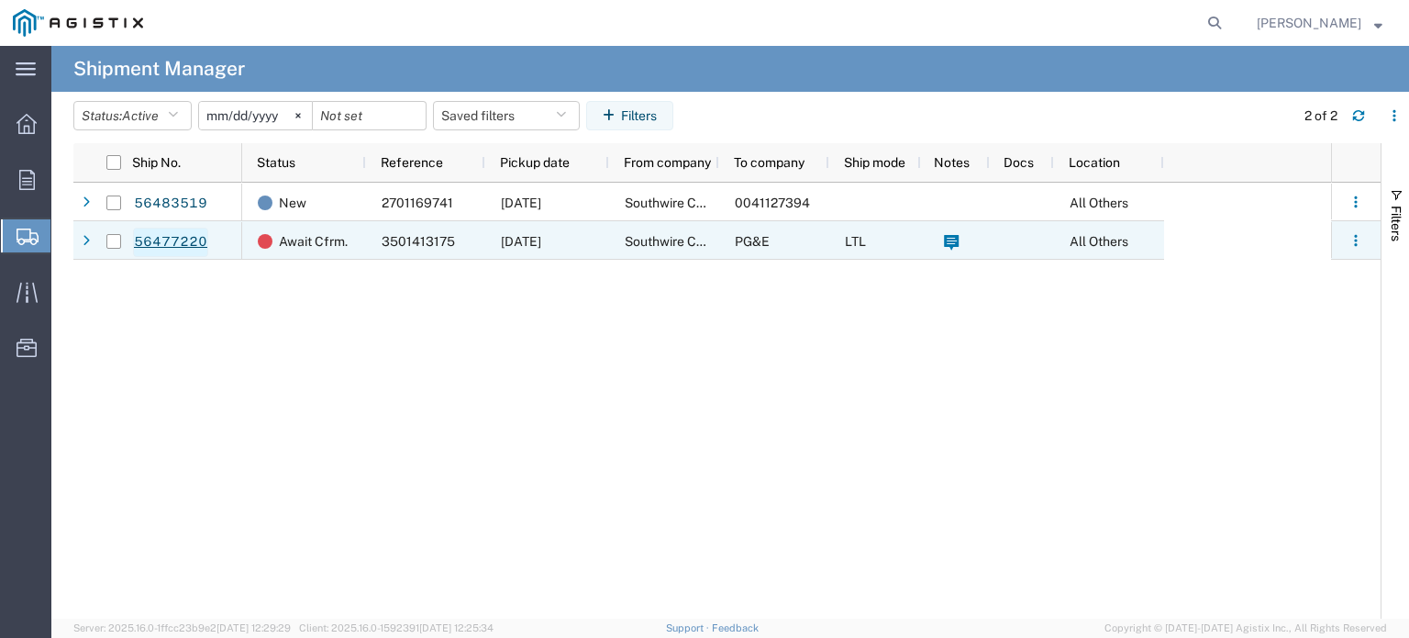
click at [173, 245] on link "56477220" at bounding box center [170, 242] width 75 height 29
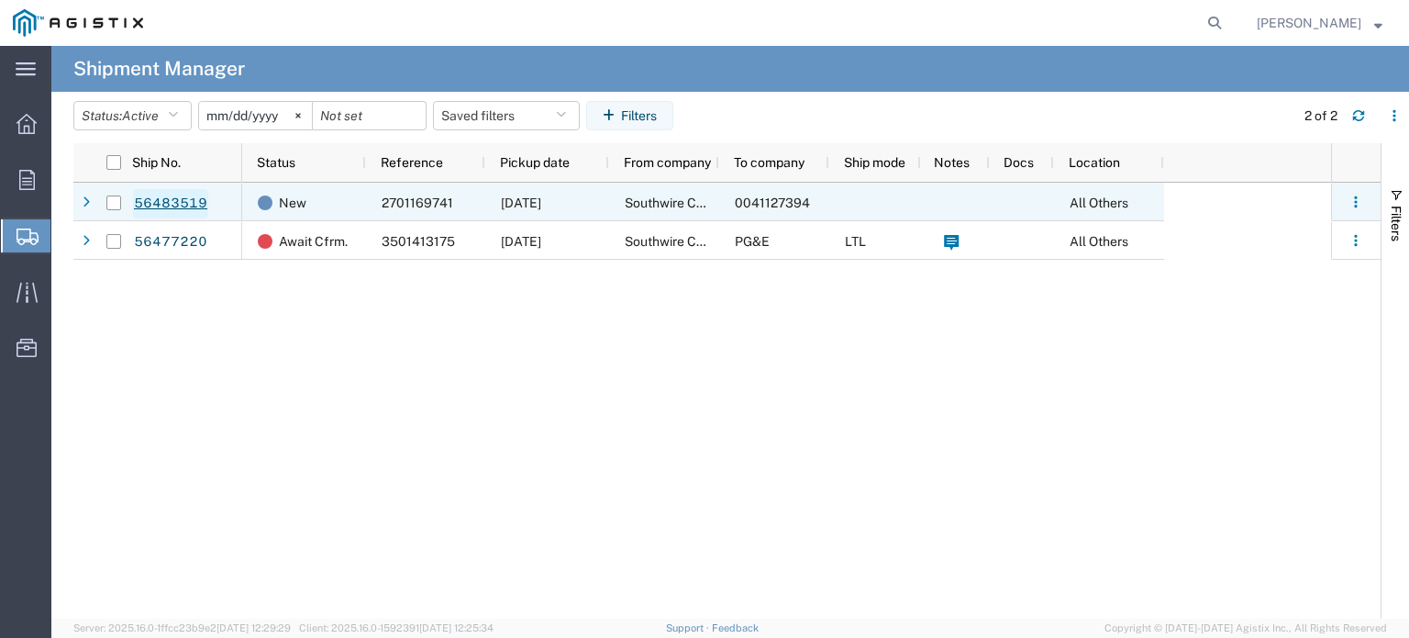
click at [156, 202] on link "56483519" at bounding box center [170, 203] width 75 height 29
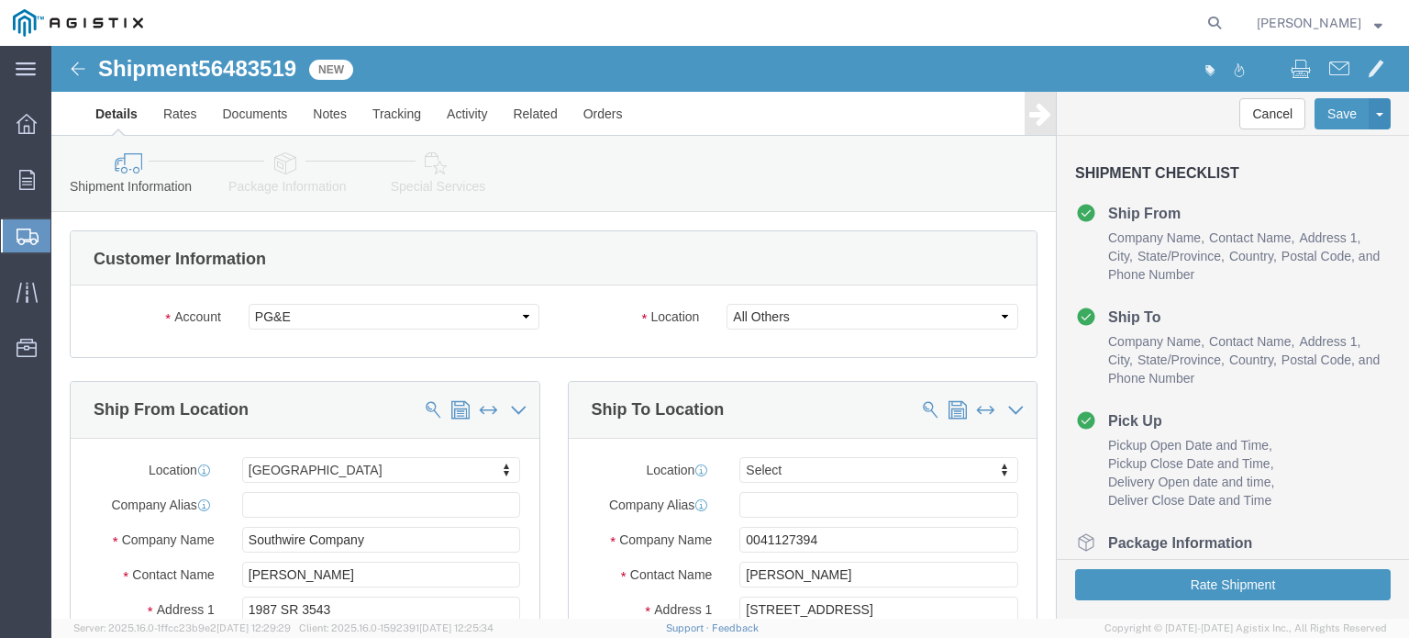
select select "47291"
select select
click at [27, 180] on icon at bounding box center [27, 180] width 16 height 20
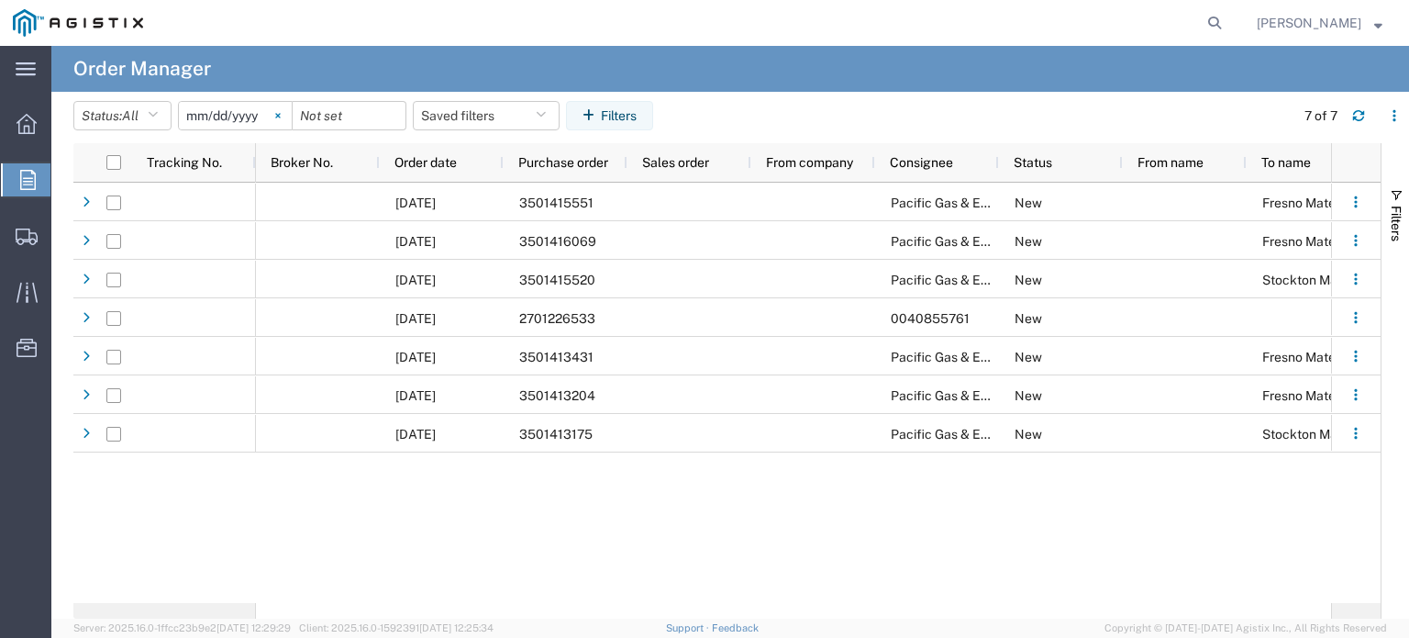
click at [281, 110] on svg-icon at bounding box center [278, 116] width 28 height 28
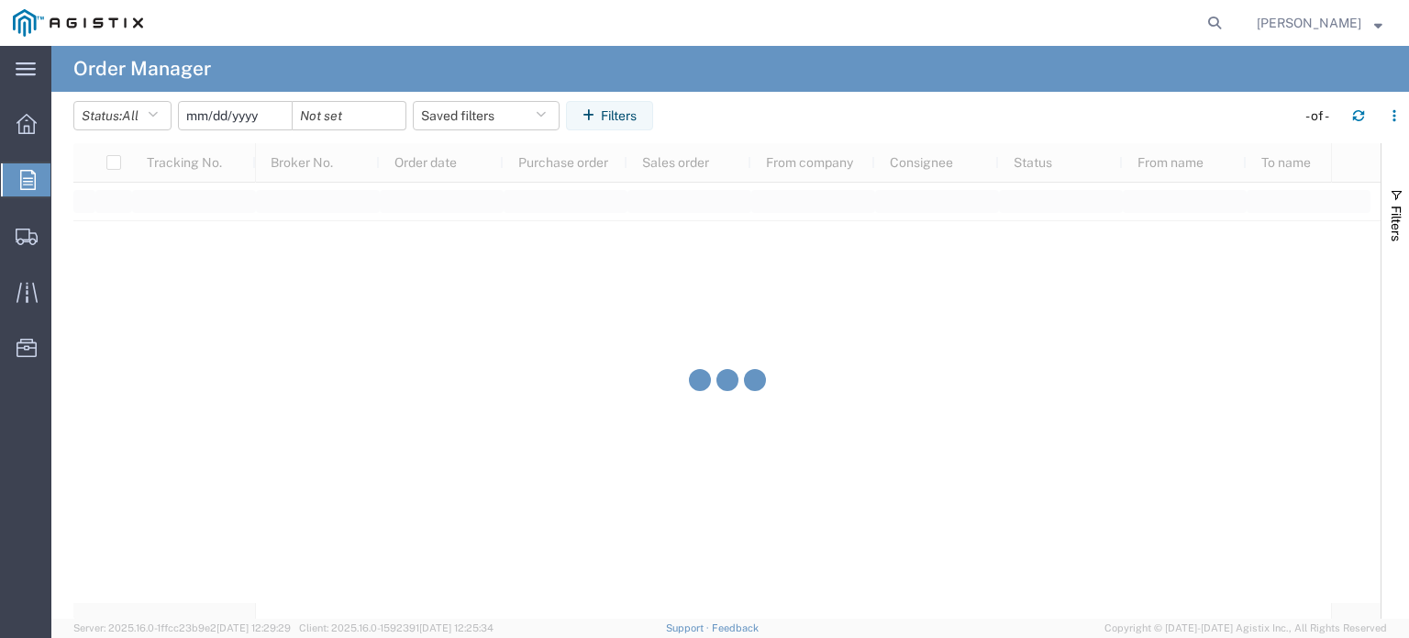
click at [248, 111] on input "date" at bounding box center [235, 116] width 113 height 28
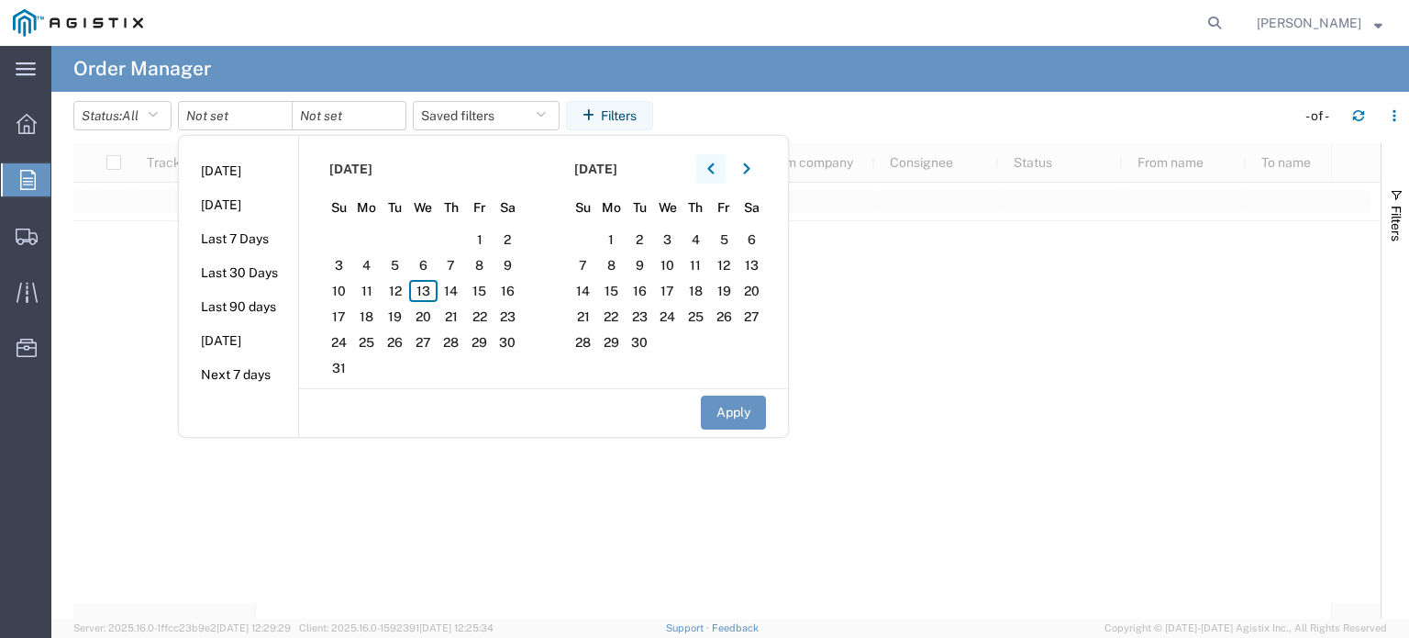
click at [715, 170] on icon "button" at bounding box center [710, 168] width 7 height 13
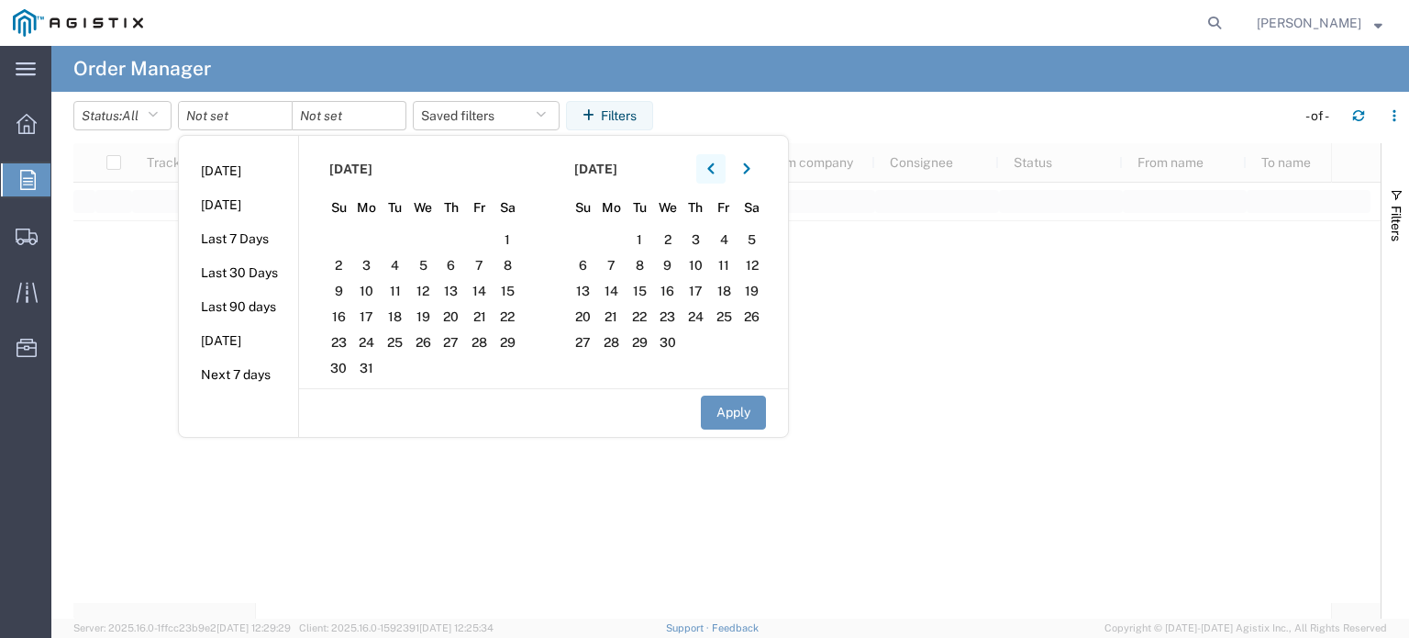
click at [715, 170] on icon "button" at bounding box center [710, 168] width 7 height 13
click at [715, 162] on icon "button" at bounding box center [710, 168] width 7 height 13
click at [436, 230] on span "1" at bounding box center [423, 239] width 28 height 22
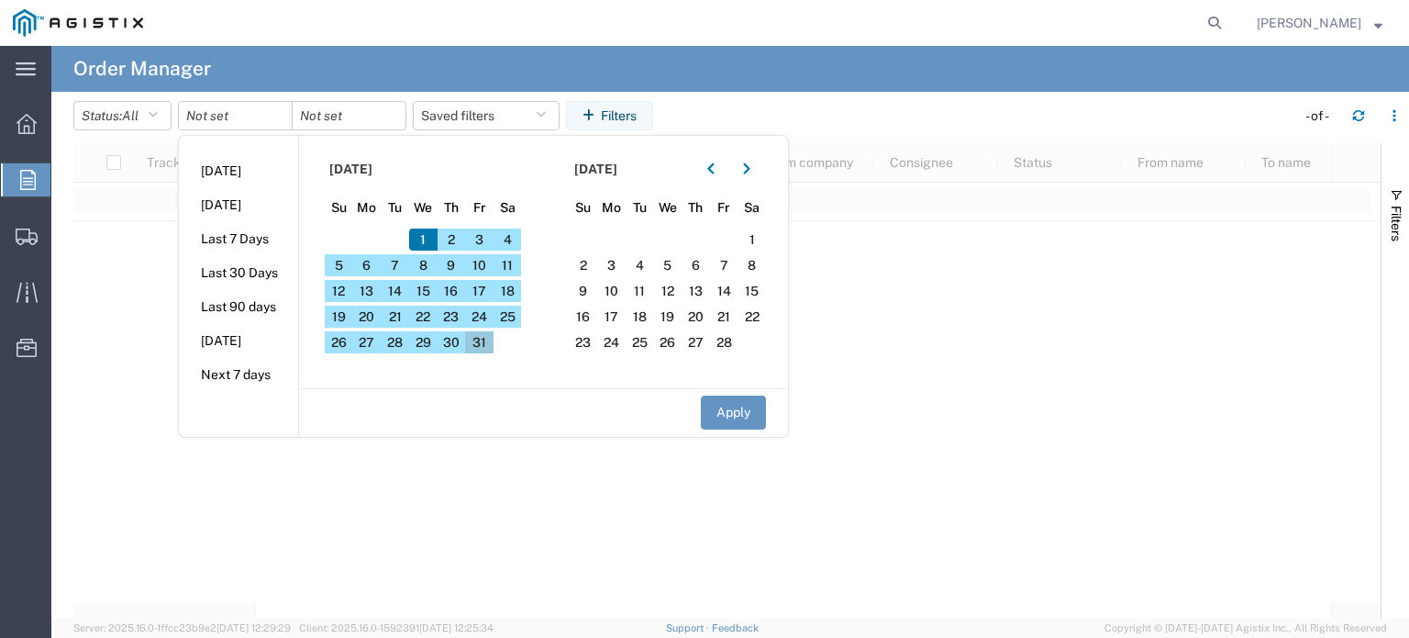
click at [490, 332] on span "31" at bounding box center [479, 342] width 28 height 22
click at [733, 410] on button "Apply" at bounding box center [733, 412] width 65 height 34
type input "[DATE]"
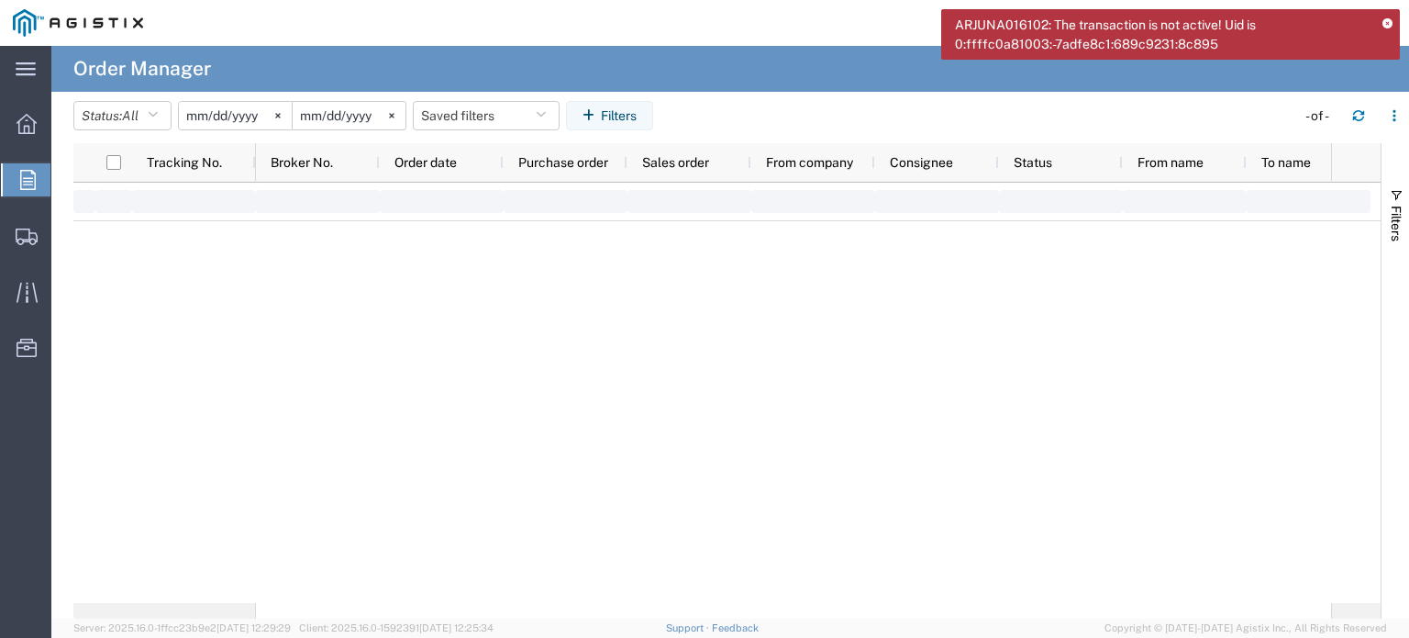
click at [1386, 19] on icon at bounding box center [1388, 24] width 10 height 10
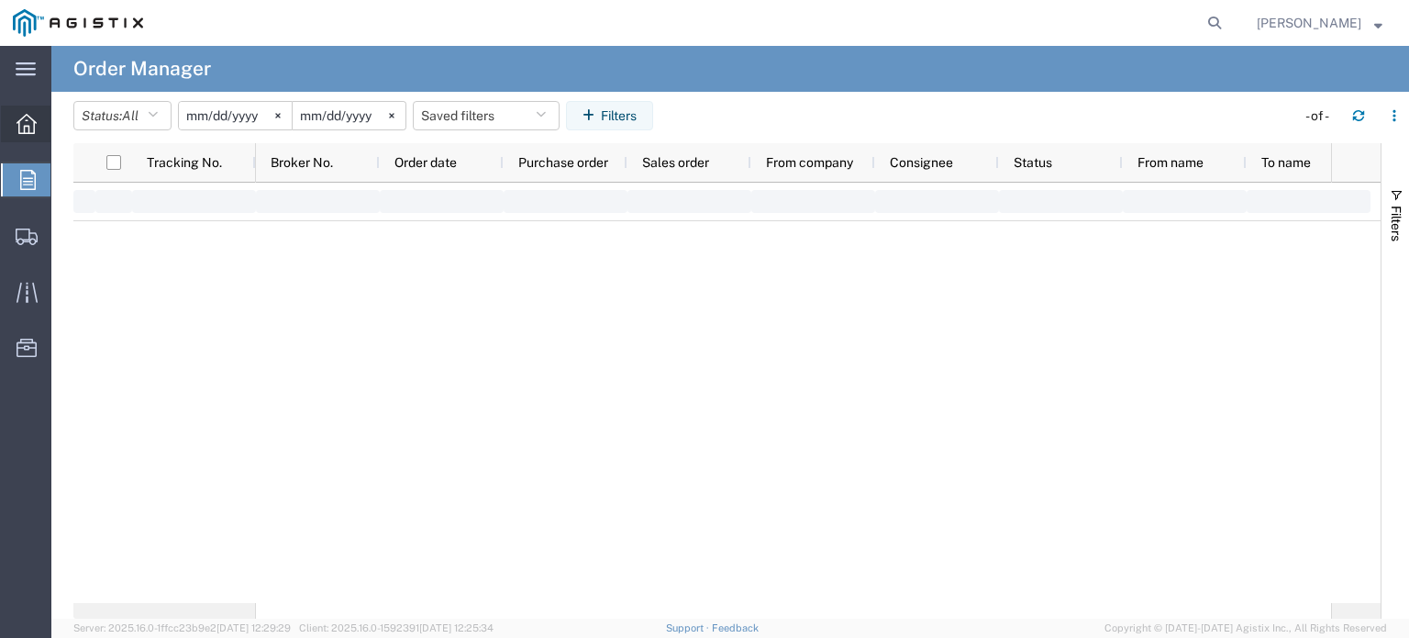
click at [23, 119] on icon at bounding box center [27, 124] width 20 height 20
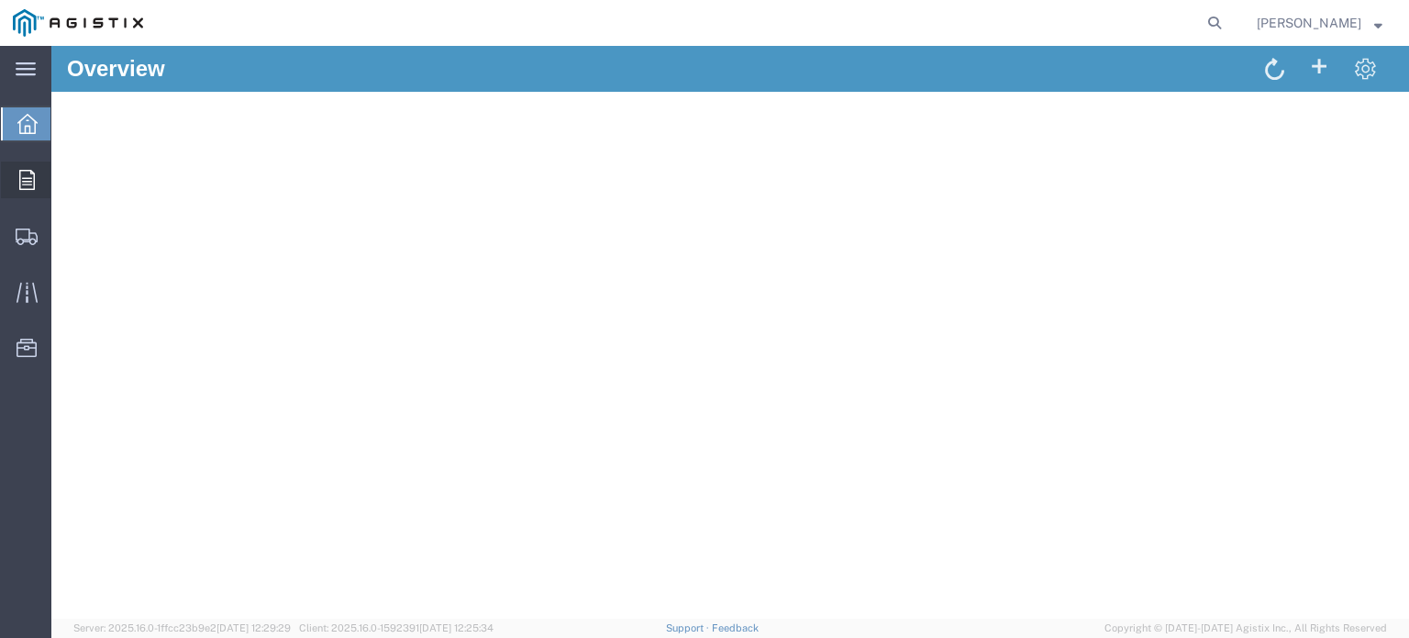
click at [32, 174] on icon at bounding box center [27, 180] width 16 height 20
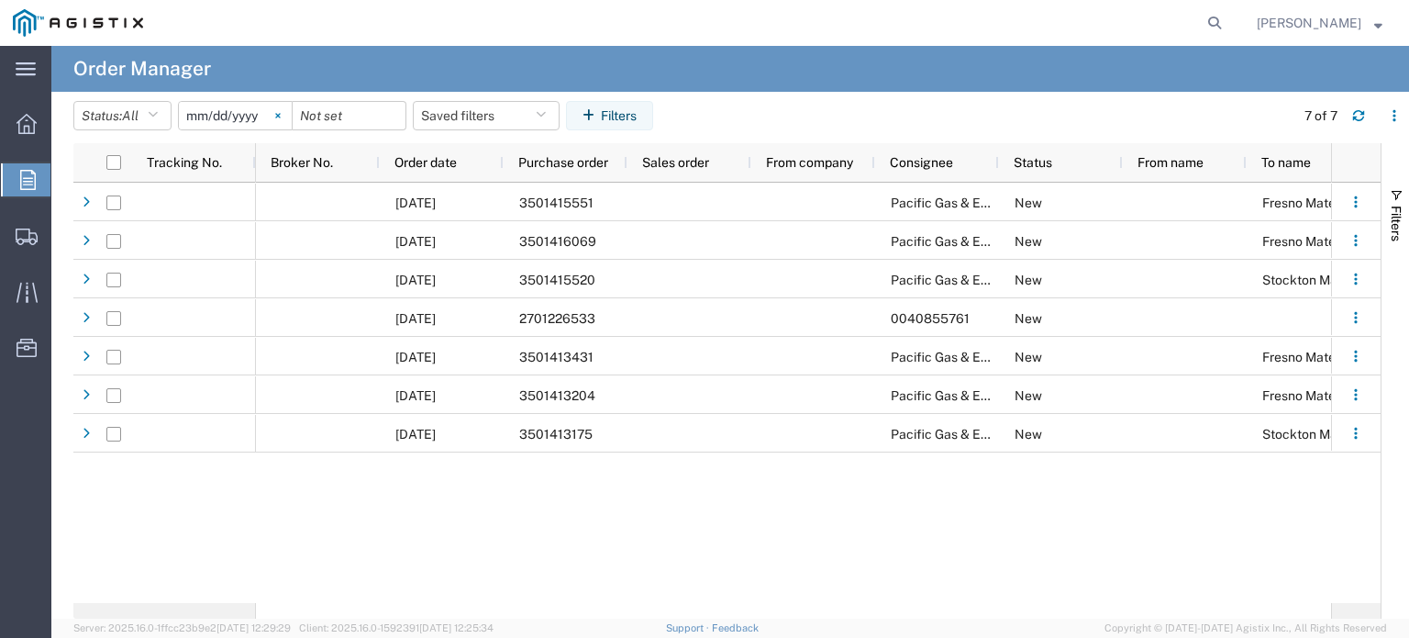
click at [283, 111] on svg-icon at bounding box center [278, 116] width 28 height 28
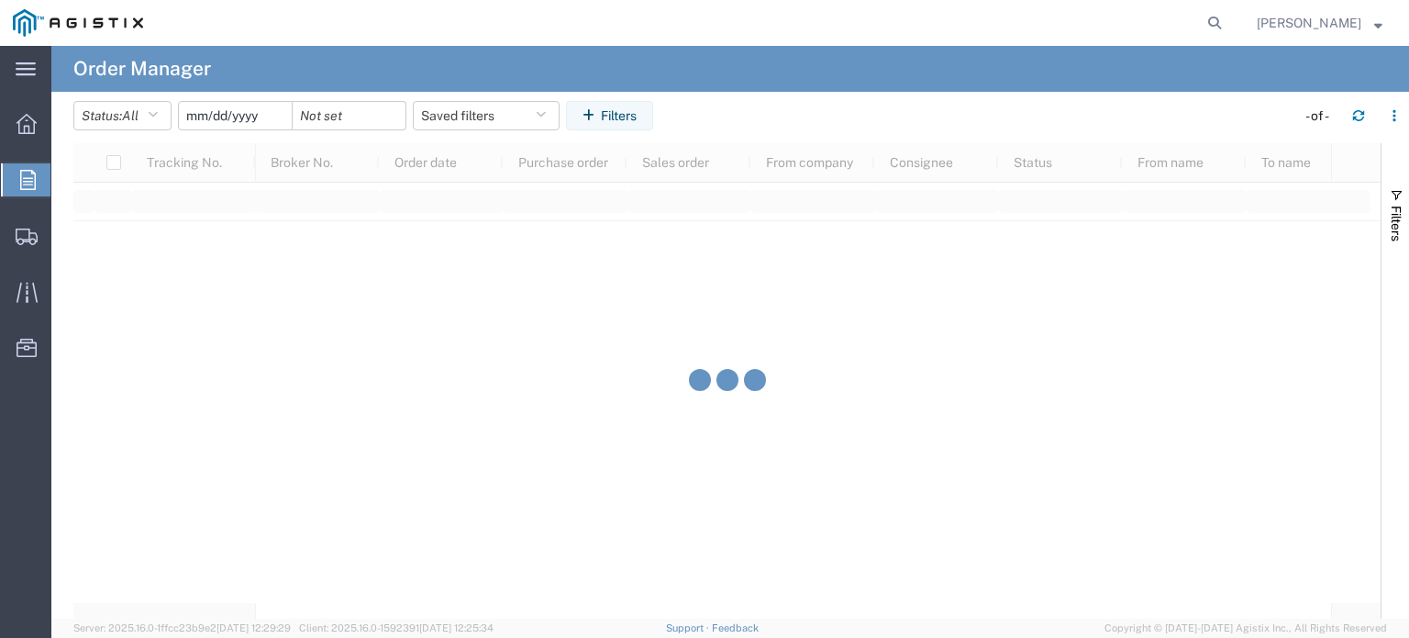
click at [251, 118] on input "date" at bounding box center [235, 116] width 113 height 28
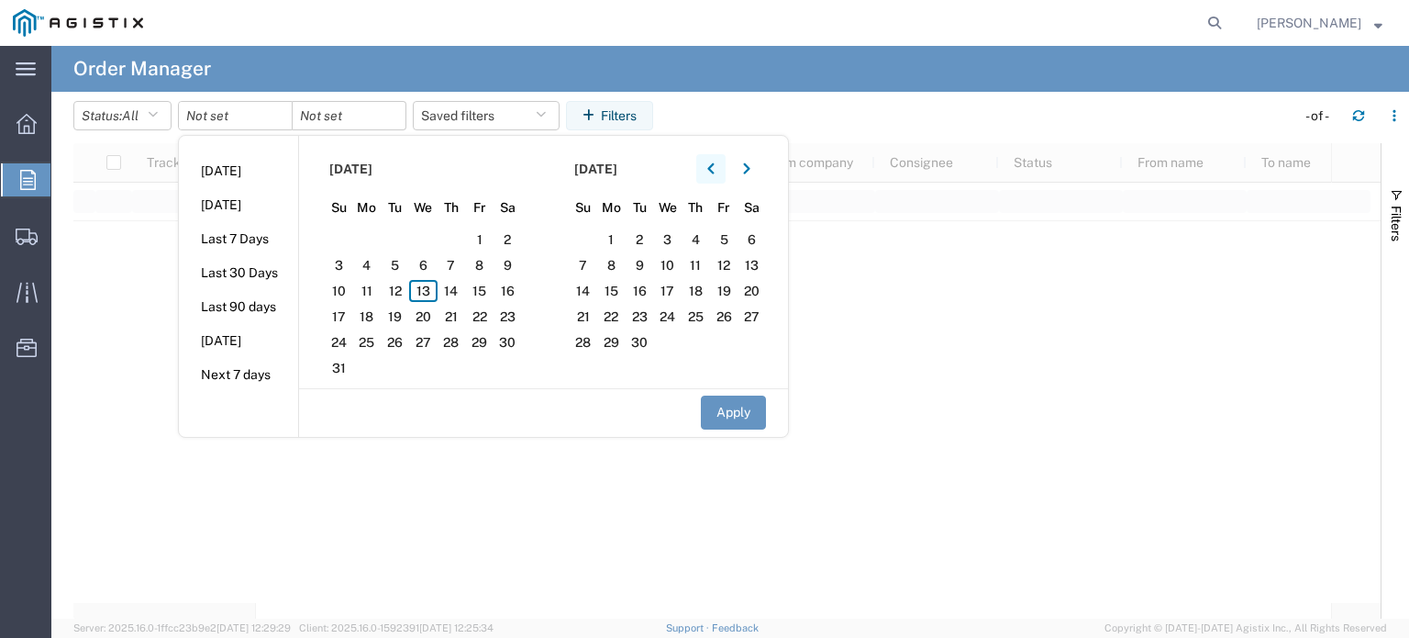
click at [714, 169] on icon "button" at bounding box center [710, 168] width 6 height 11
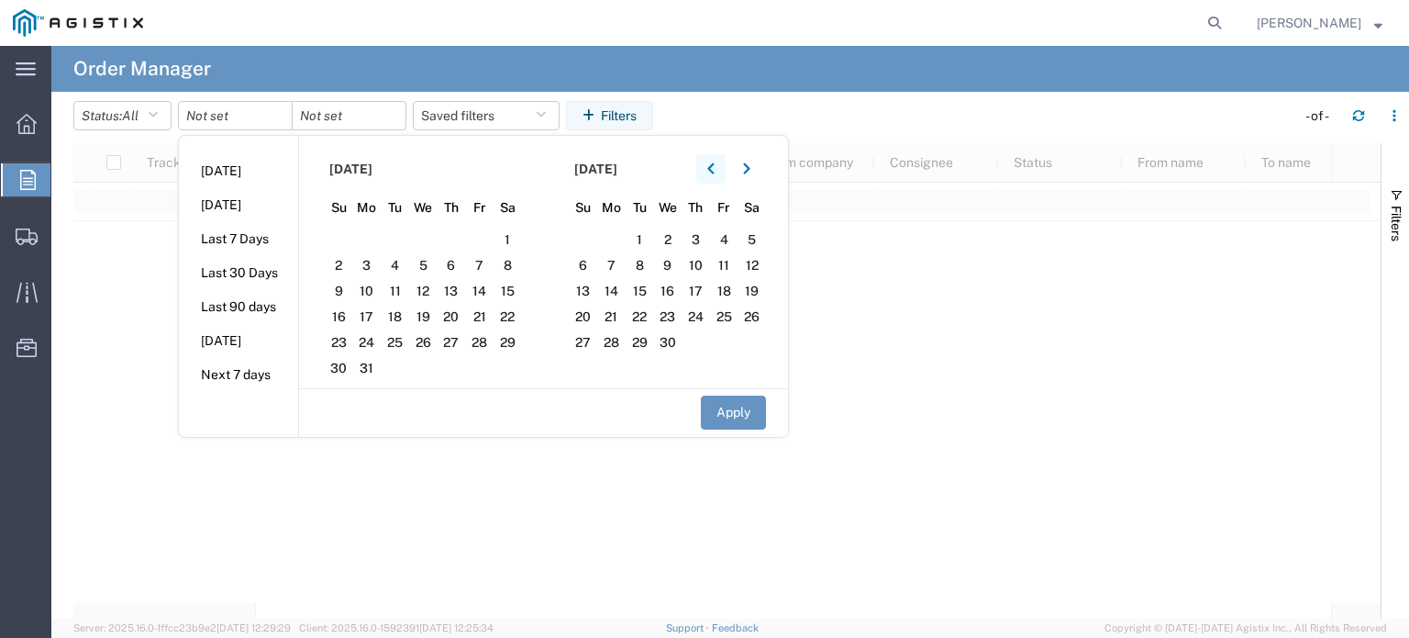
click at [714, 169] on icon "button" at bounding box center [710, 168] width 6 height 11
click at [429, 238] on span "1" at bounding box center [423, 239] width 28 height 22
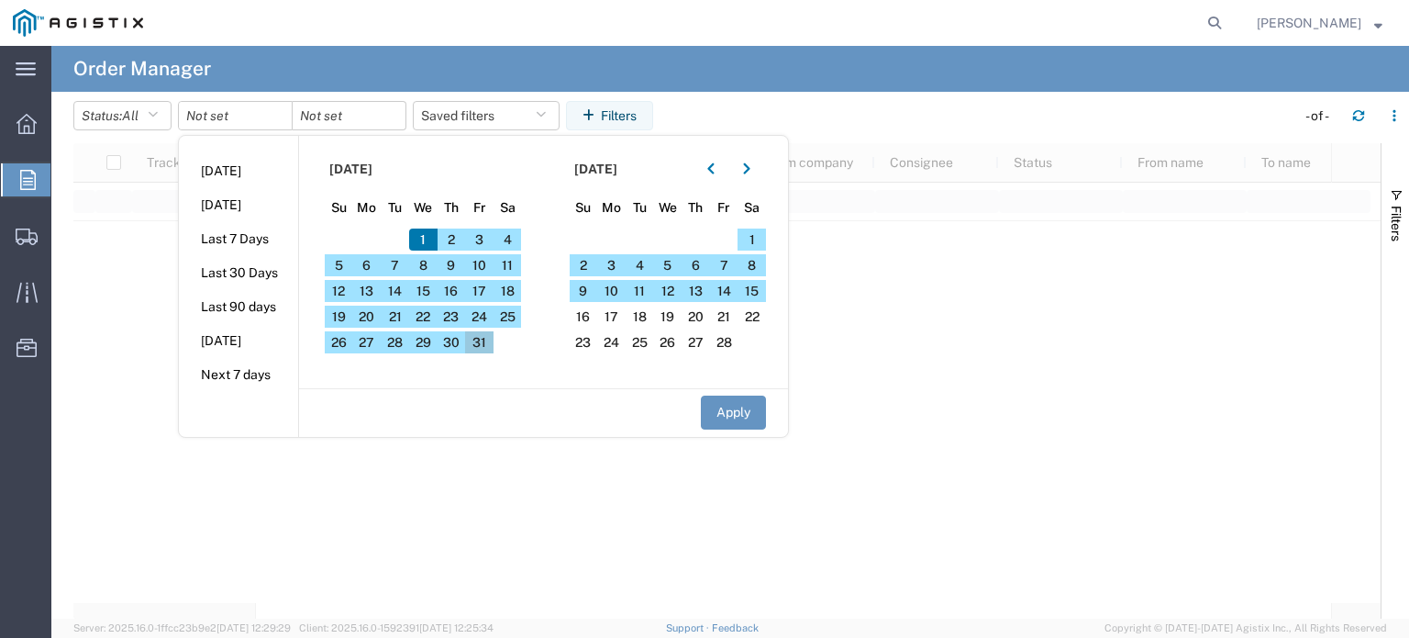
click at [483, 338] on span "31" at bounding box center [479, 342] width 28 height 22
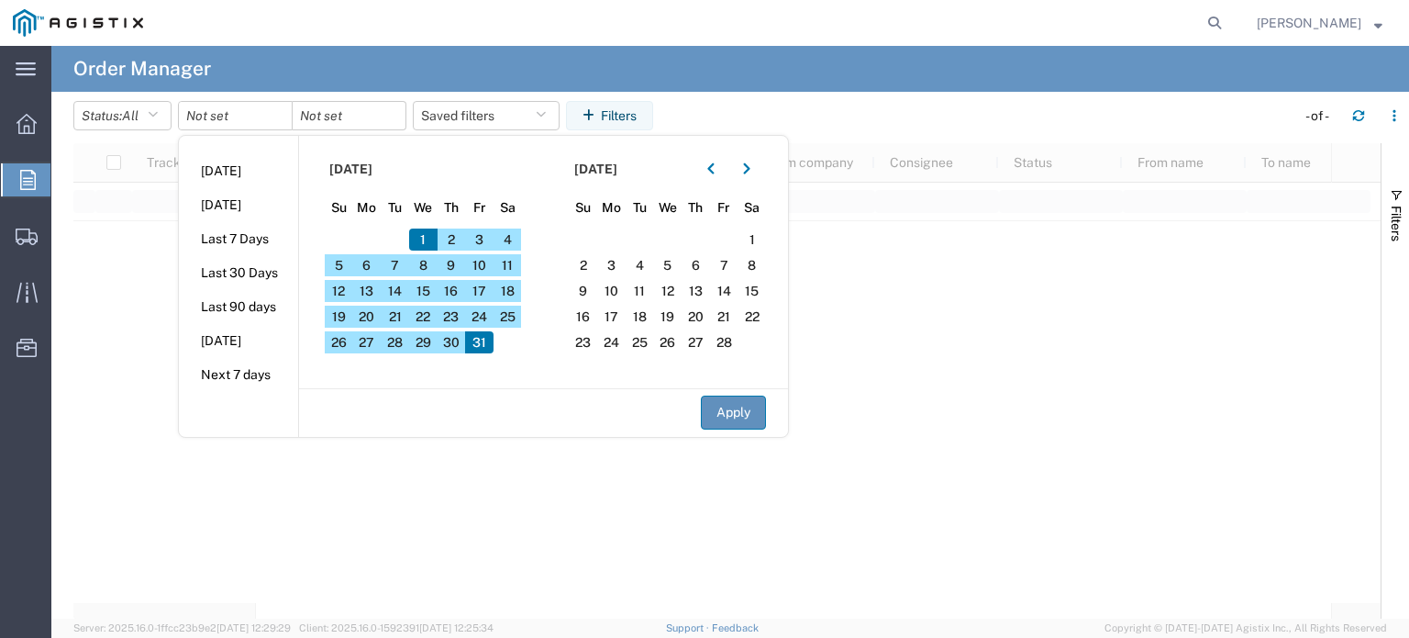
click at [731, 414] on button "Apply" at bounding box center [733, 412] width 65 height 34
type input "[DATE]"
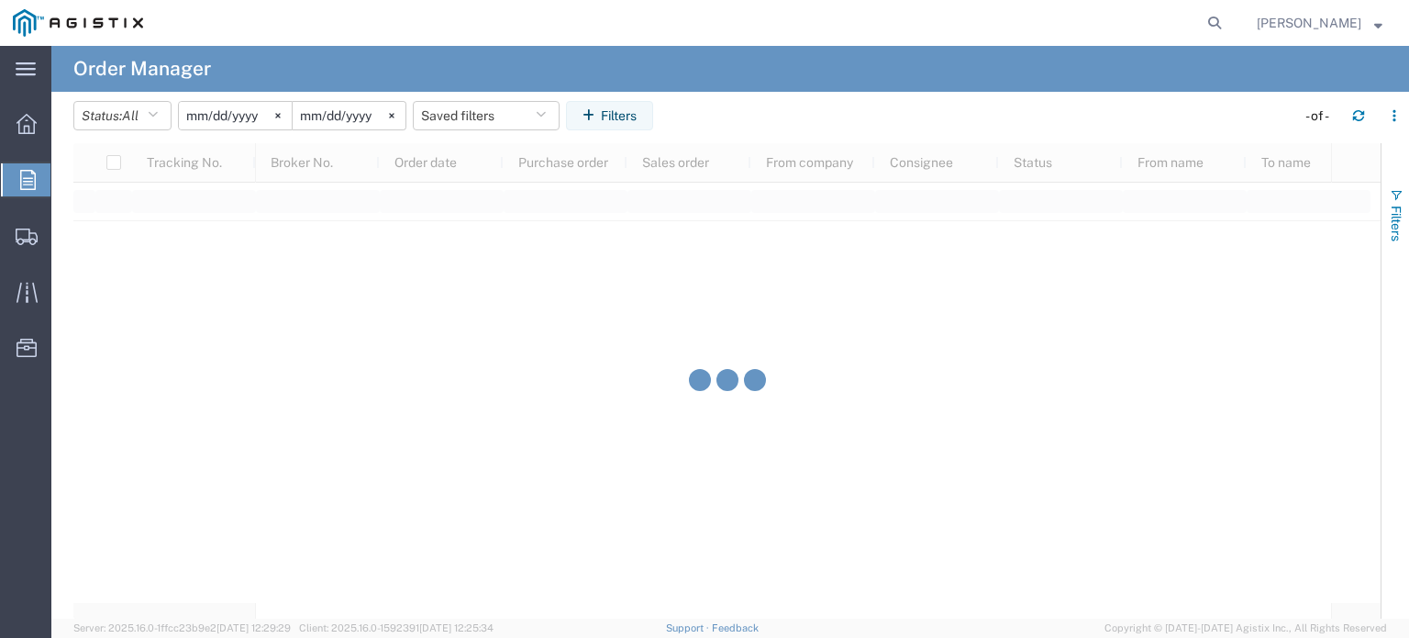
click at [1392, 230] on span "Filters" at bounding box center [1396, 224] width 15 height 36
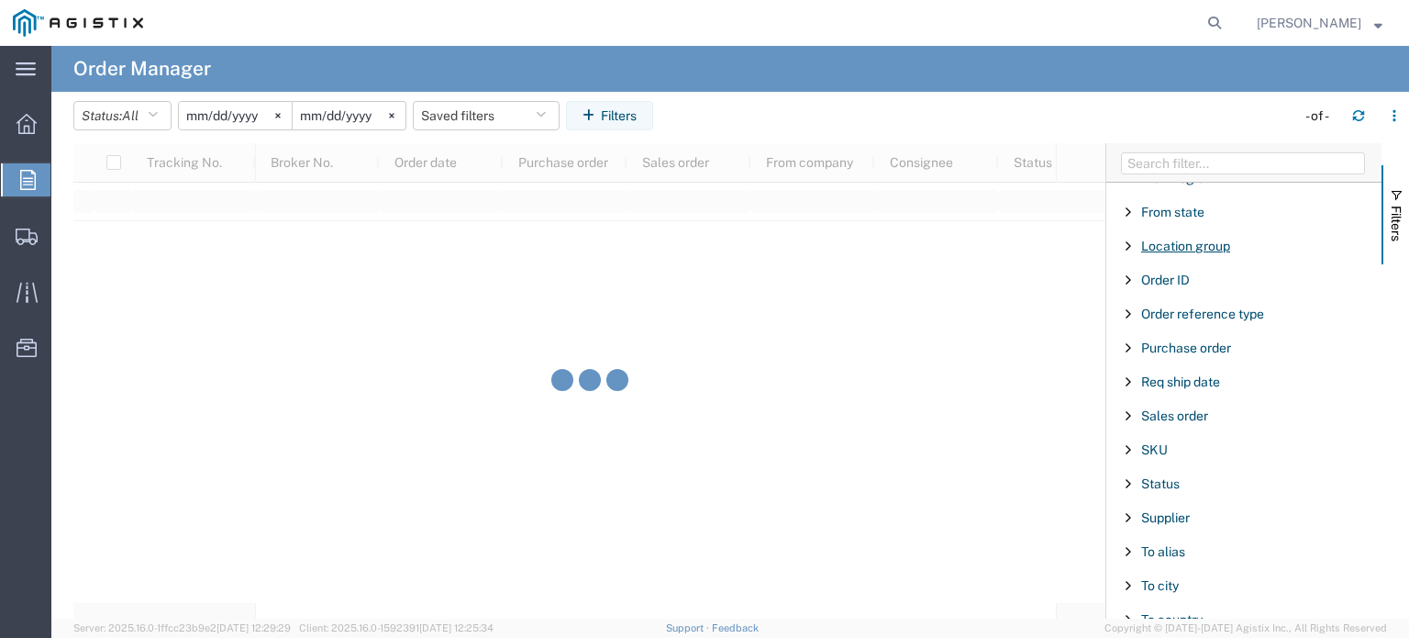
scroll to position [367, 0]
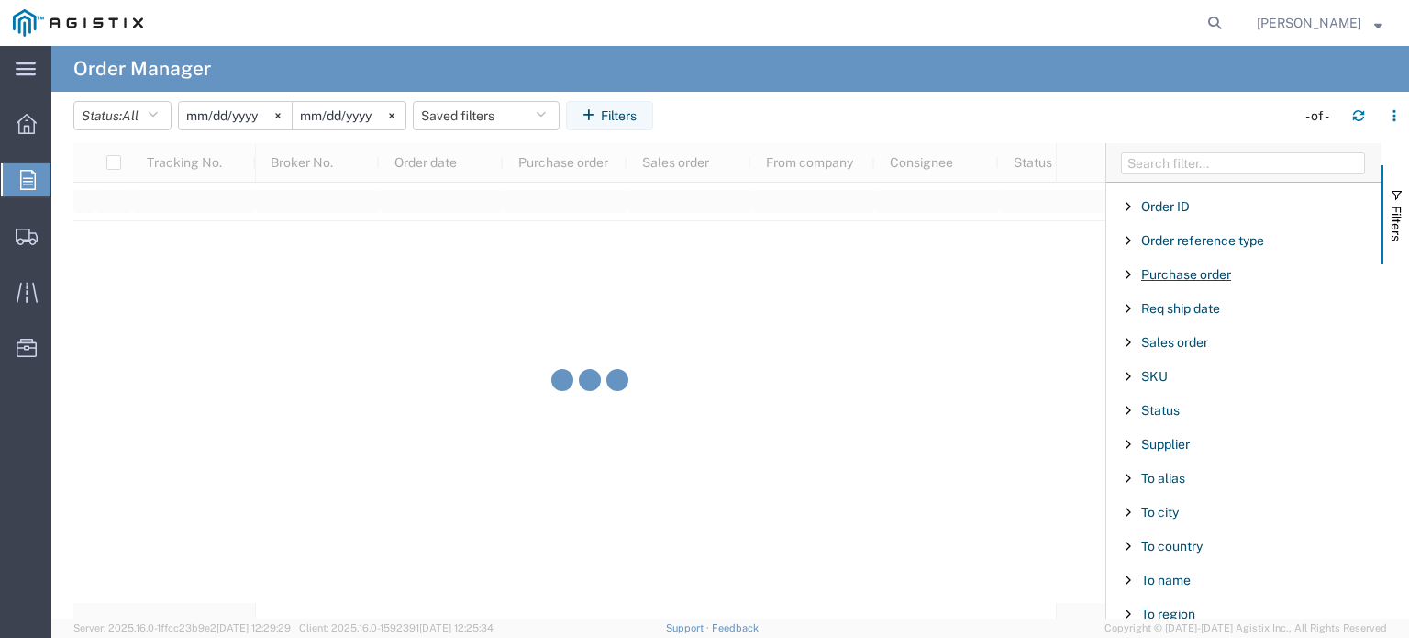
click at [1171, 278] on span "Purchase order" at bounding box center [1186, 274] width 90 height 15
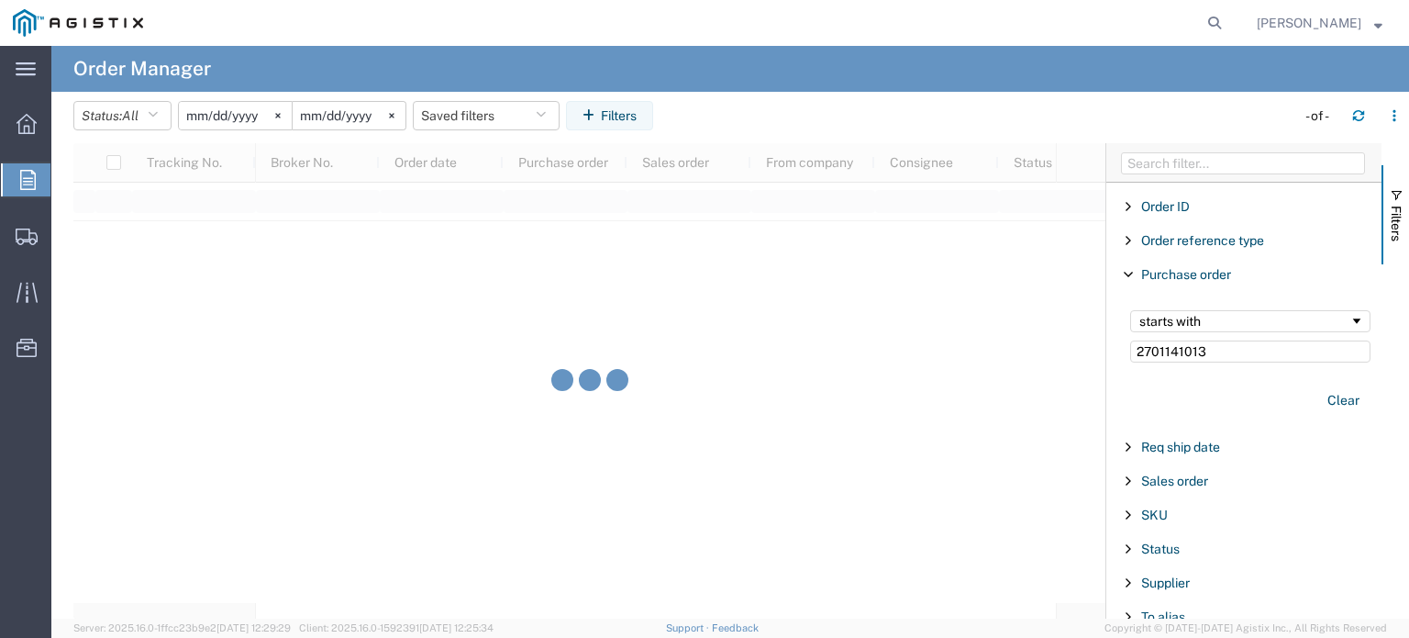
type input "2701141013"
click at [1189, 106] on agx-table-filter-chips "Status: All All Cancelled Orders New Orders Updated Orders [DATE] [DATE] Saved …" at bounding box center [679, 122] width 1213 height 42
click at [1200, 109] on agx-table-filter-chips "Status: All All Cancelled Orders New Orders Updated Orders [DATE] [DATE] Saved …" at bounding box center [661, 122] width 1177 height 42
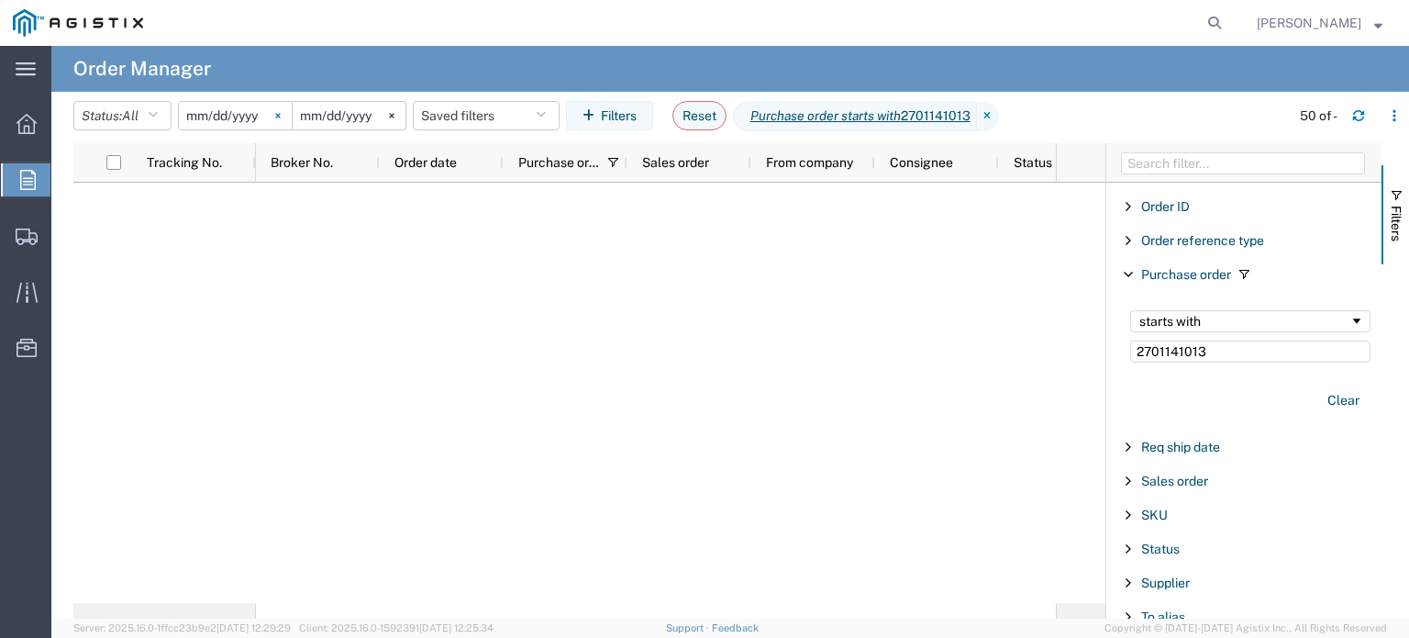
click at [279, 117] on svg-icon at bounding box center [278, 116] width 28 height 28
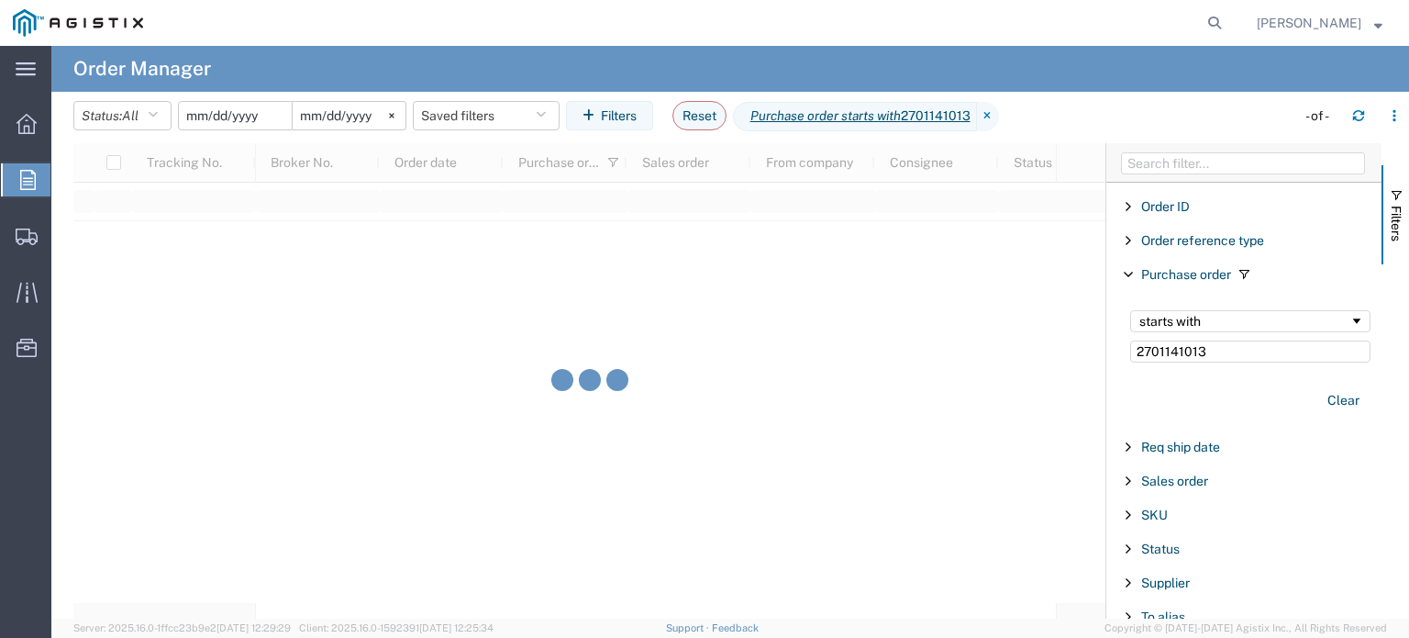
click at [239, 117] on input "date" at bounding box center [235, 116] width 113 height 28
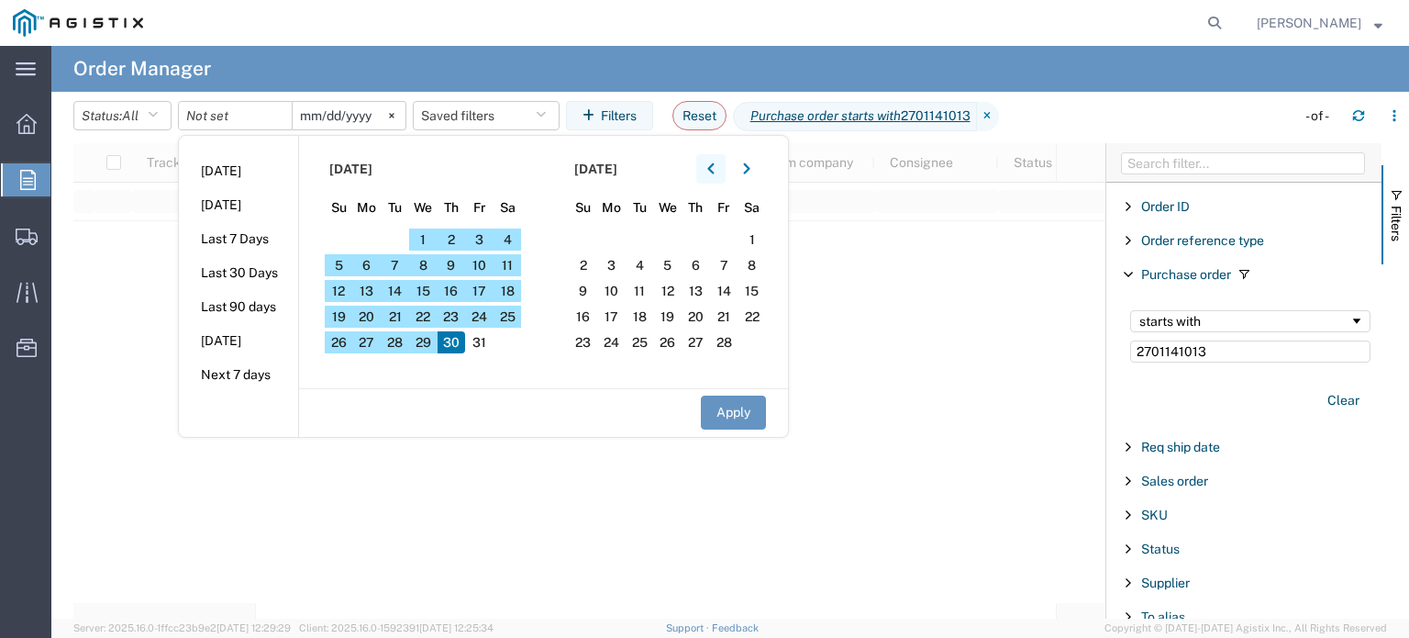
click at [712, 173] on icon "button" at bounding box center [710, 168] width 7 height 13
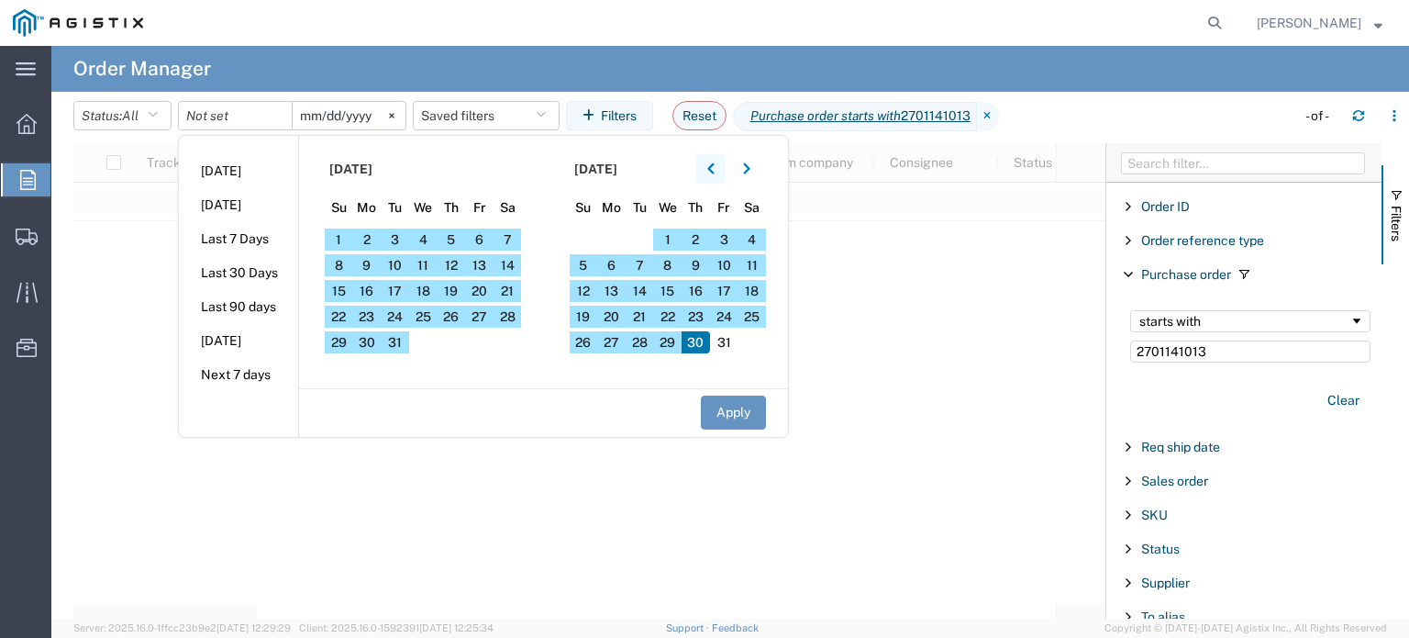
click at [714, 168] on icon "button" at bounding box center [710, 168] width 6 height 11
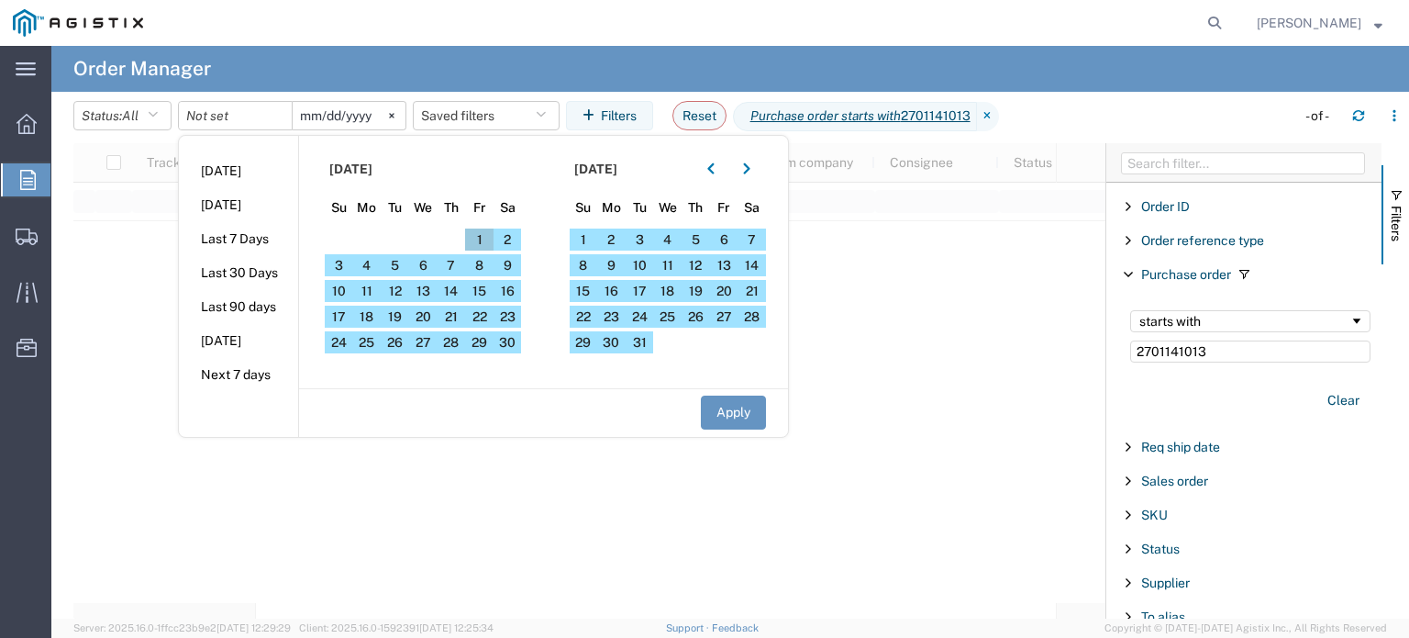
click at [483, 239] on span "1" at bounding box center [479, 239] width 28 height 22
click at [742, 403] on button "Apply" at bounding box center [733, 412] width 65 height 34
type input "[DATE]"
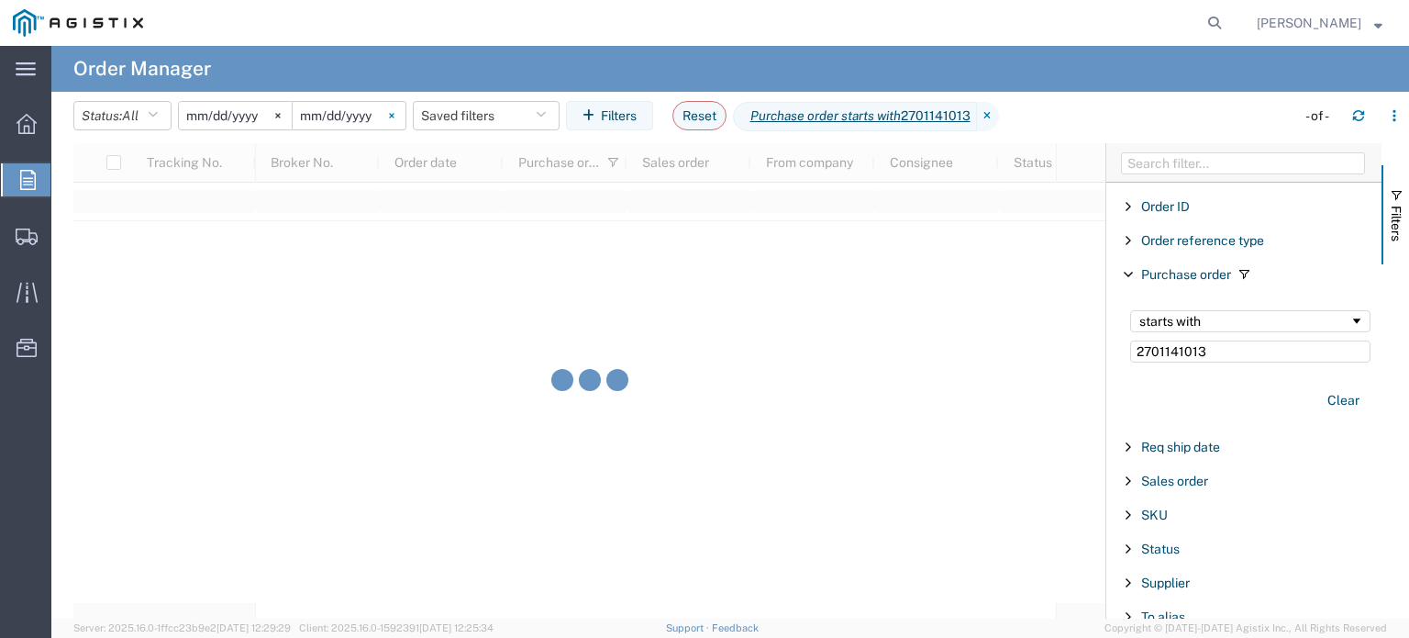
click at [385, 113] on svg-icon at bounding box center [392, 116] width 28 height 28
click at [379, 120] on input "date" at bounding box center [349, 116] width 113 height 28
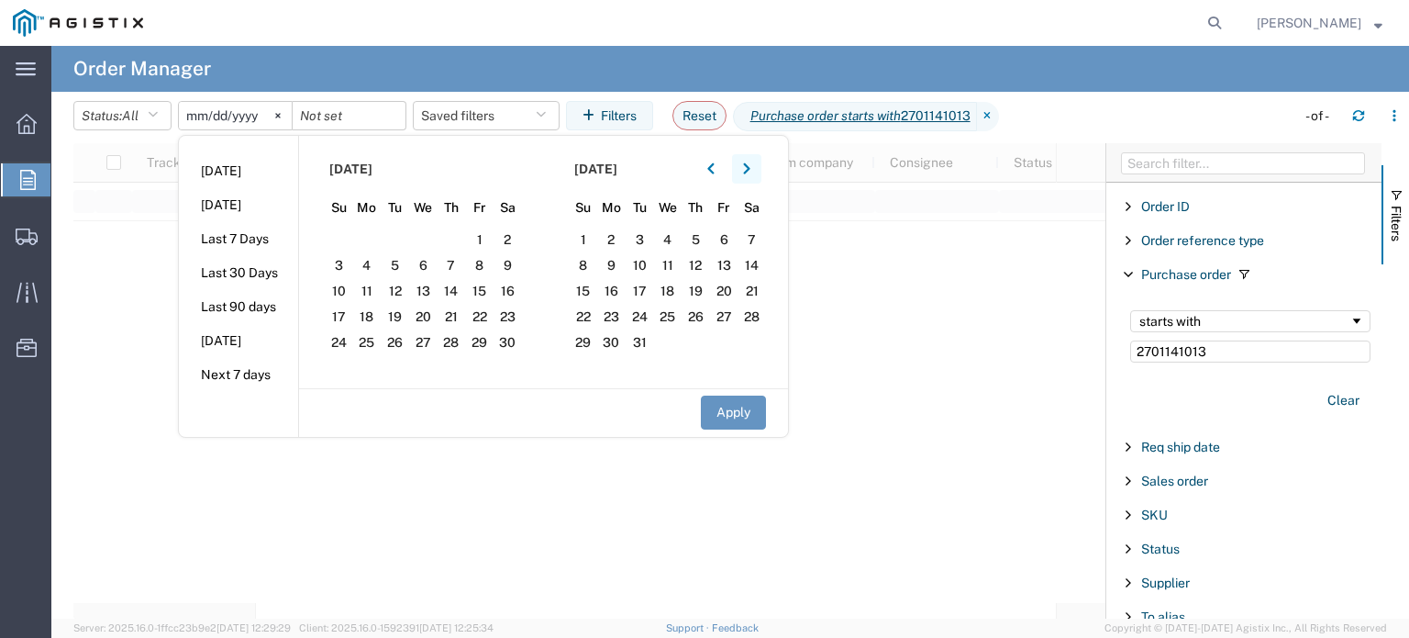
click at [751, 171] on icon "button" at bounding box center [746, 168] width 7 height 13
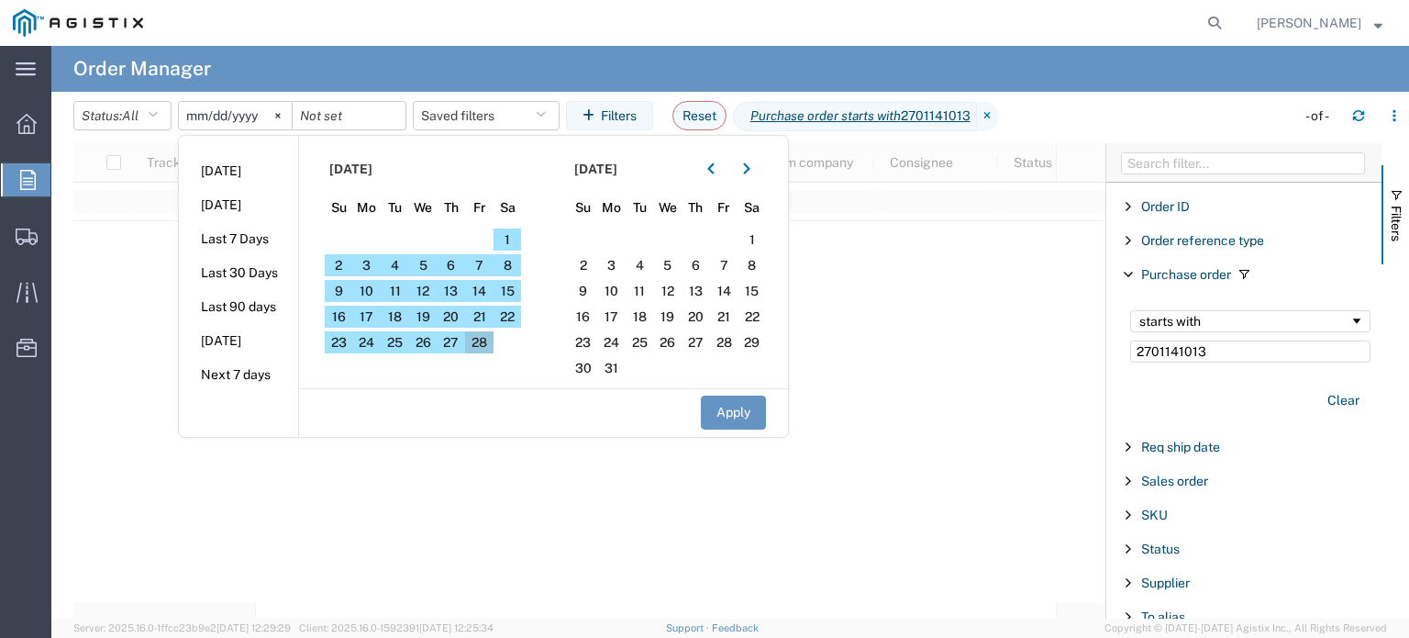
click at [486, 340] on span "28" at bounding box center [479, 342] width 28 height 22
click at [737, 406] on button "Apply" at bounding box center [733, 412] width 65 height 34
type input "[DATE]"
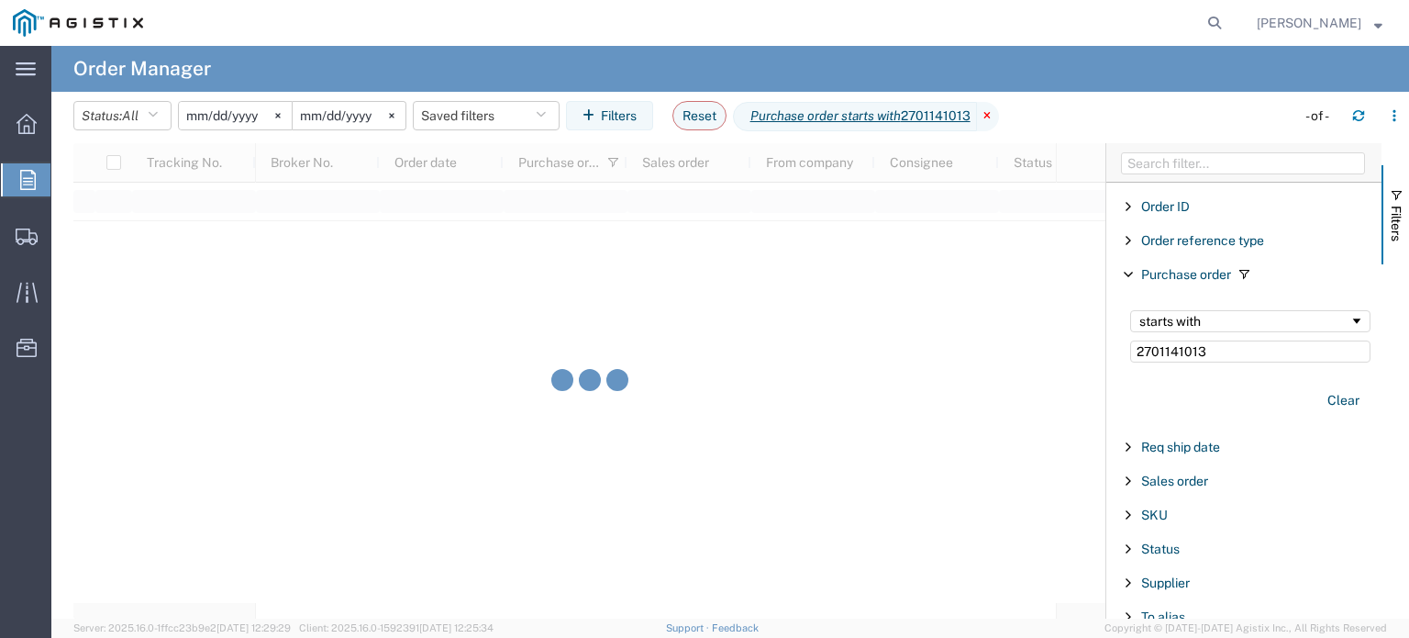
click at [996, 116] on icon at bounding box center [988, 116] width 22 height 29
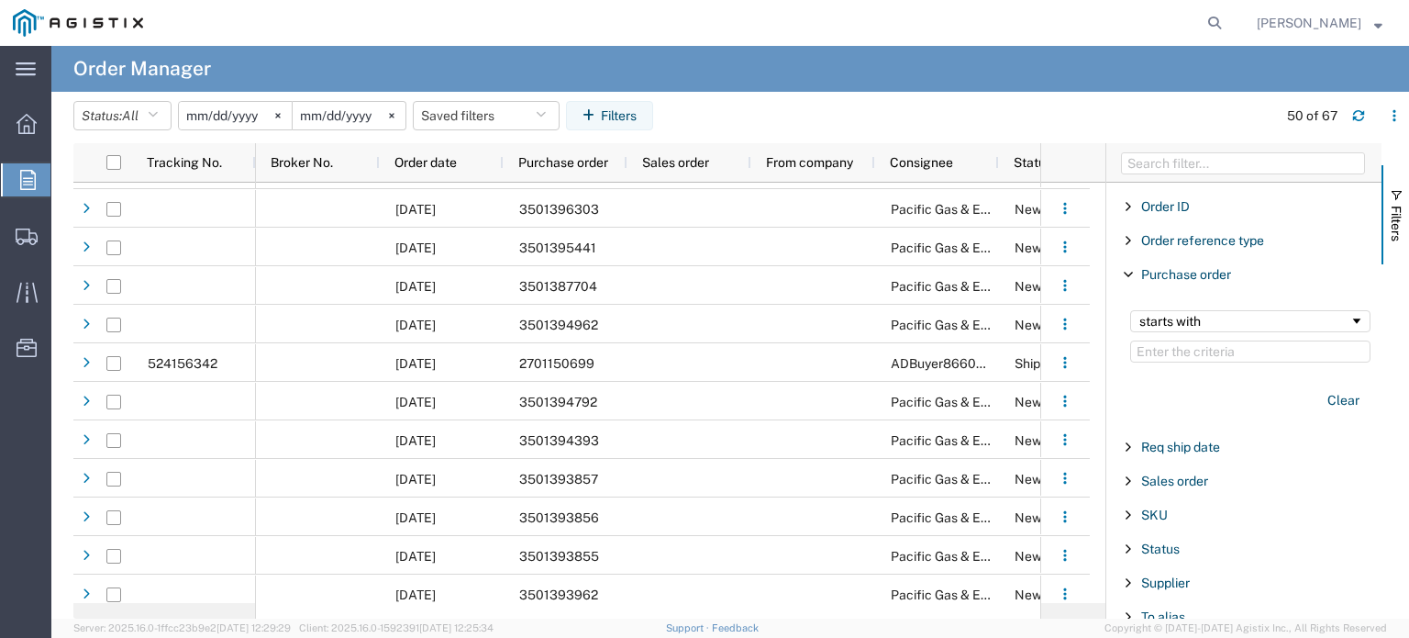
scroll to position [734, 0]
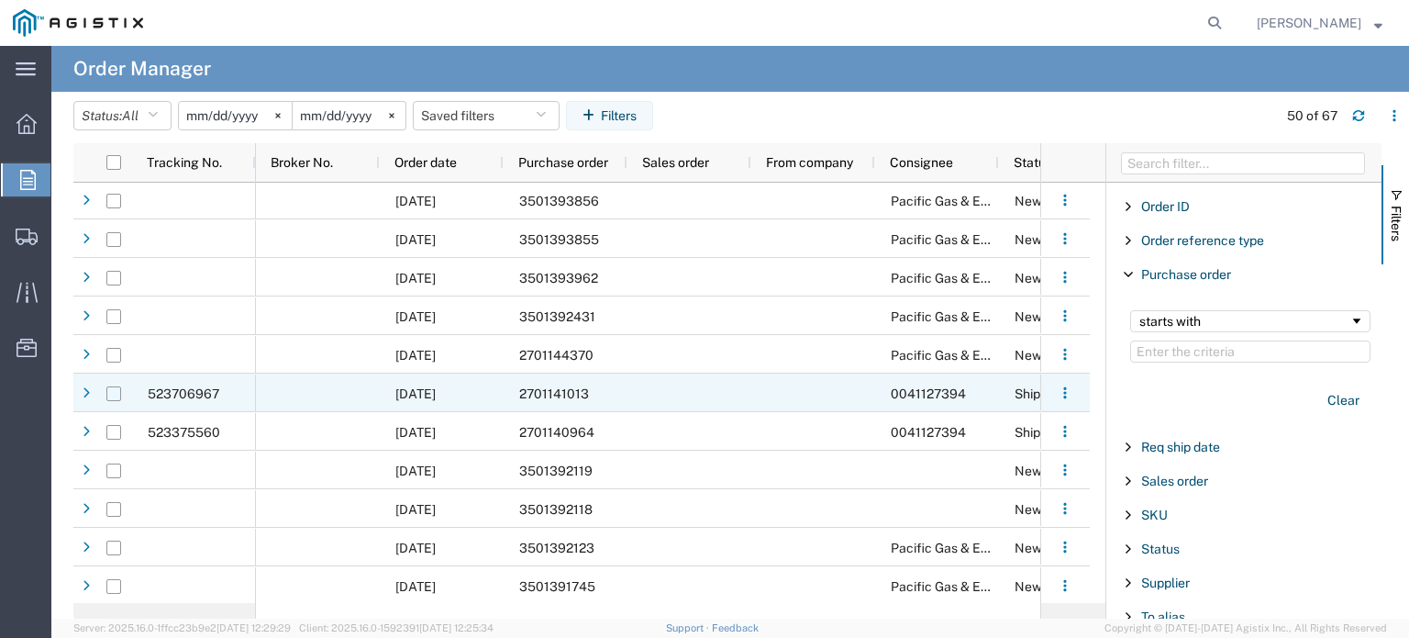
click at [114, 394] on input "Press Space to toggle row selection (unchecked)" at bounding box center [113, 393] width 15 height 15
checkbox input "true"
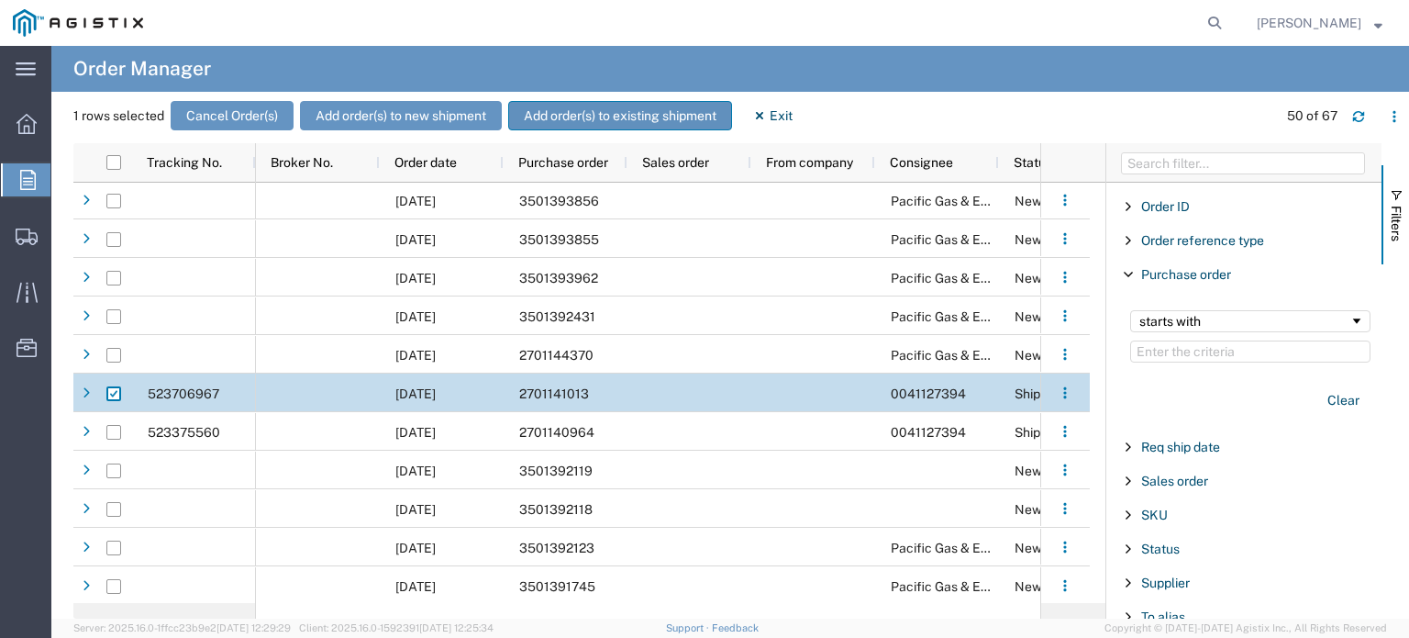
click at [626, 113] on button "Add order(s) to existing shipment" at bounding box center [620, 115] width 224 height 29
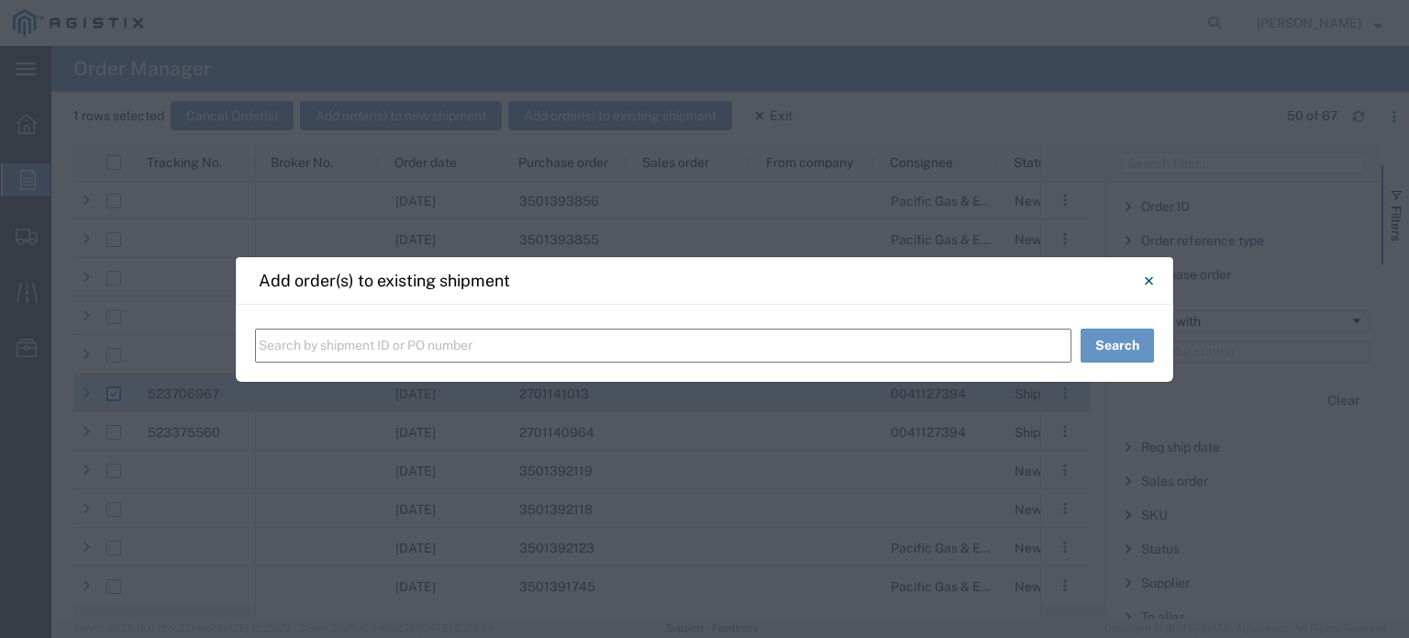
click at [381, 334] on input "text" at bounding box center [663, 345] width 817 height 34
type input "56483519"
click at [1101, 343] on button "Search" at bounding box center [1117, 345] width 73 height 34
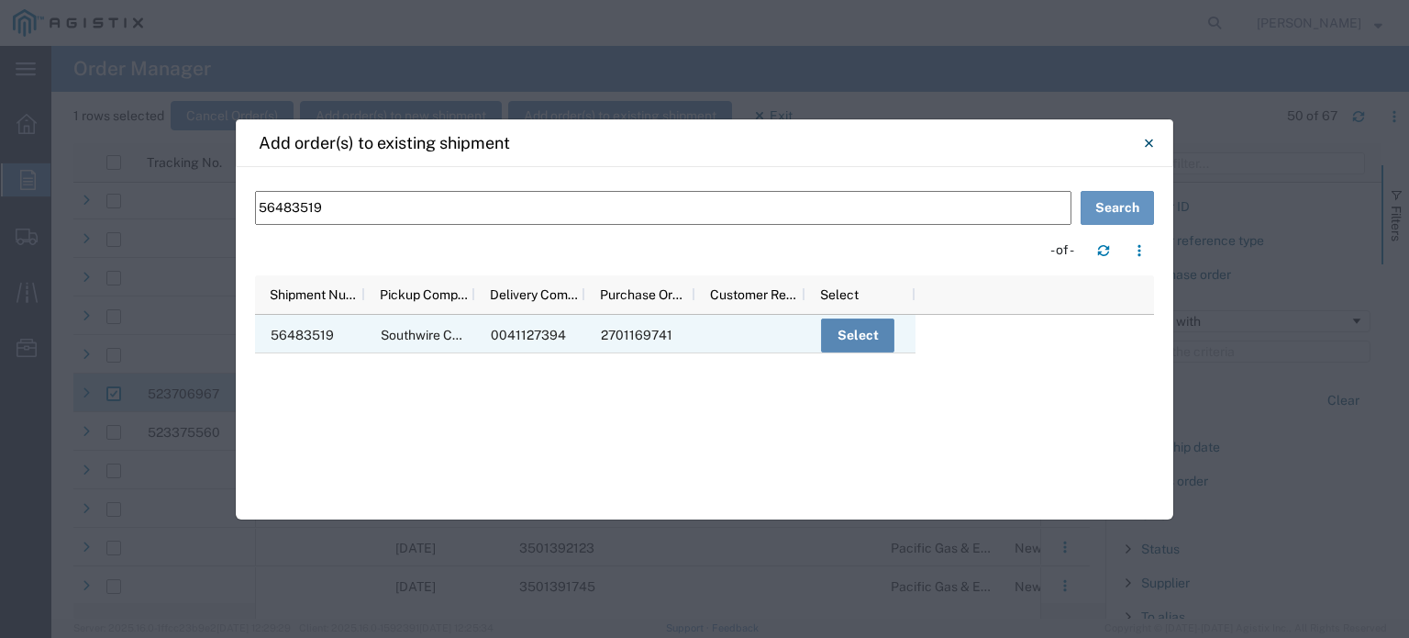
click at [844, 335] on button "Select" at bounding box center [857, 335] width 73 height 34
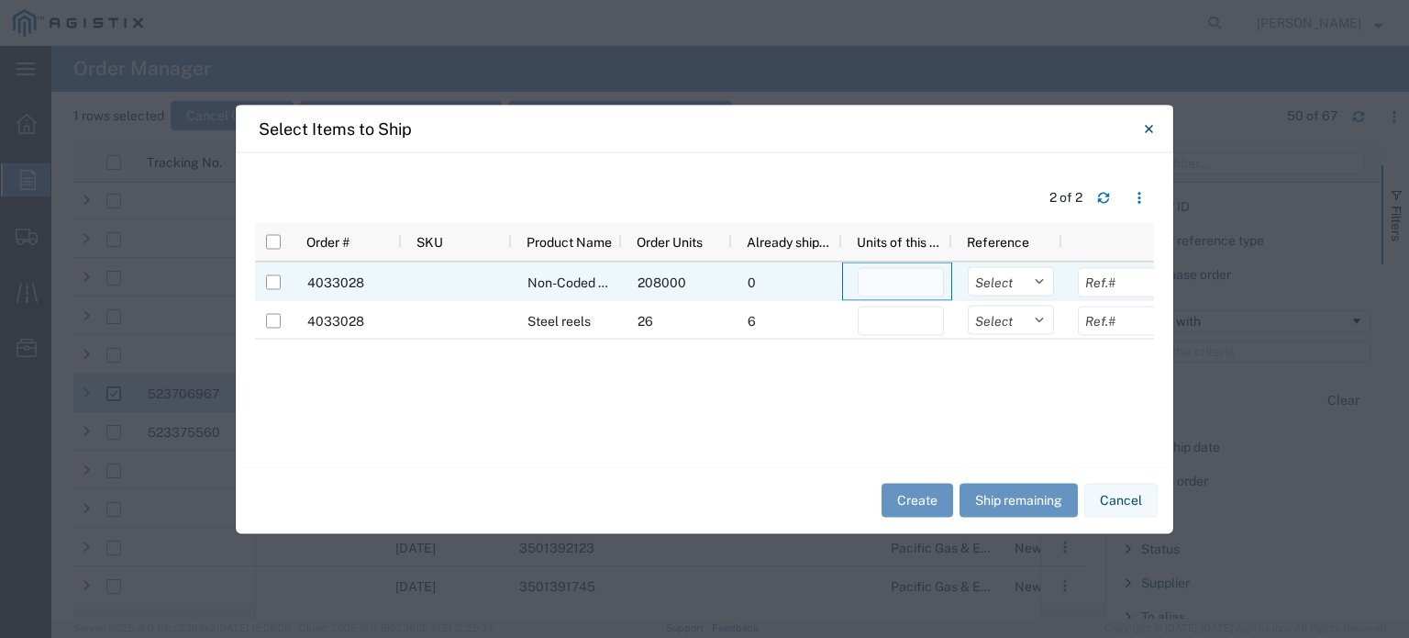
click at [891, 279] on input "number" at bounding box center [901, 281] width 86 height 29
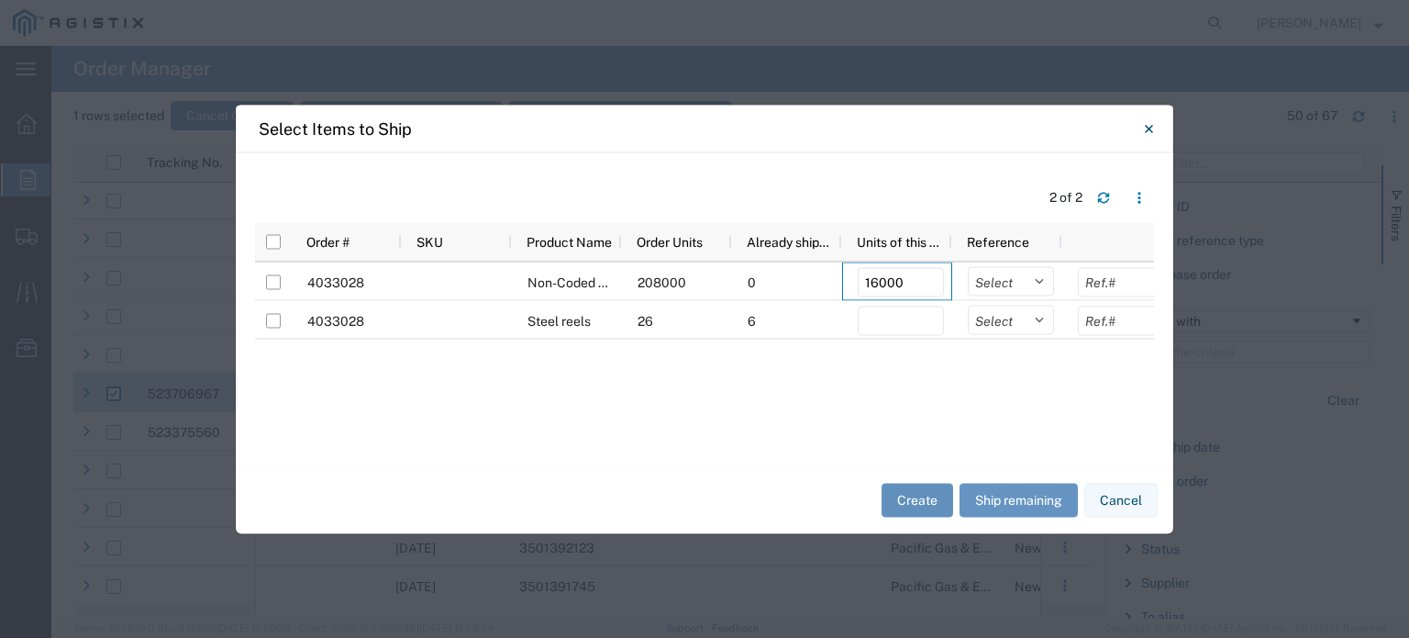
type input "16000"
click at [930, 503] on button "Create" at bounding box center [918, 501] width 72 height 34
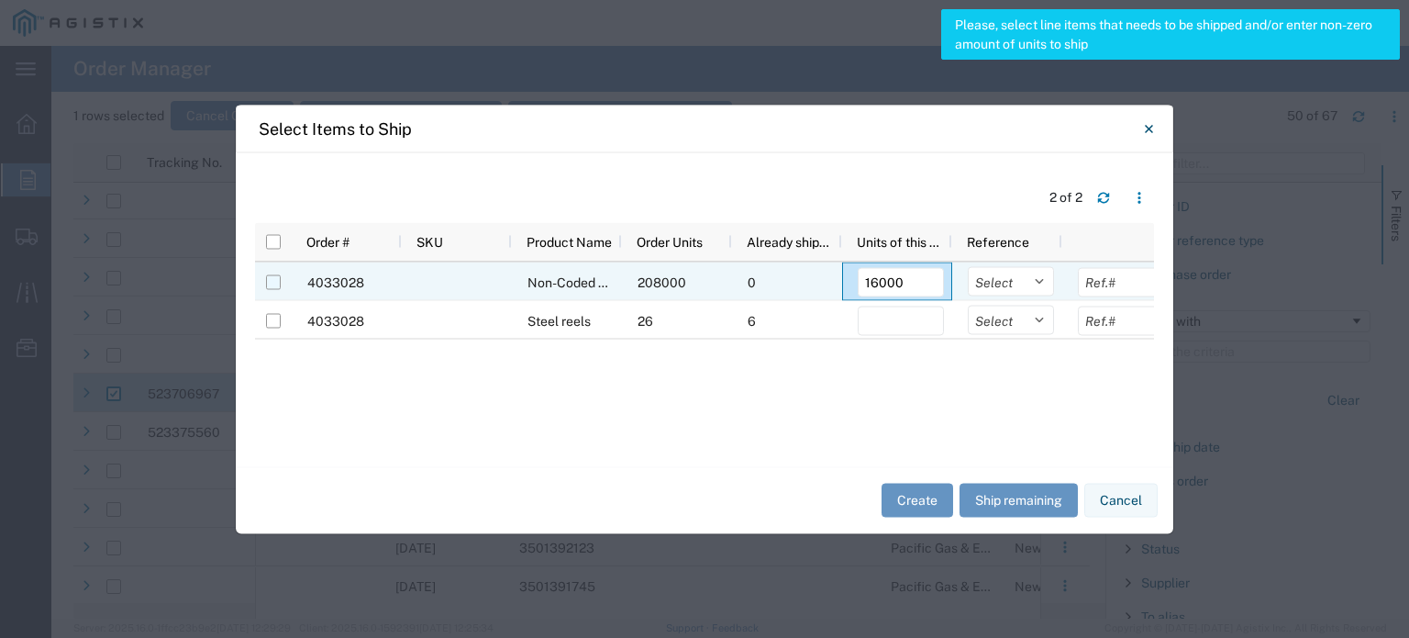
click at [268, 278] on input "Press Space to toggle row selection (unchecked)" at bounding box center [273, 281] width 15 height 15
checkbox input "true"
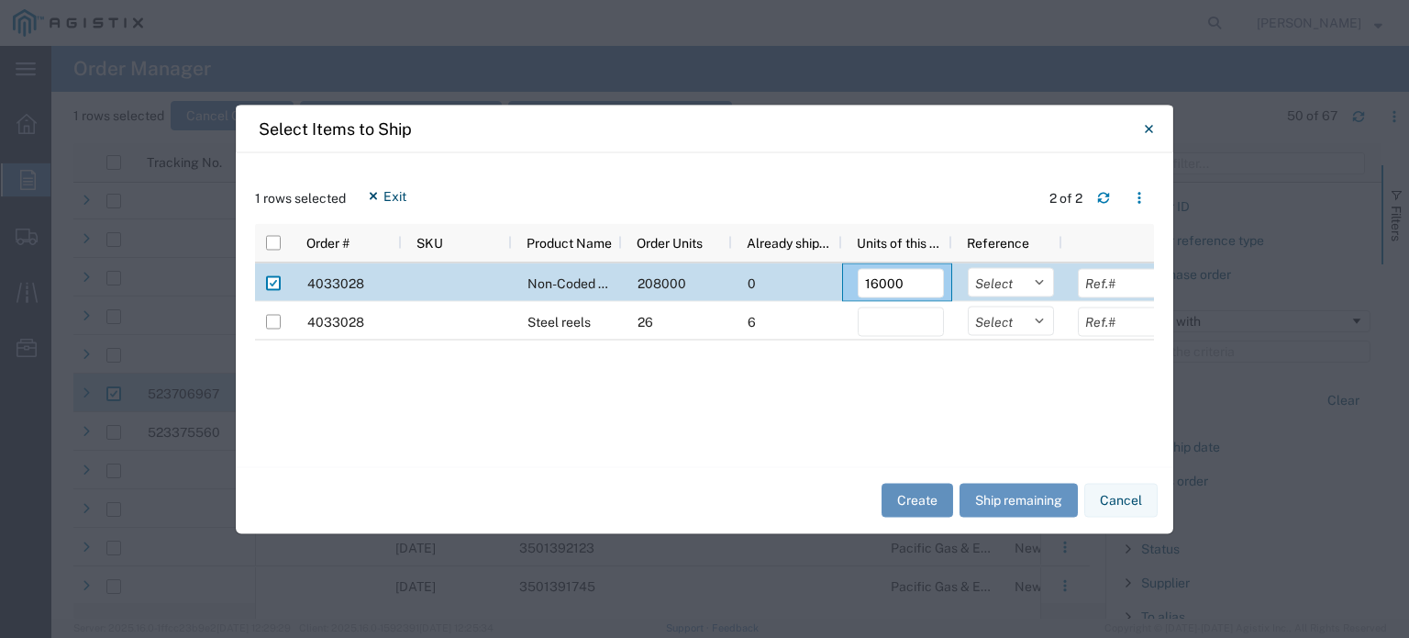
click at [906, 498] on button "Create" at bounding box center [918, 501] width 72 height 34
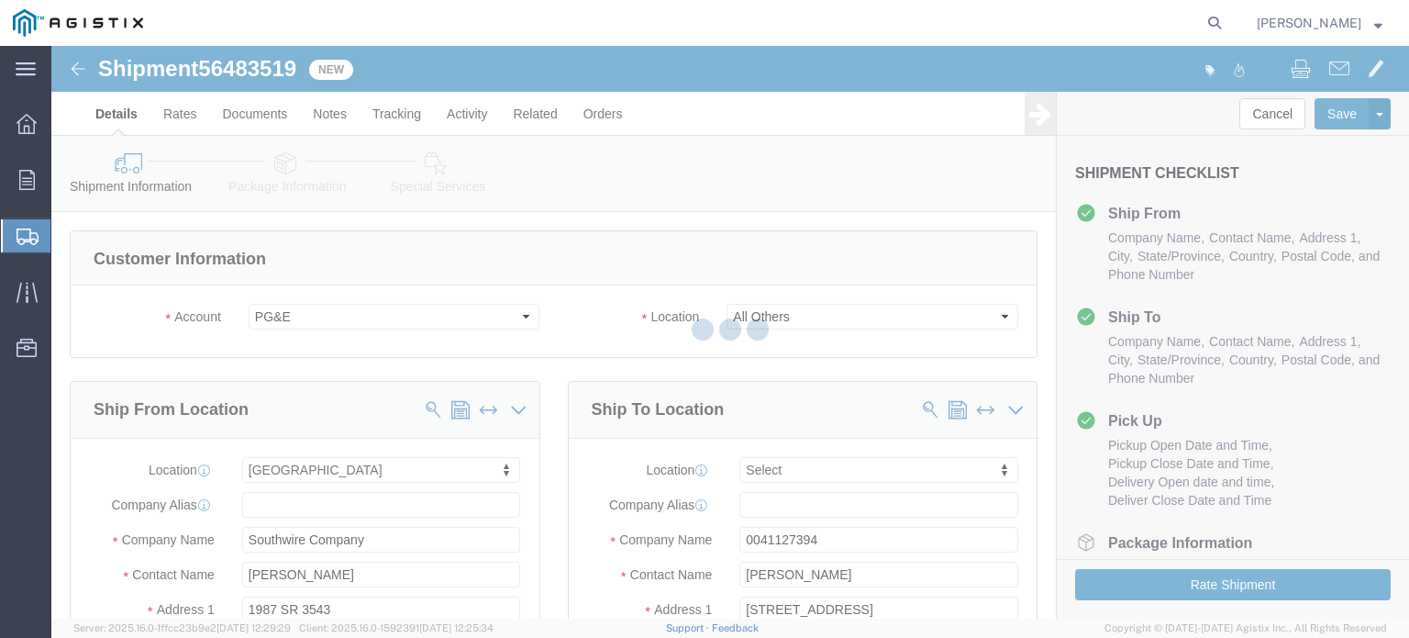
select select "47291"
select select
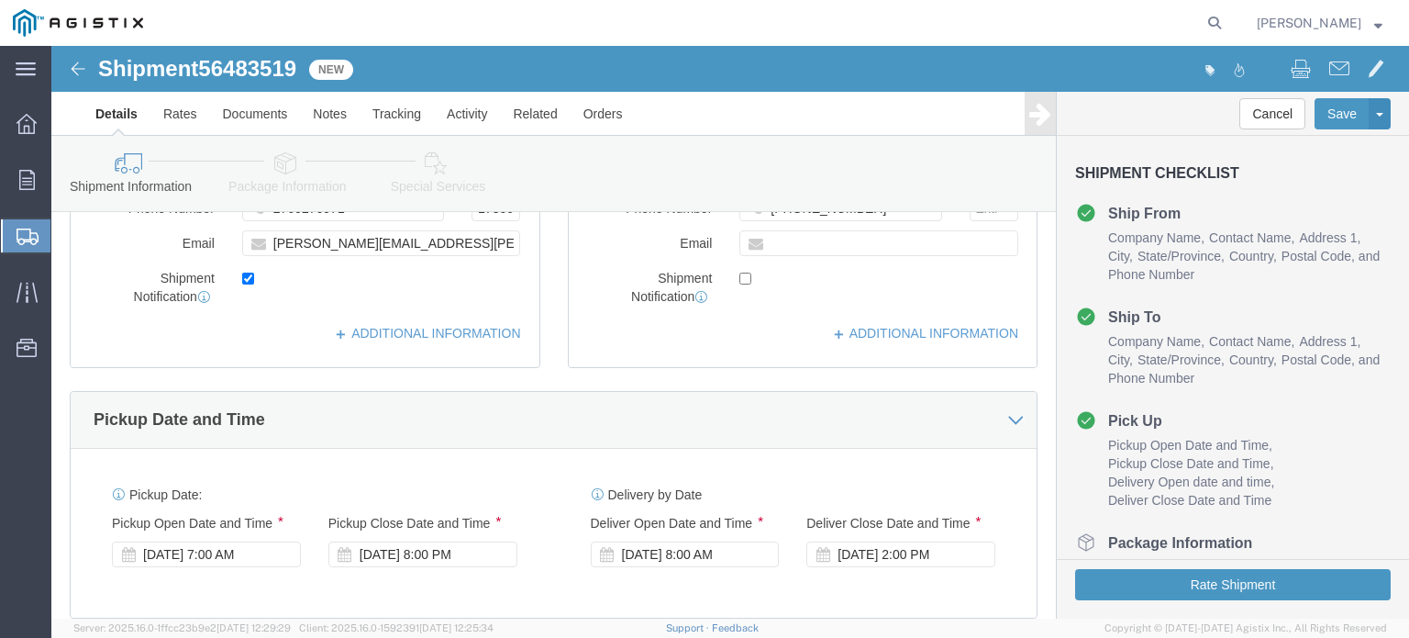
scroll to position [642, 0]
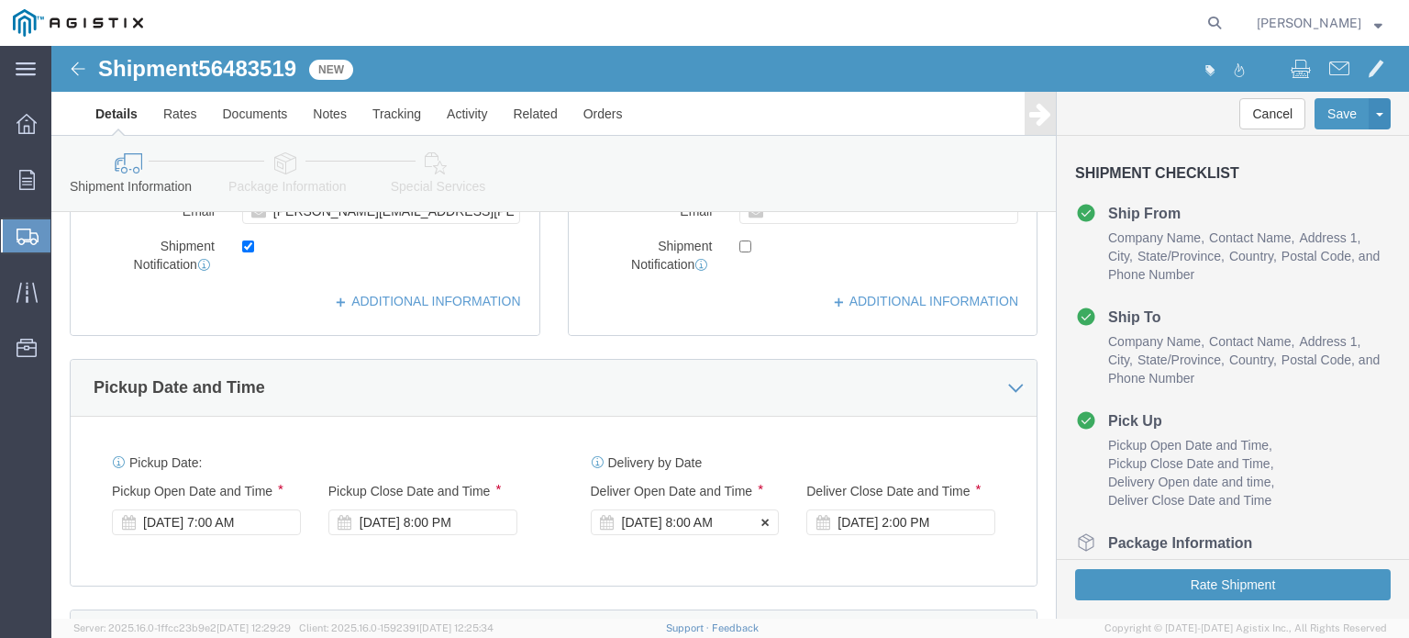
click div "[DATE] 8:00 AM"
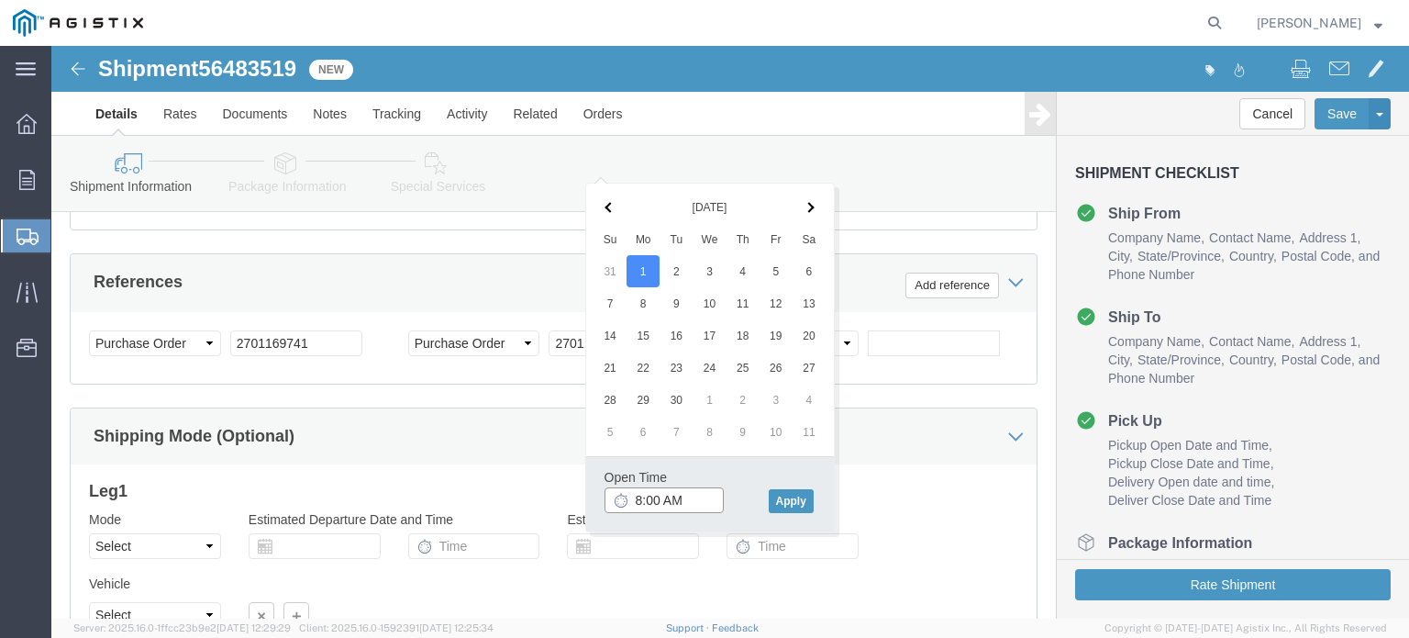
scroll to position [980, 0]
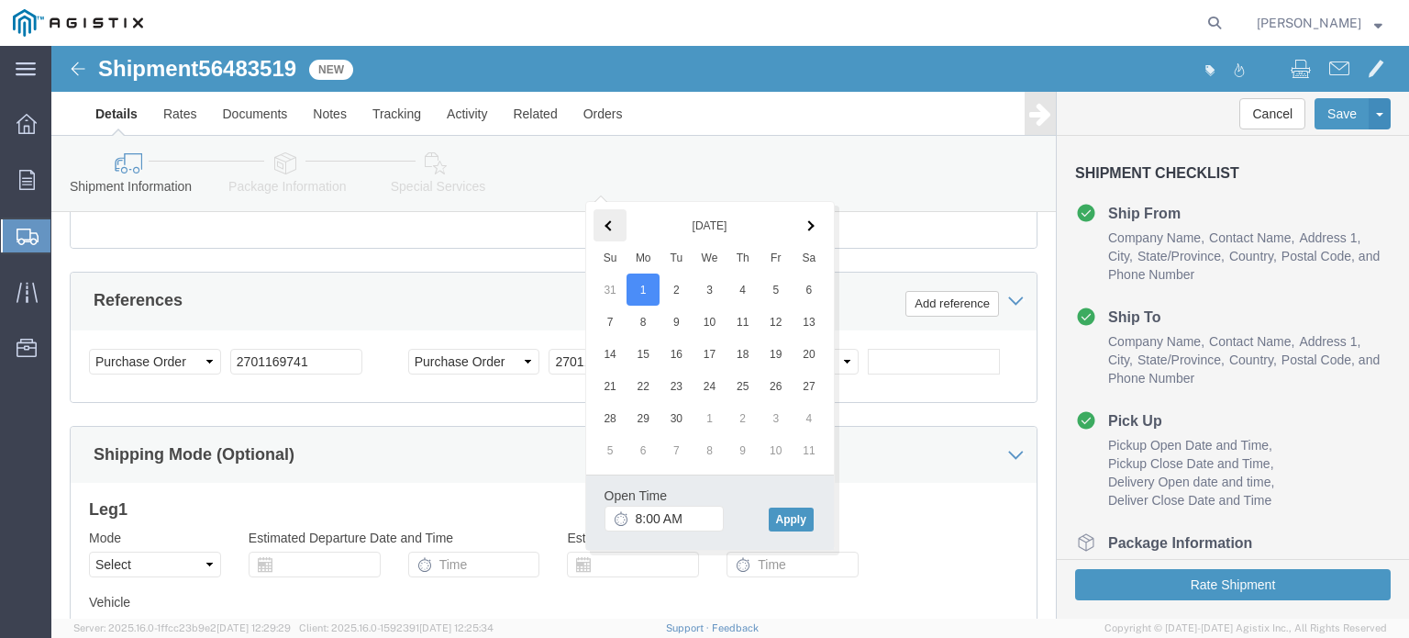
click span
click button "Apply"
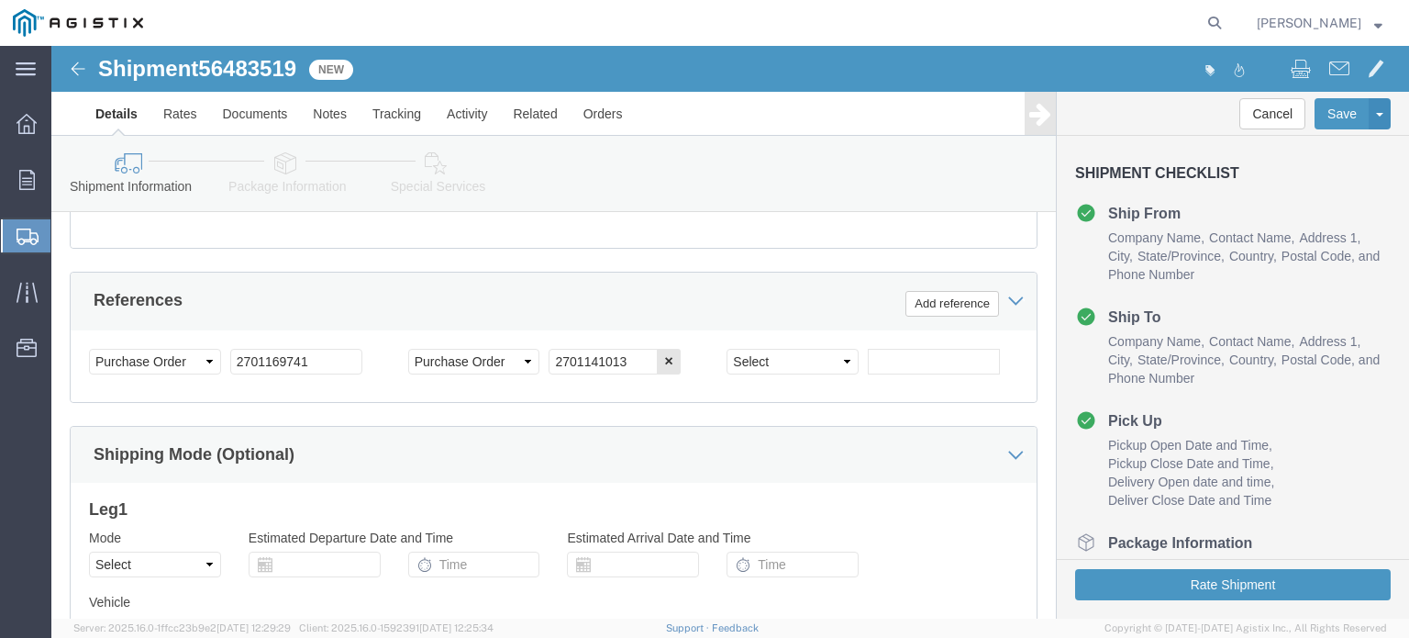
scroll to position [705, 0]
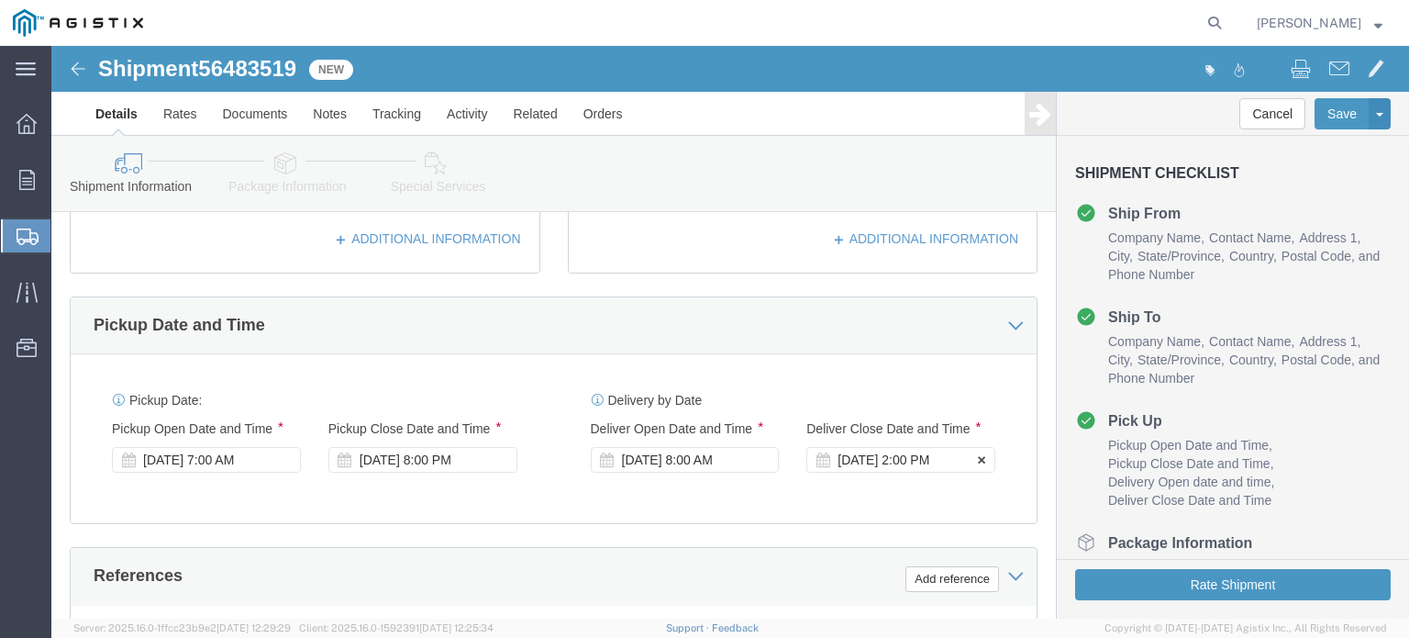
click div "[DATE] 2:00 PM"
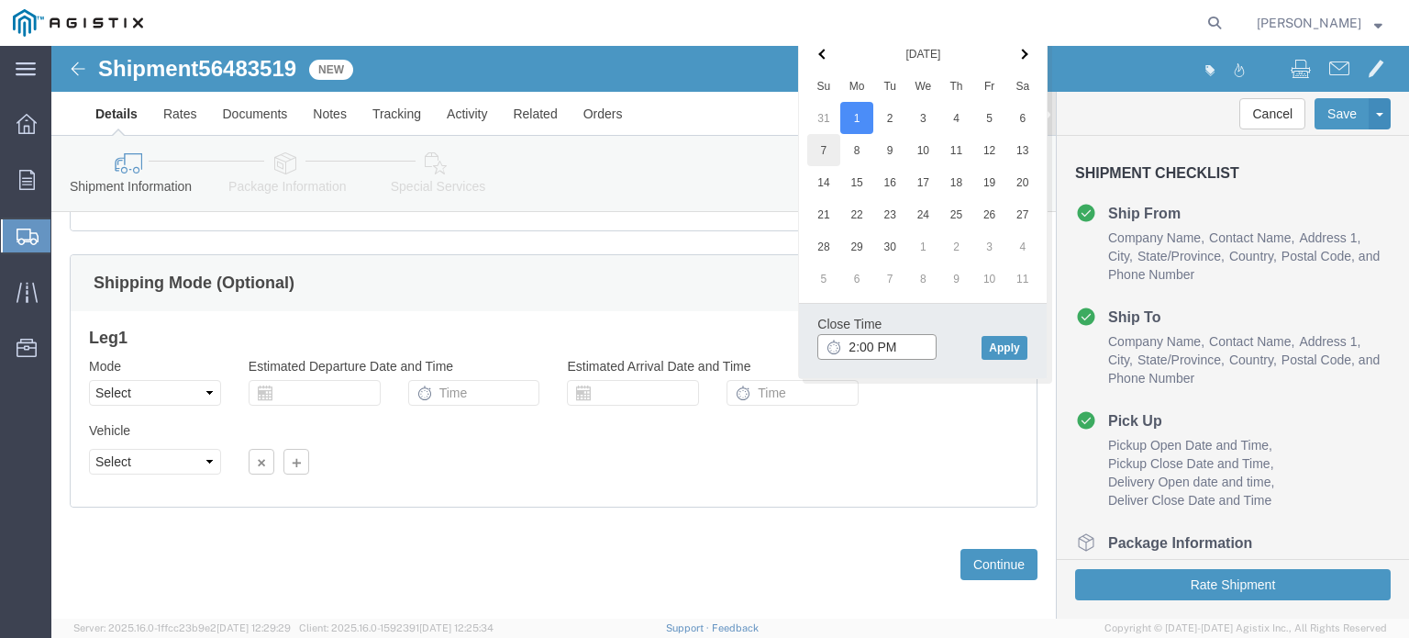
scroll to position [1072, 0]
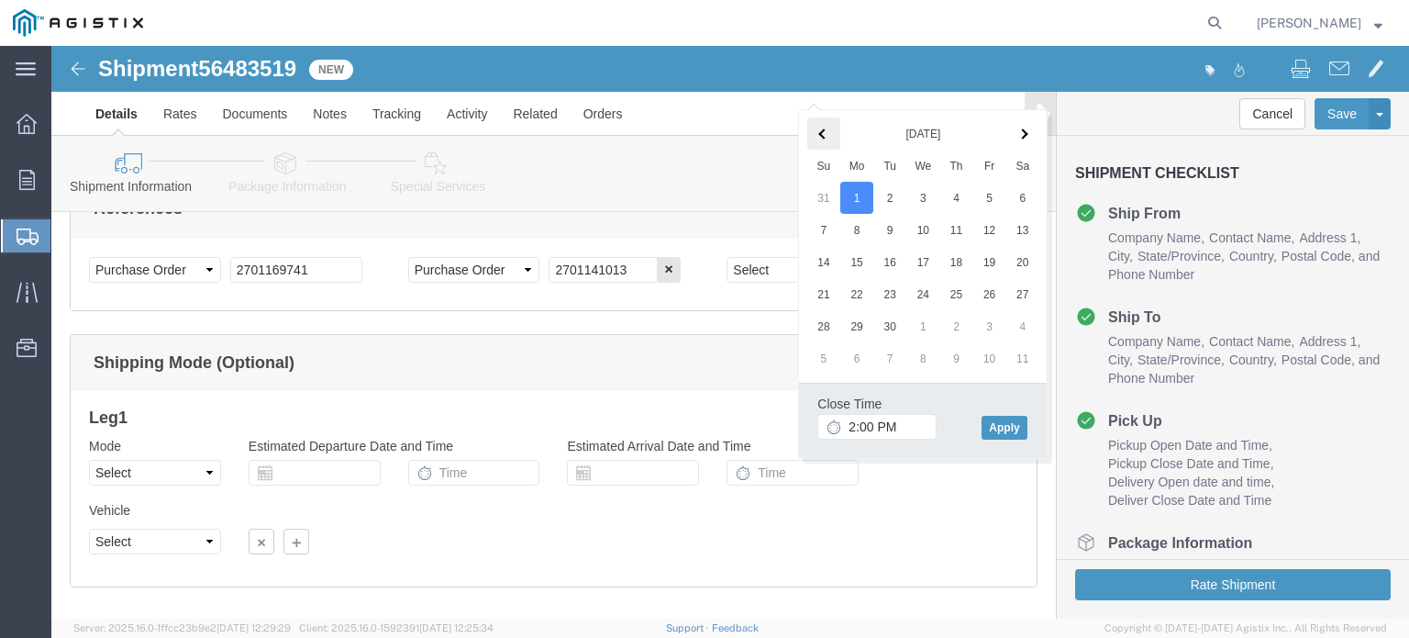
click th
drag, startPoint x: 972, startPoint y: 378, endPoint x: 958, endPoint y: 379, distance: 13.8
click button "Apply"
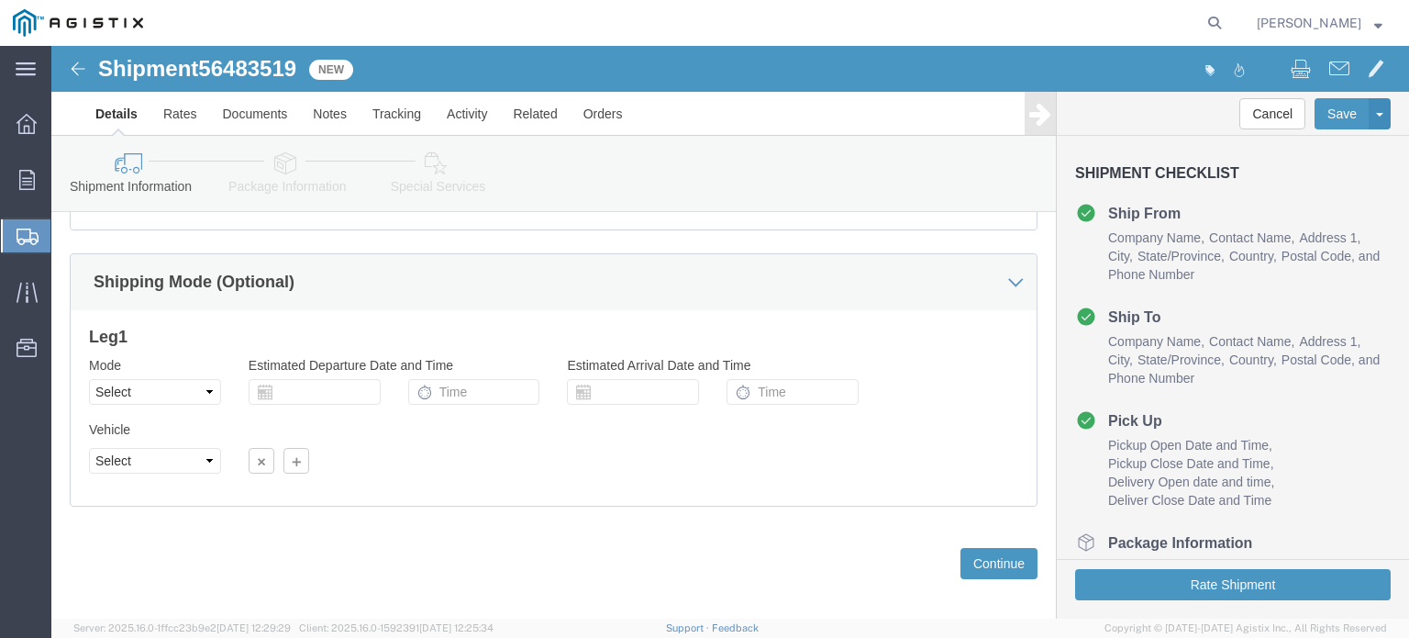
scroll to position [1168, 0]
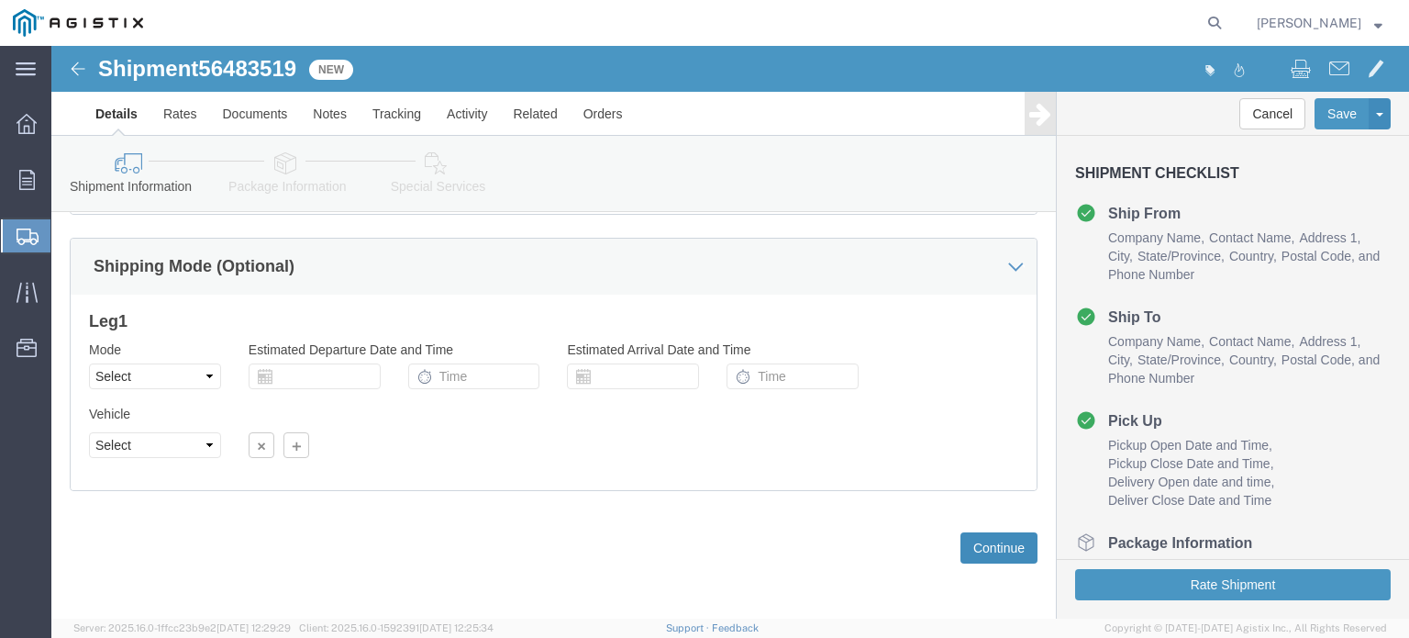
click button "Continue"
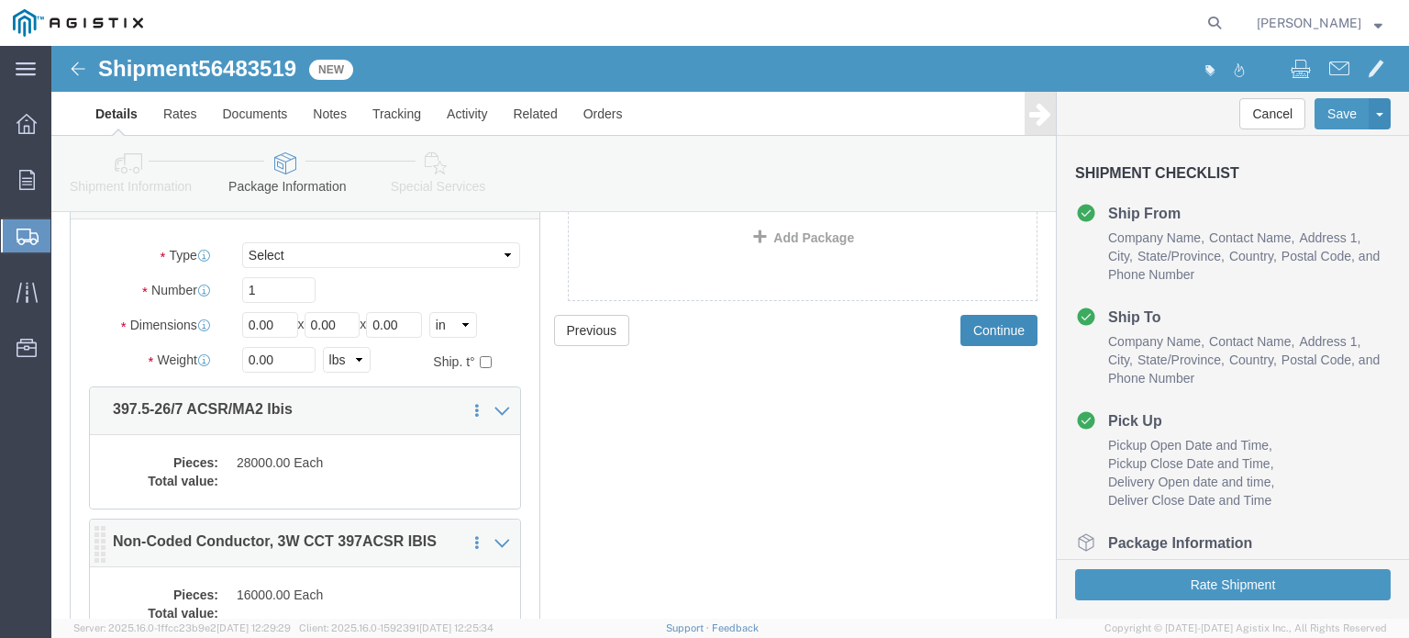
scroll to position [92, 0]
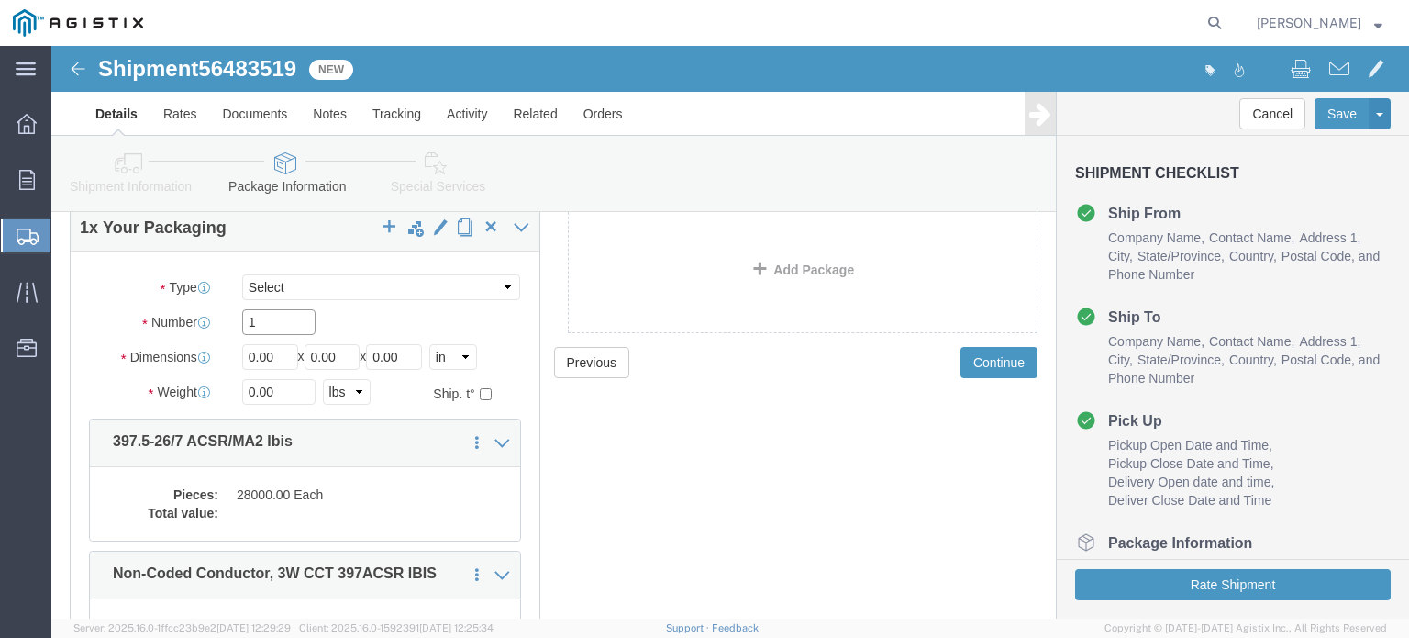
drag, startPoint x: 204, startPoint y: 293, endPoint x: 190, endPoint y: 291, distance: 13.9
click input "1"
type input "7"
type input "4"
click input "0.00"
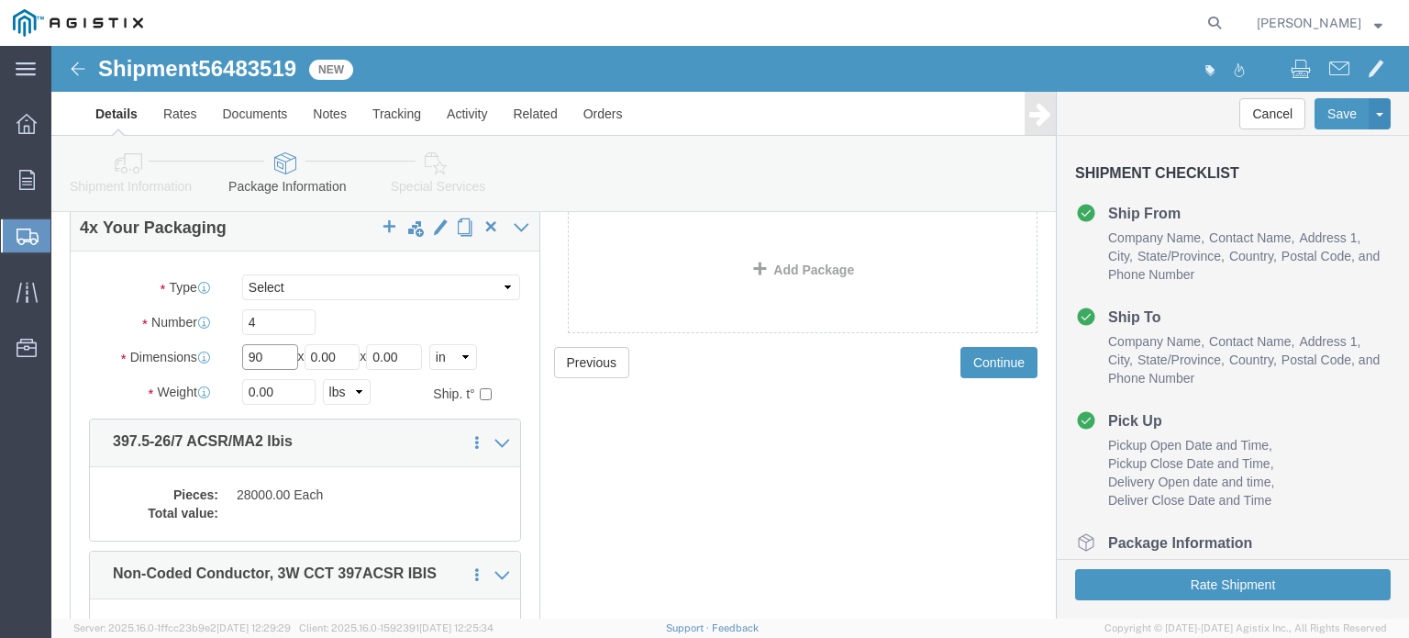
type input "90"
type input "53"
type input "90"
drag, startPoint x: 228, startPoint y: 364, endPoint x: 169, endPoint y: 368, distance: 58.8
click div "Weight 0.00 Select kgs lbs Ship. t°"
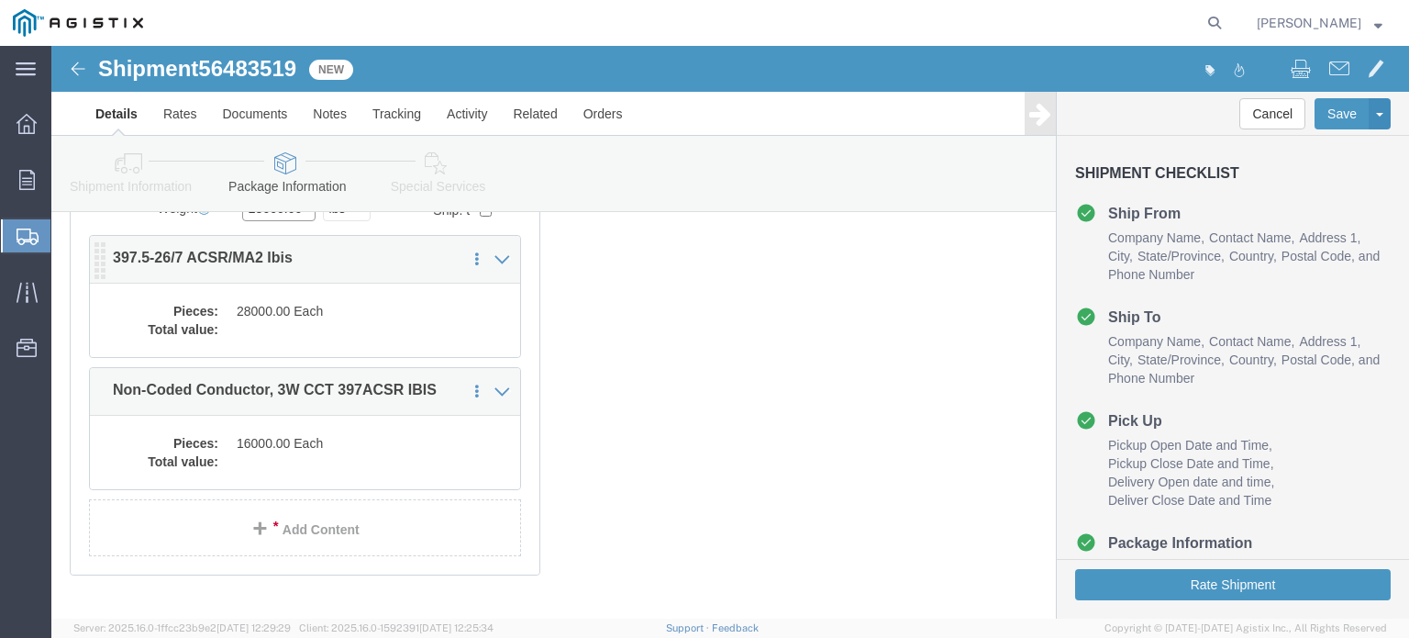
scroll to position [184, 0]
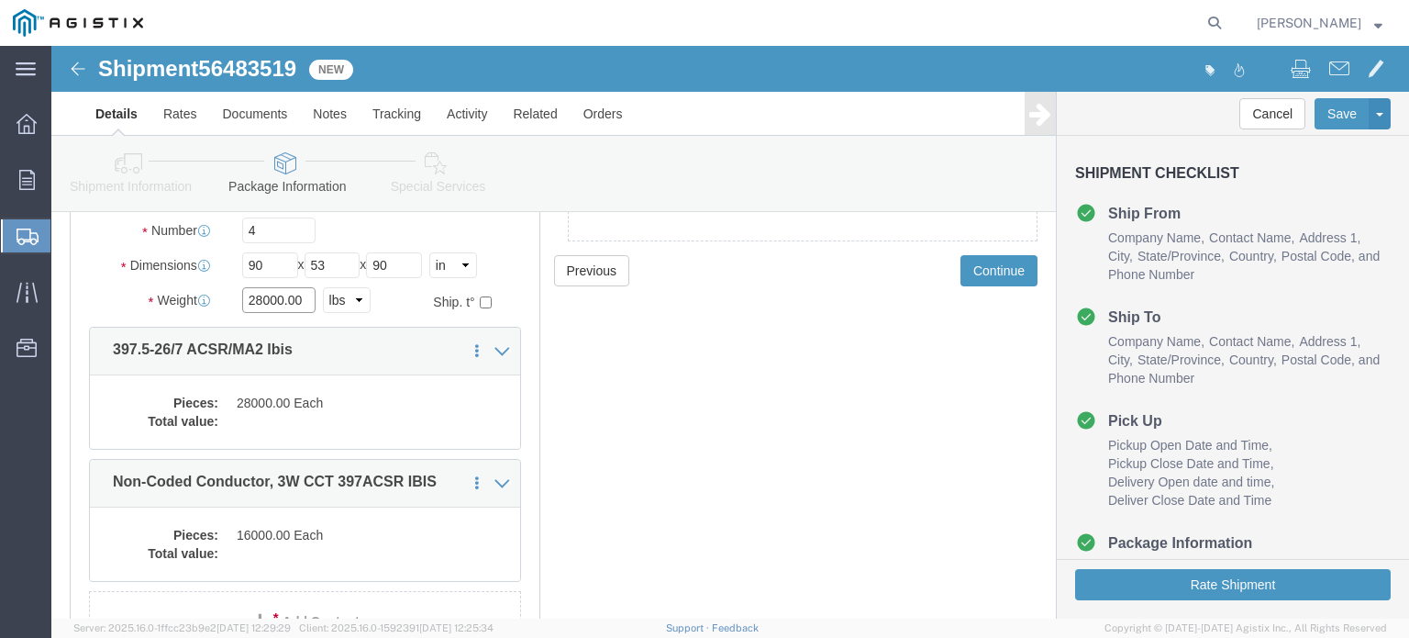
type input "28000.00"
click dt "Total value:"
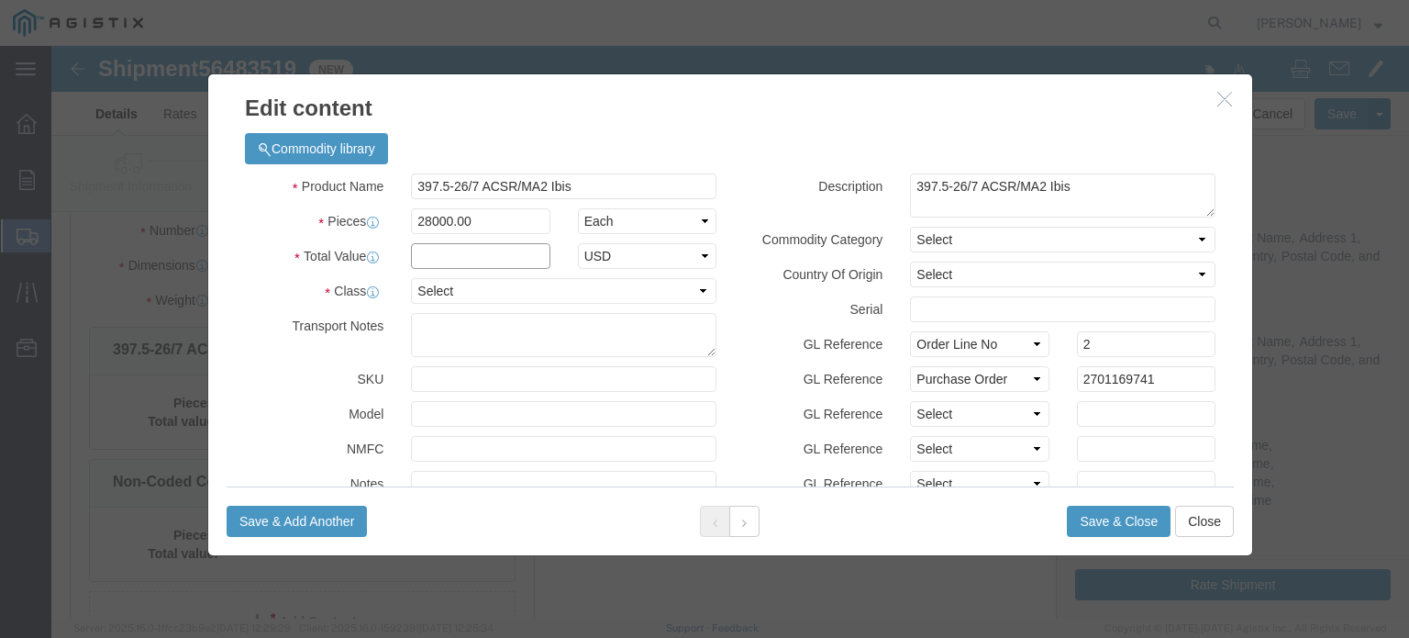
click input "text"
type input "50000"
click select "Select 50 55 60 65 70 85 92.5 100 125 175 250 300 400"
select select "55"
click select "Select 50 55 60 65 70 85 92.5 100 125 175 250 300 400"
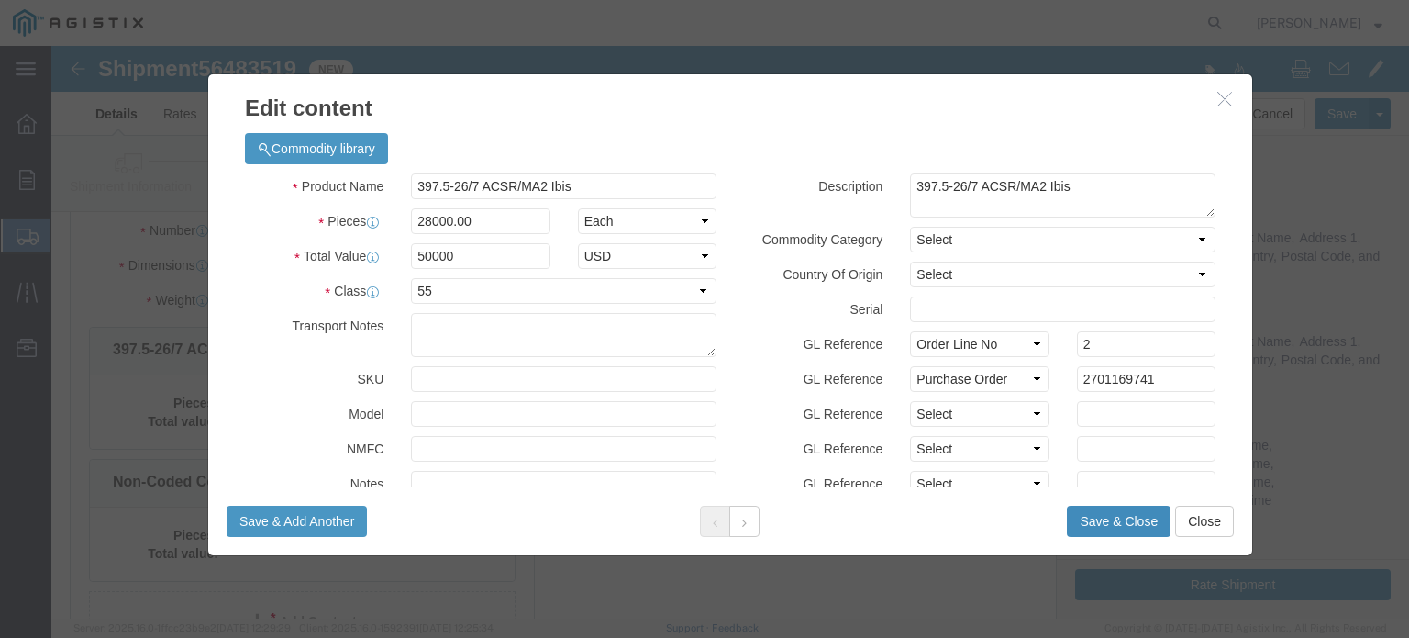
click button "Save & Close"
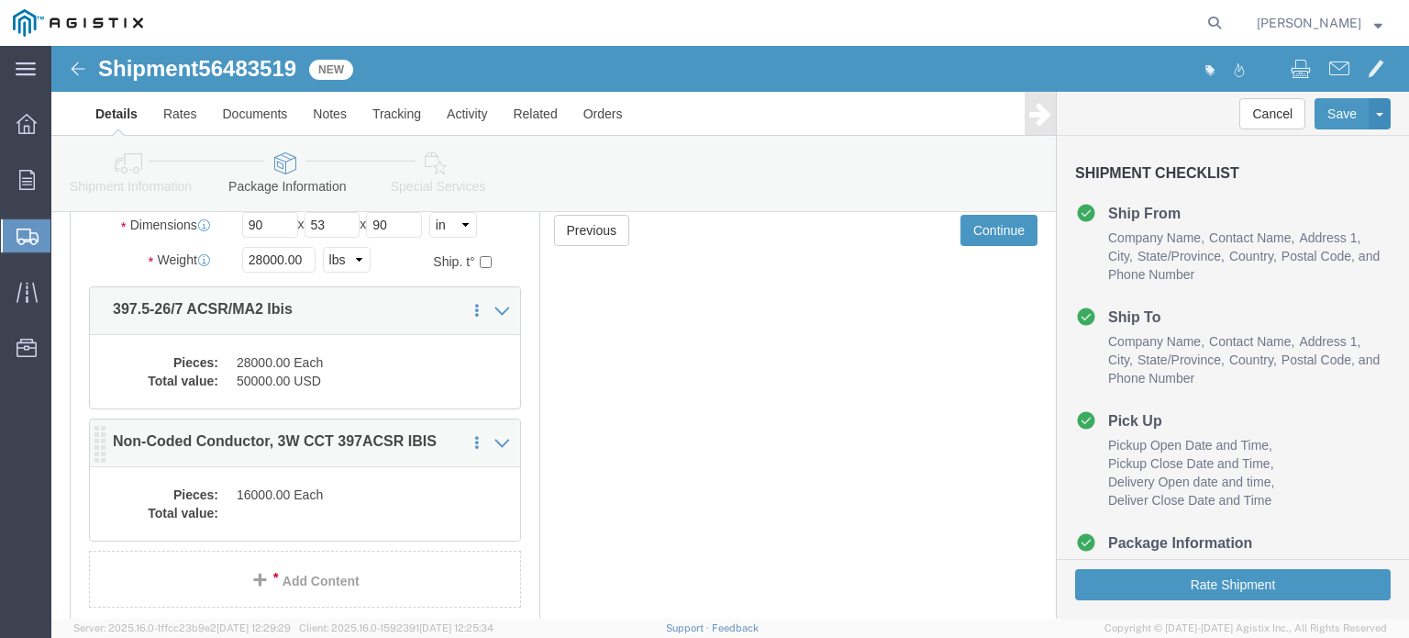
scroll to position [275, 0]
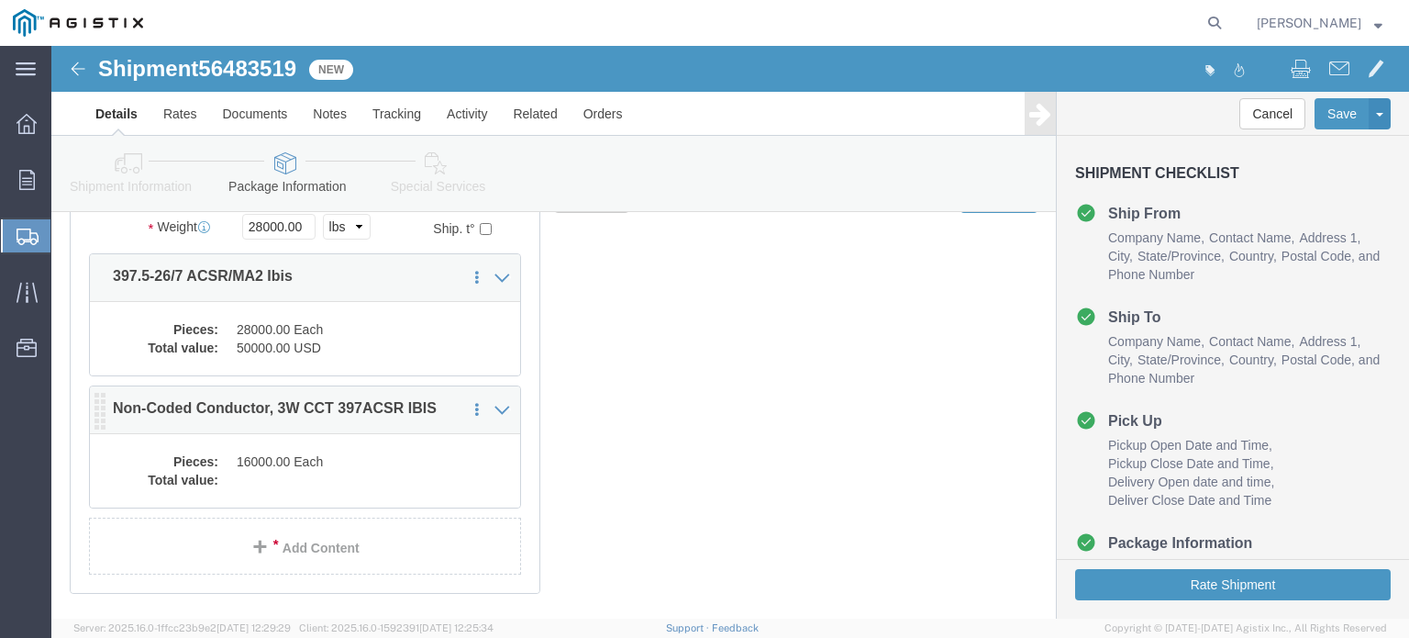
click dl "Pieces: 16000.00 Each Total value:"
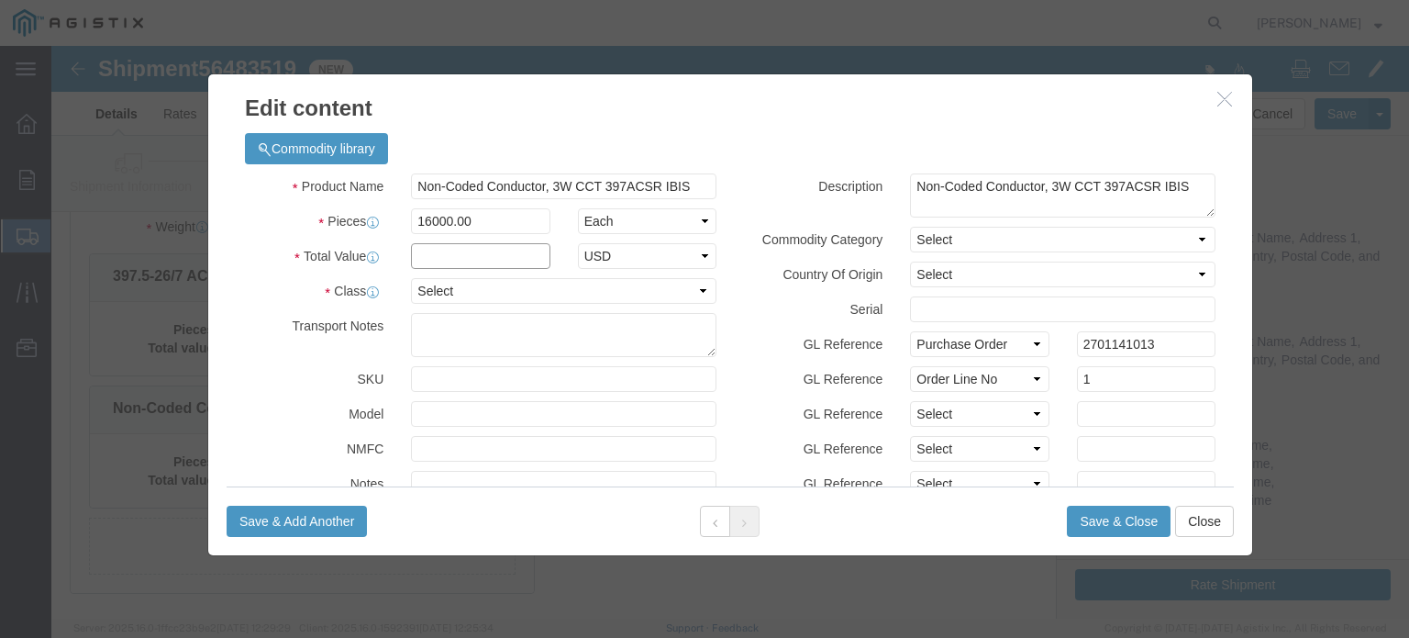
click input "text"
type input "50000"
click select "Select 50 55 60 65 70 85 92.5 100 125 175 250 300 400"
select select "55"
click select "Select 50 55 60 65 70 85 92.5 100 125 175 250 300 400"
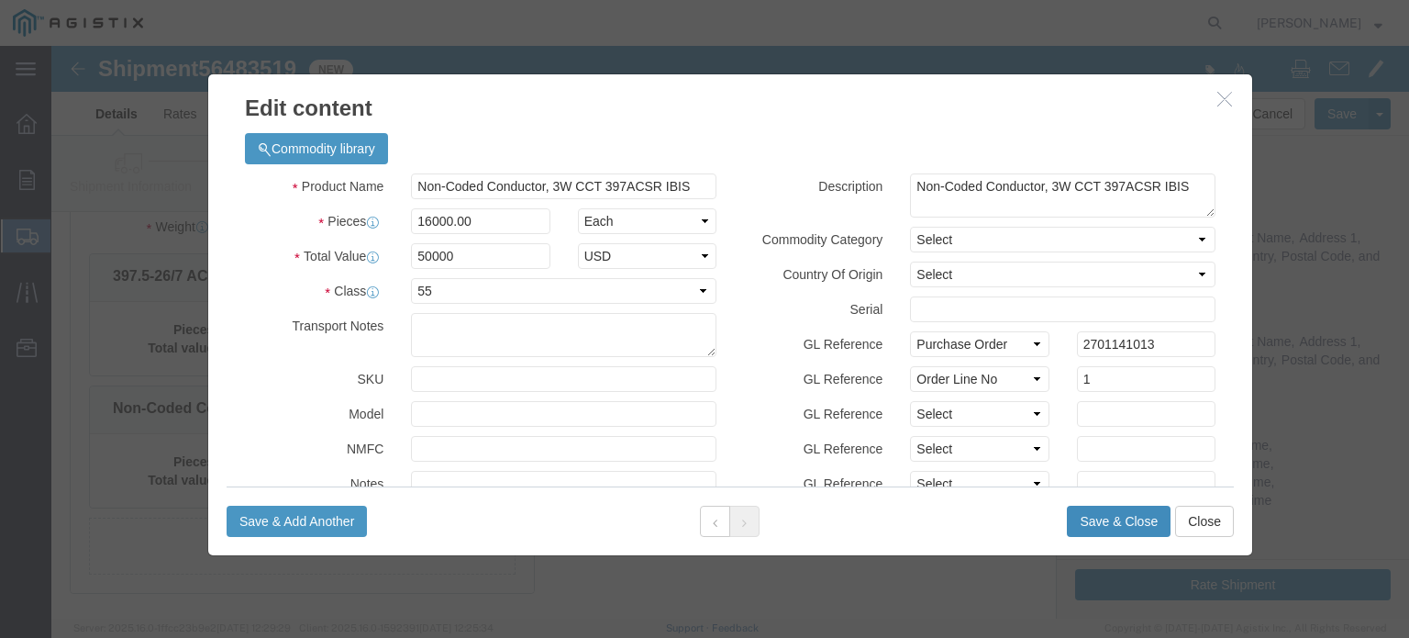
click button "Save & Close"
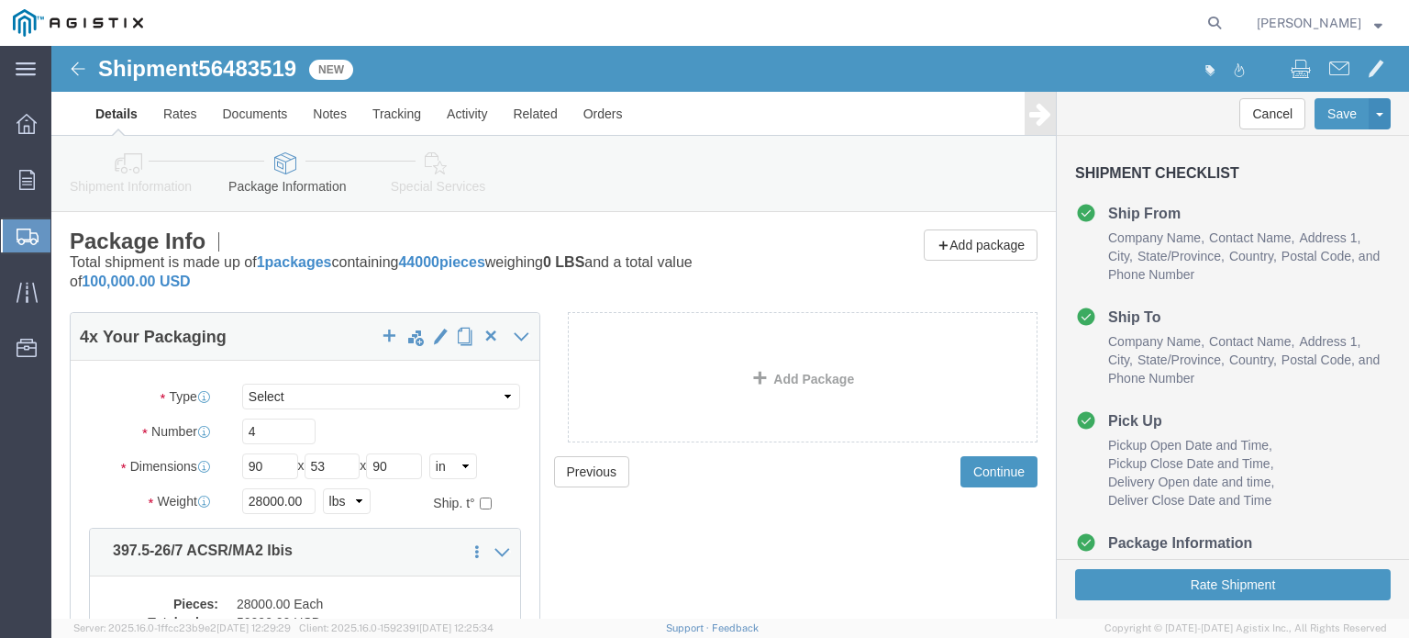
scroll to position [0, 0]
click button "Continue"
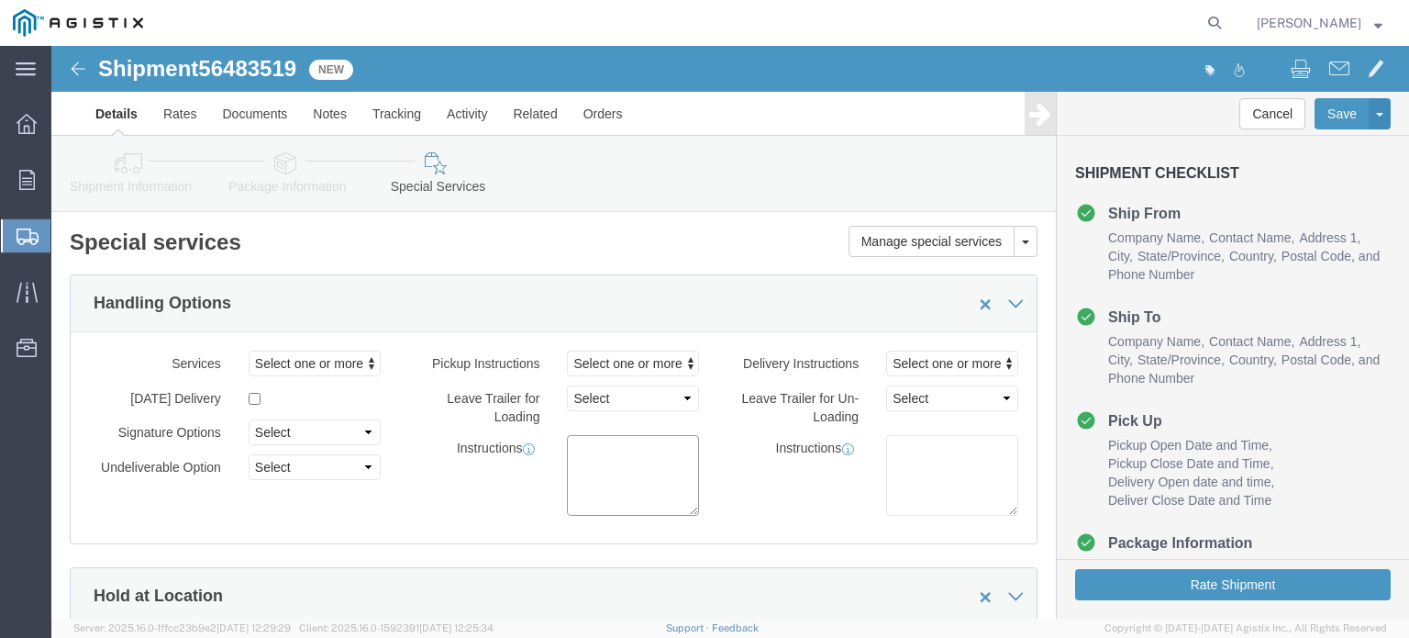
click textarea
type textarea "Four sets of coil racks needed by carrier."
click button "Rate Shipment"
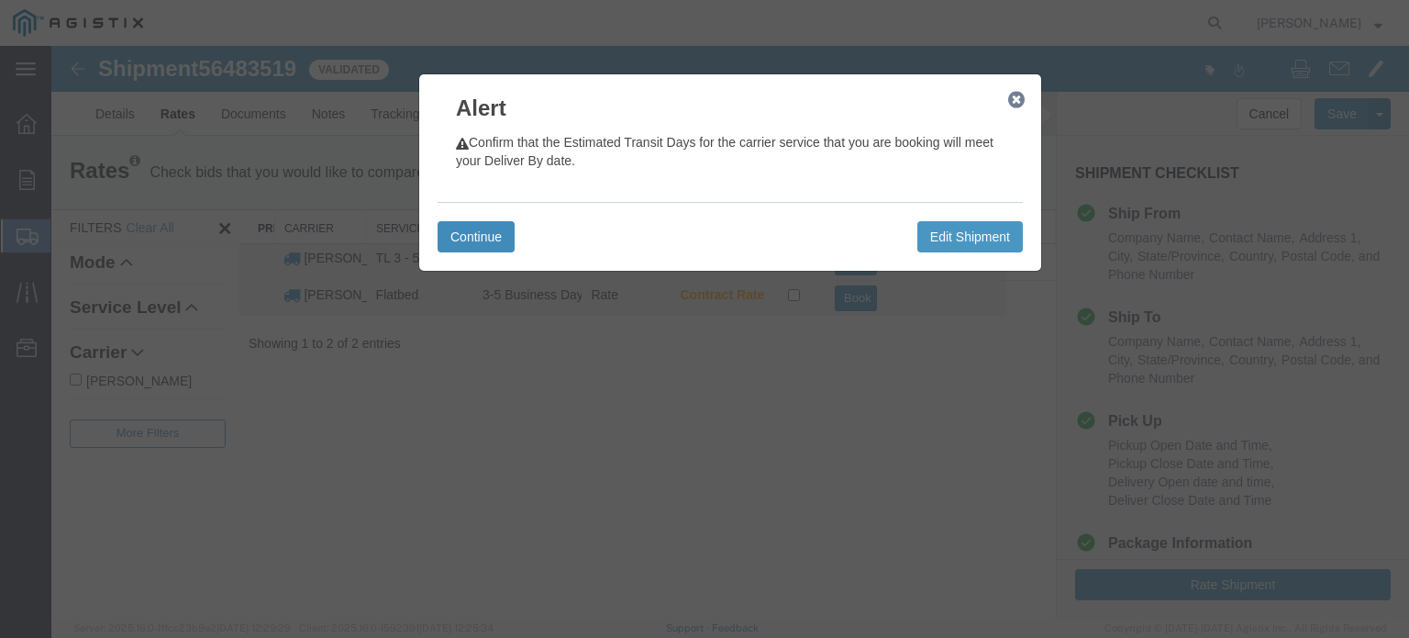
click at [481, 238] on button "Continue" at bounding box center [476, 236] width 77 height 31
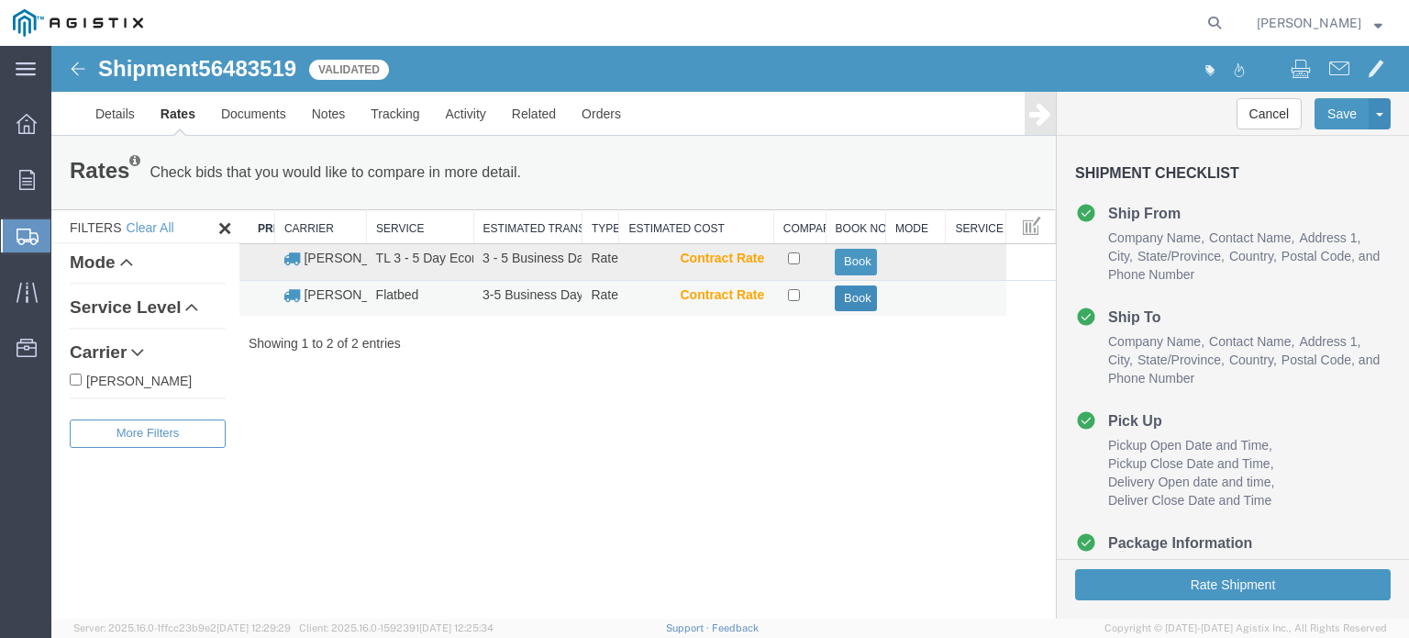
click at [847, 294] on button "Book" at bounding box center [855, 298] width 41 height 27
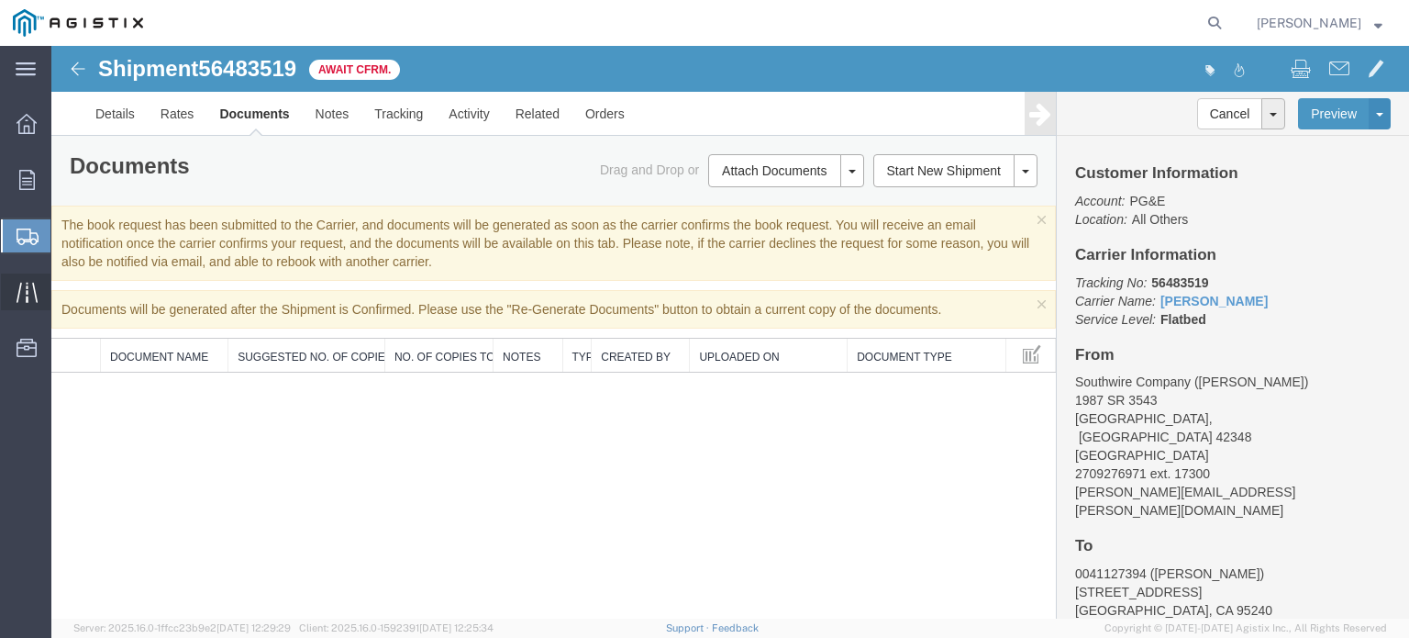
click at [24, 278] on div at bounding box center [26, 291] width 51 height 37
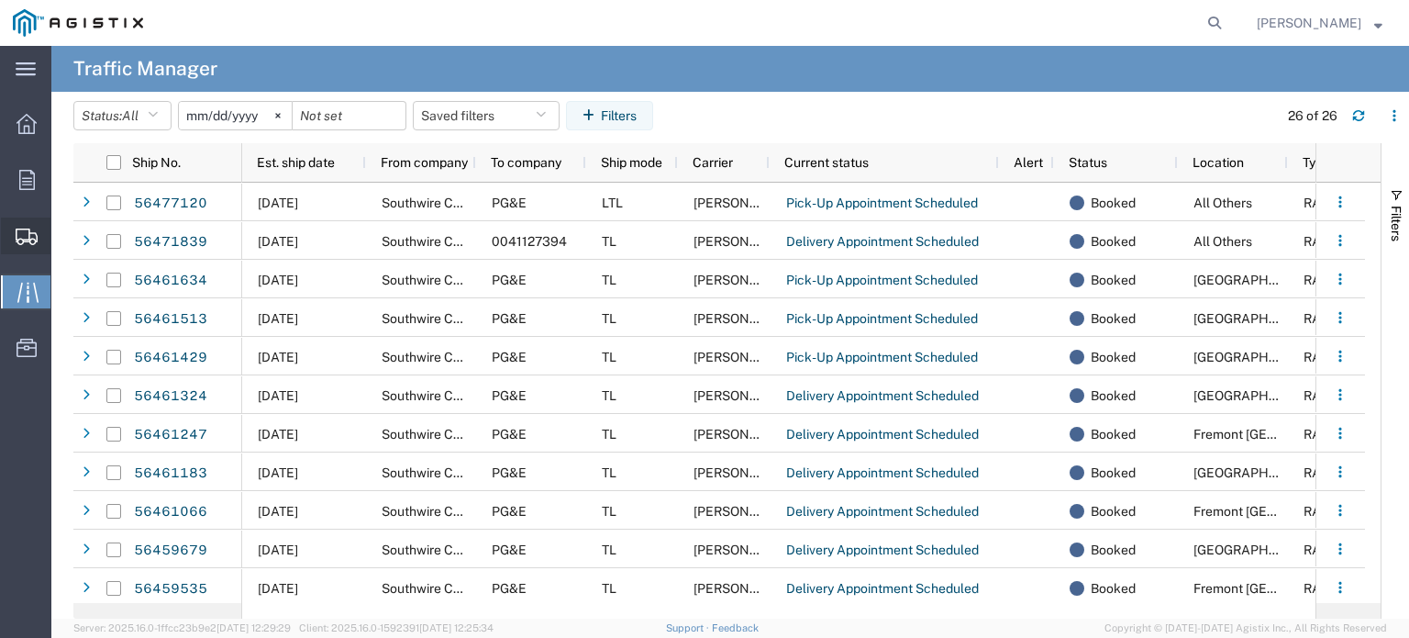
drag, startPoint x: 41, startPoint y: 243, endPoint x: 51, endPoint y: 241, distance: 10.3
click at [41, 243] on div at bounding box center [26, 235] width 51 height 37
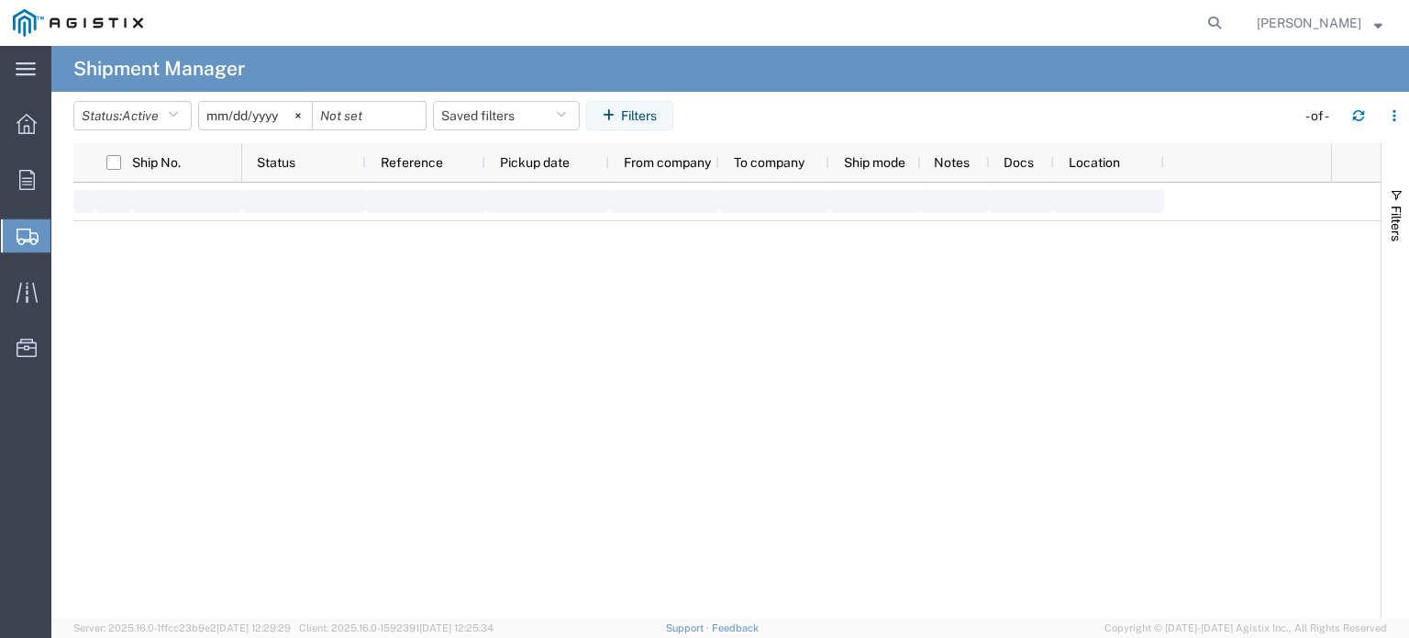
click at [65, 241] on span "Shipments" at bounding box center [57, 235] width 15 height 37
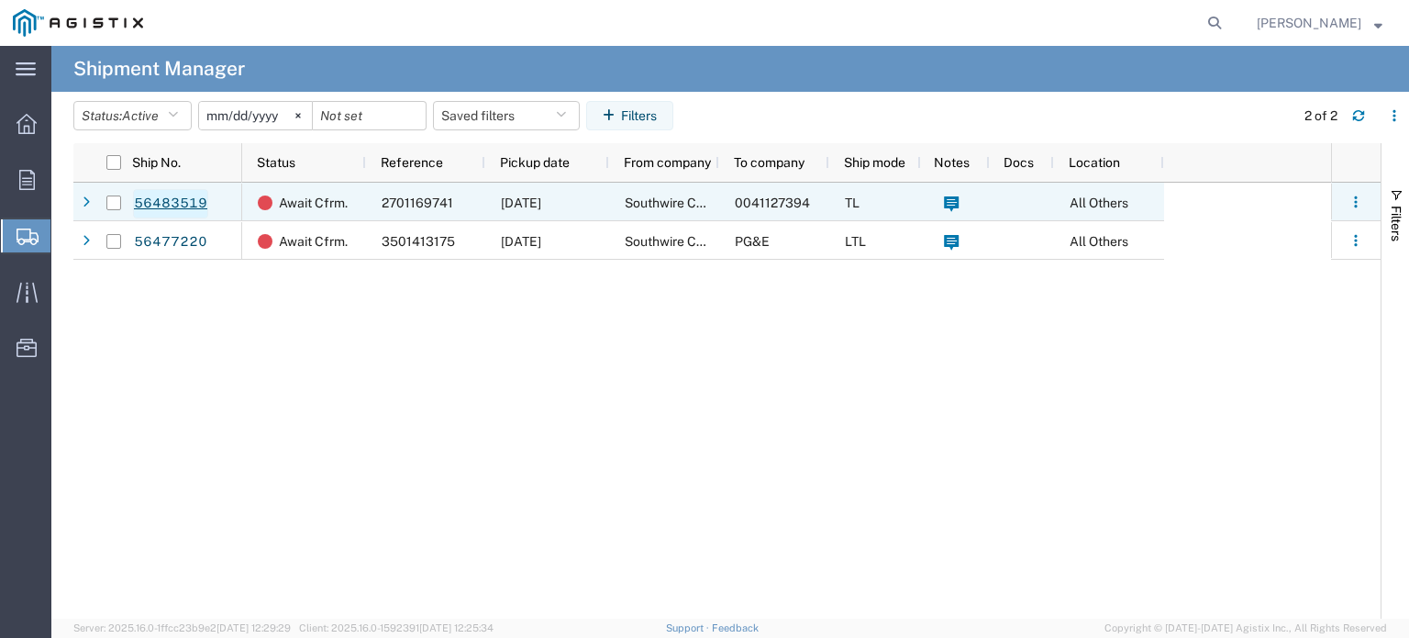
click at [167, 206] on link "56483519" at bounding box center [170, 203] width 75 height 29
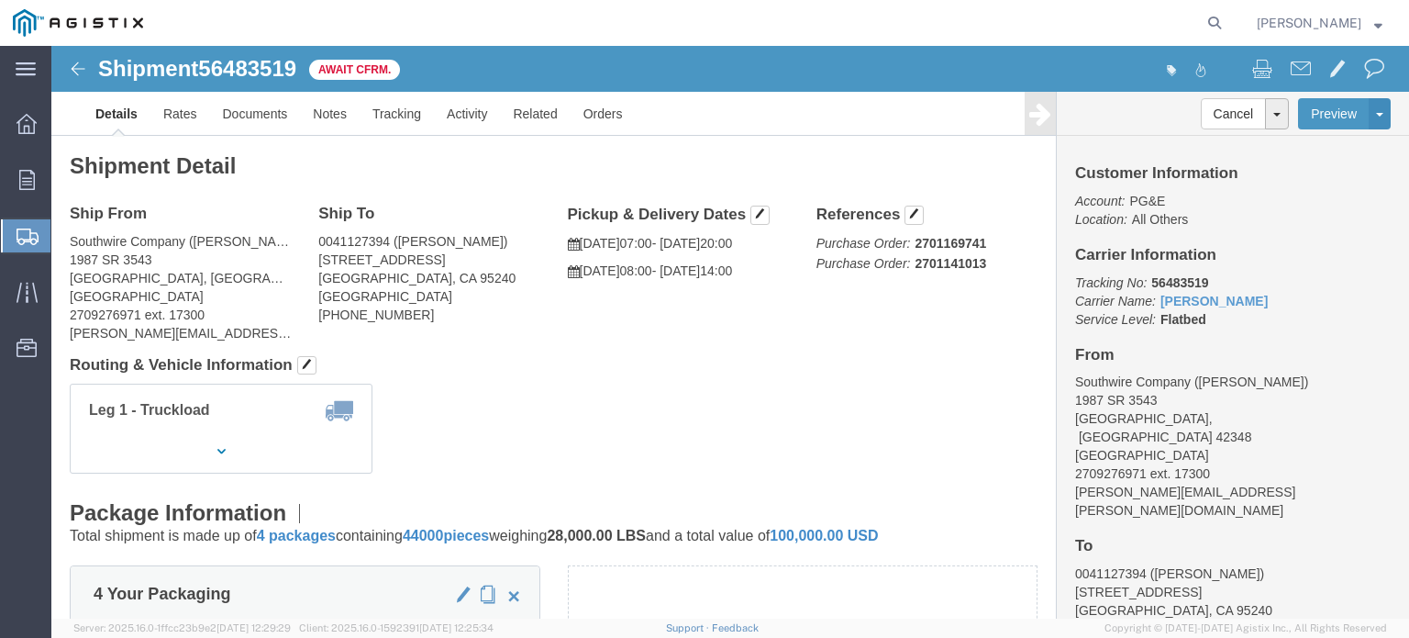
click at [1336, 21] on span "[PERSON_NAME]" at bounding box center [1309, 23] width 105 height 20
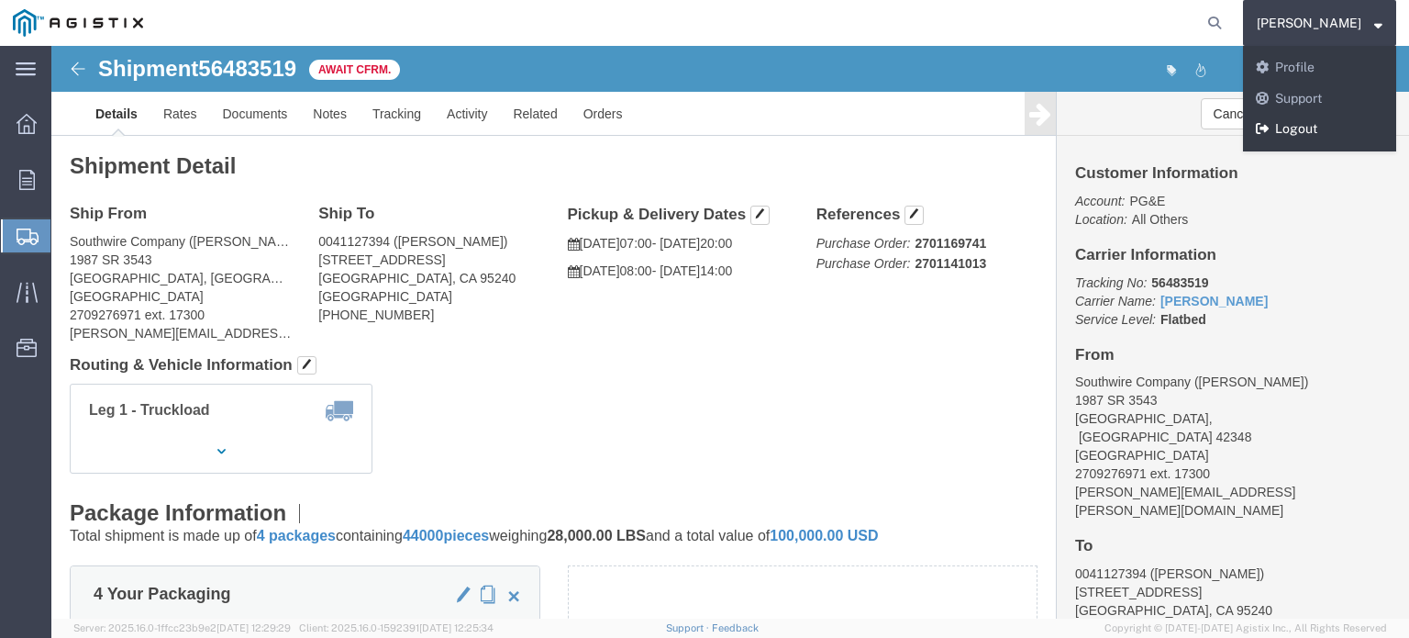
click at [1333, 126] on link "Logout" at bounding box center [1319, 129] width 153 height 31
